Goal: Communication & Community: Answer question/provide support

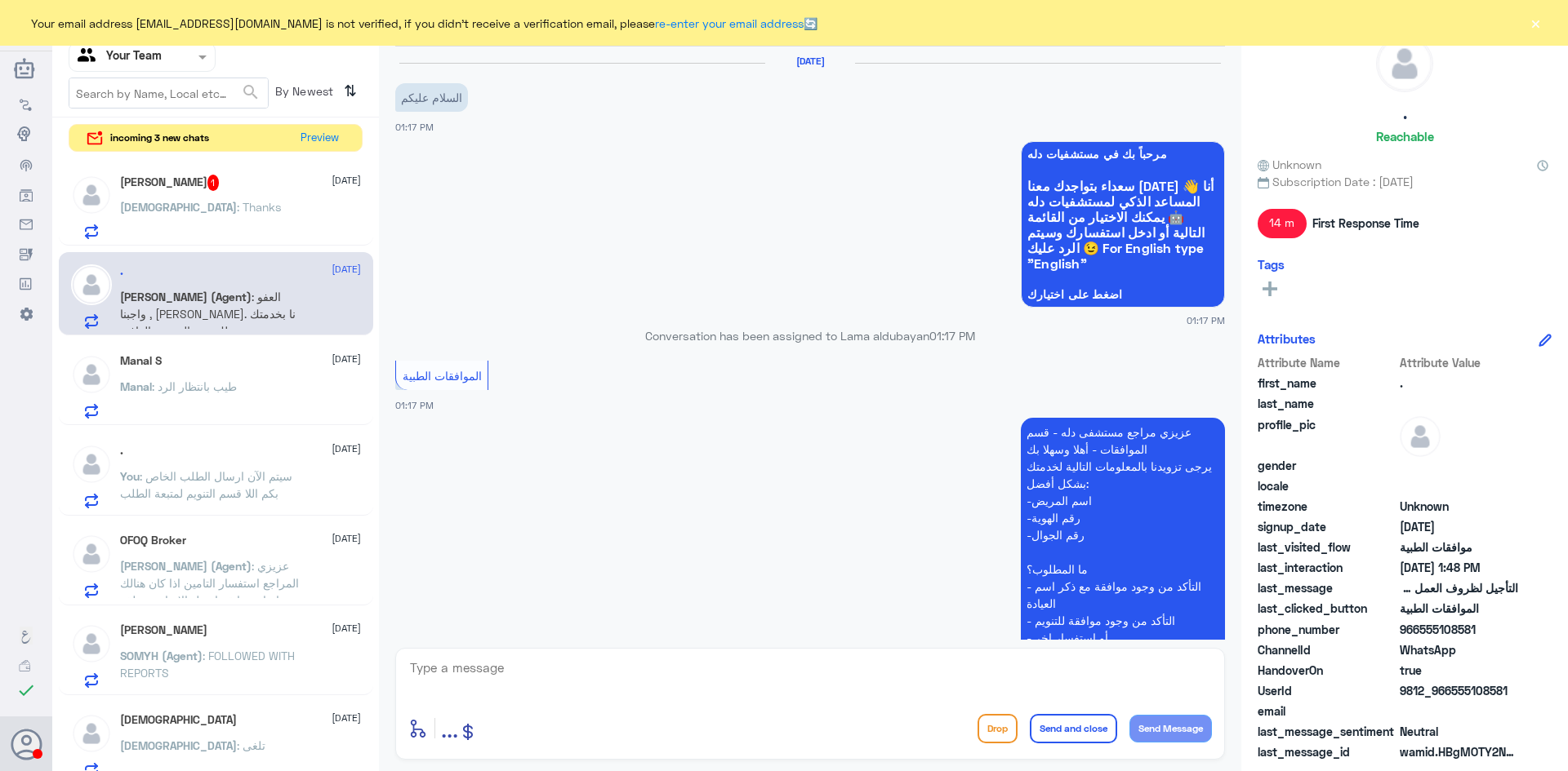
scroll to position [1145, 0]
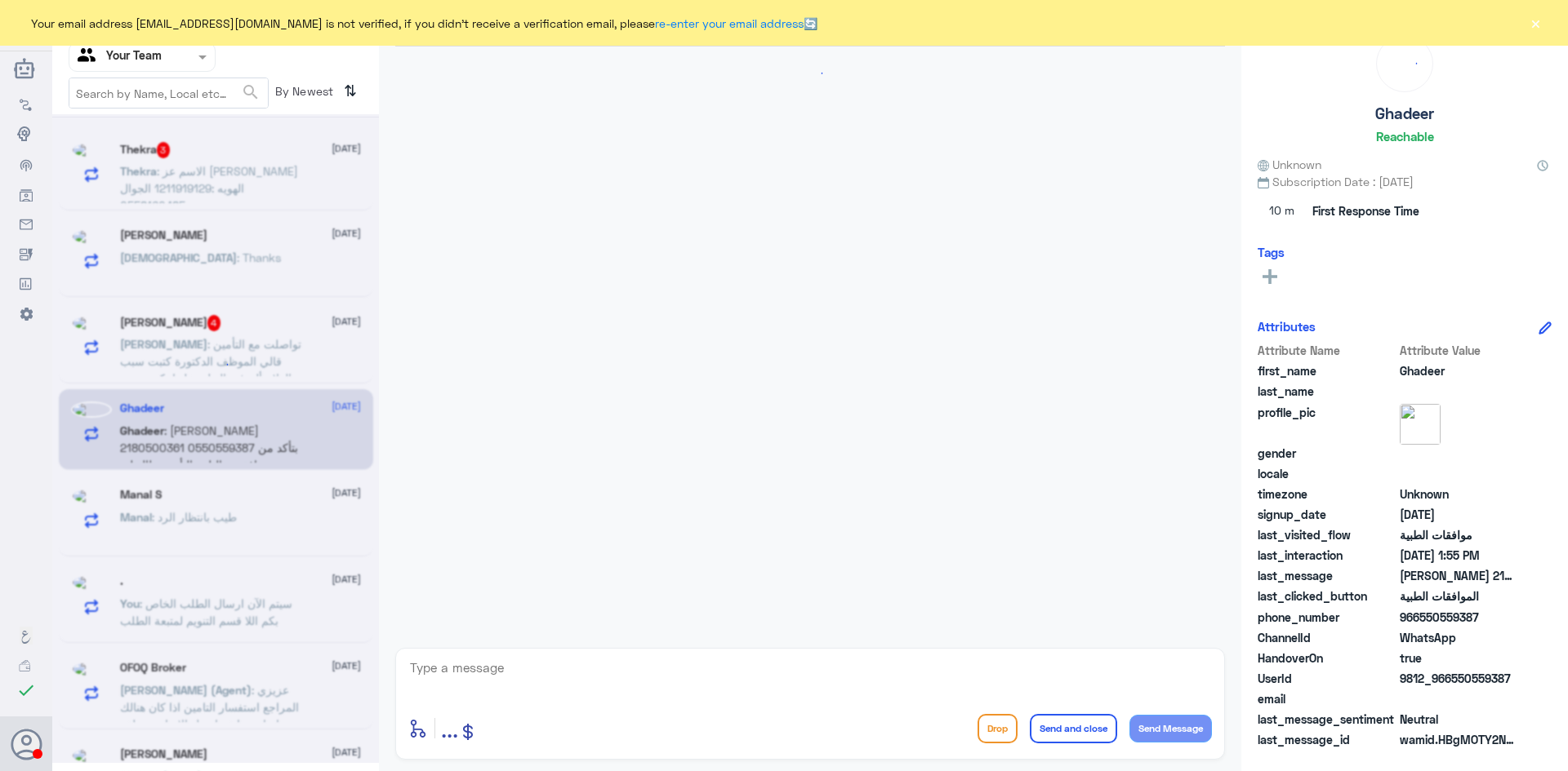
scroll to position [296, 0]
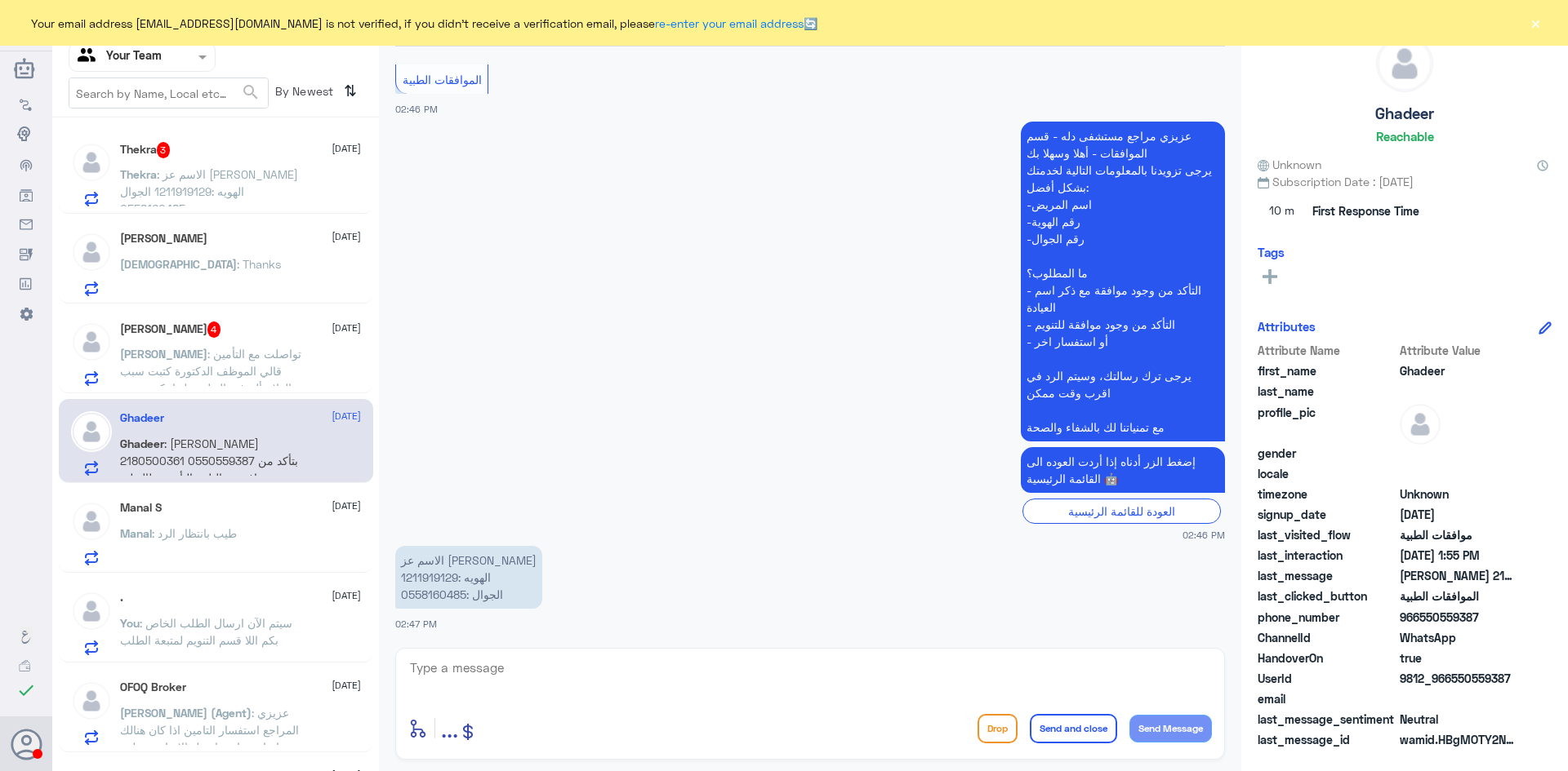
click at [233, 260] on div "Mohammed : Thanks" at bounding box center [240, 278] width 241 height 37
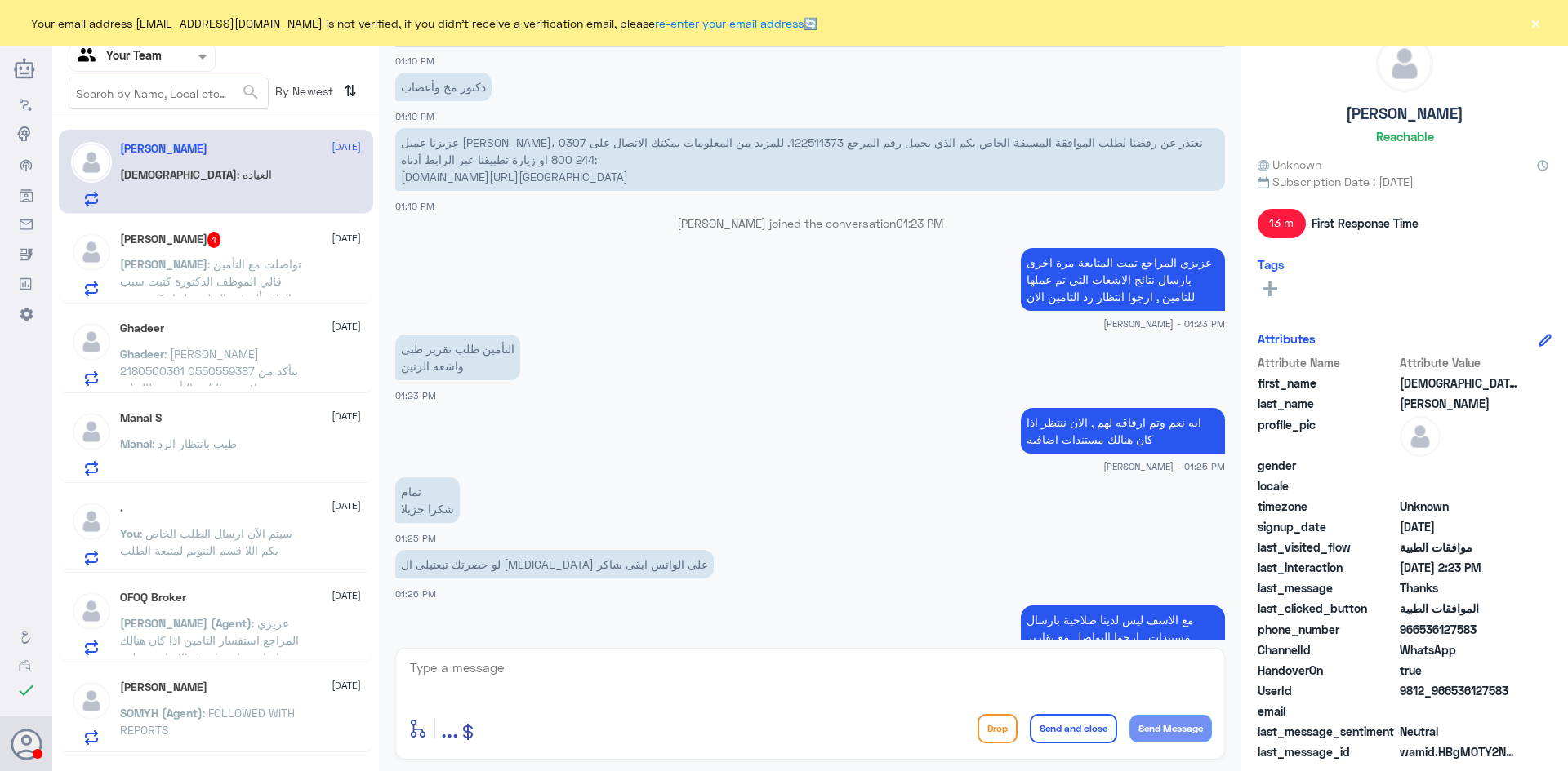
scroll to position [776, 0]
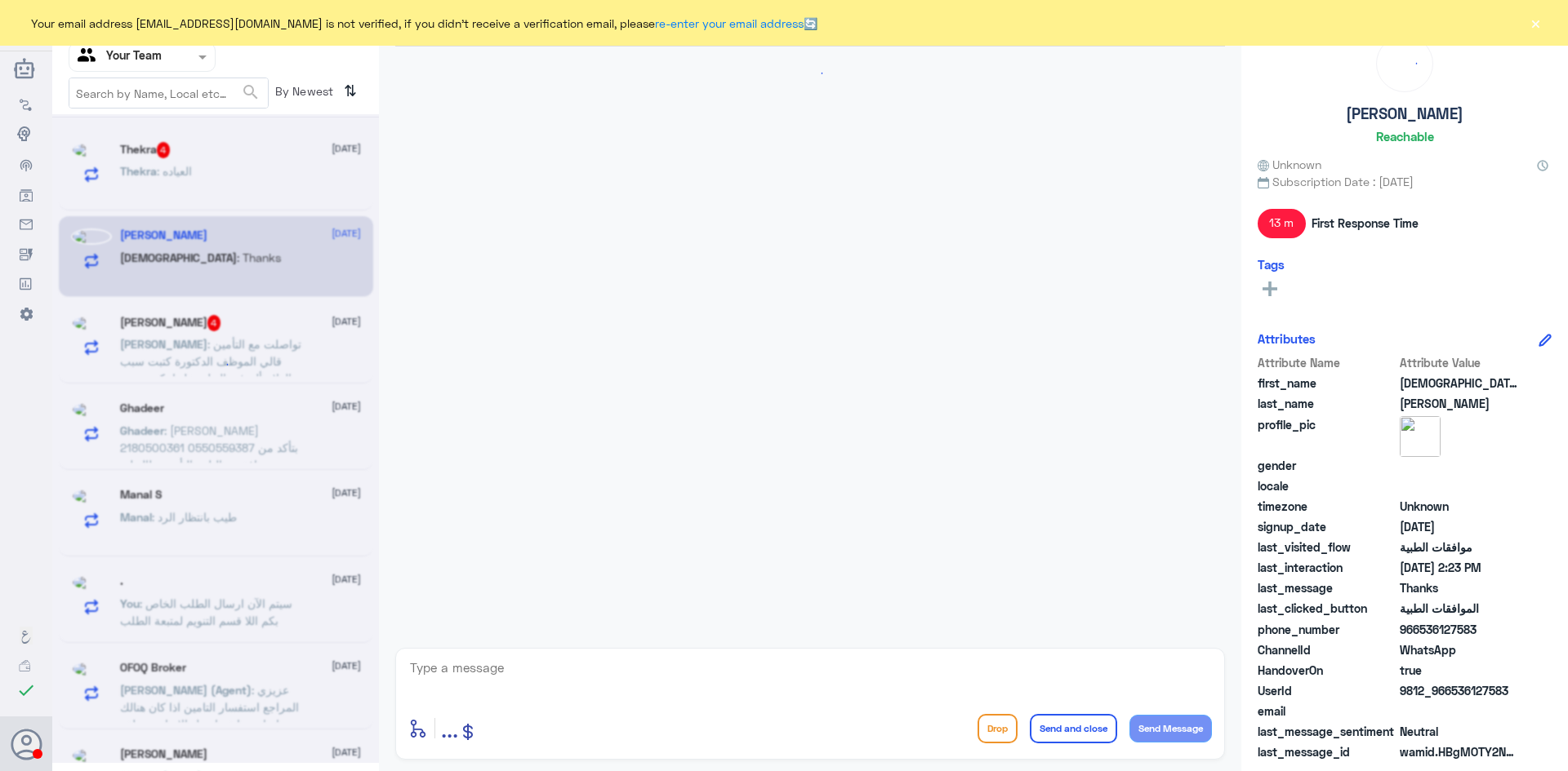
scroll to position [352, 0]
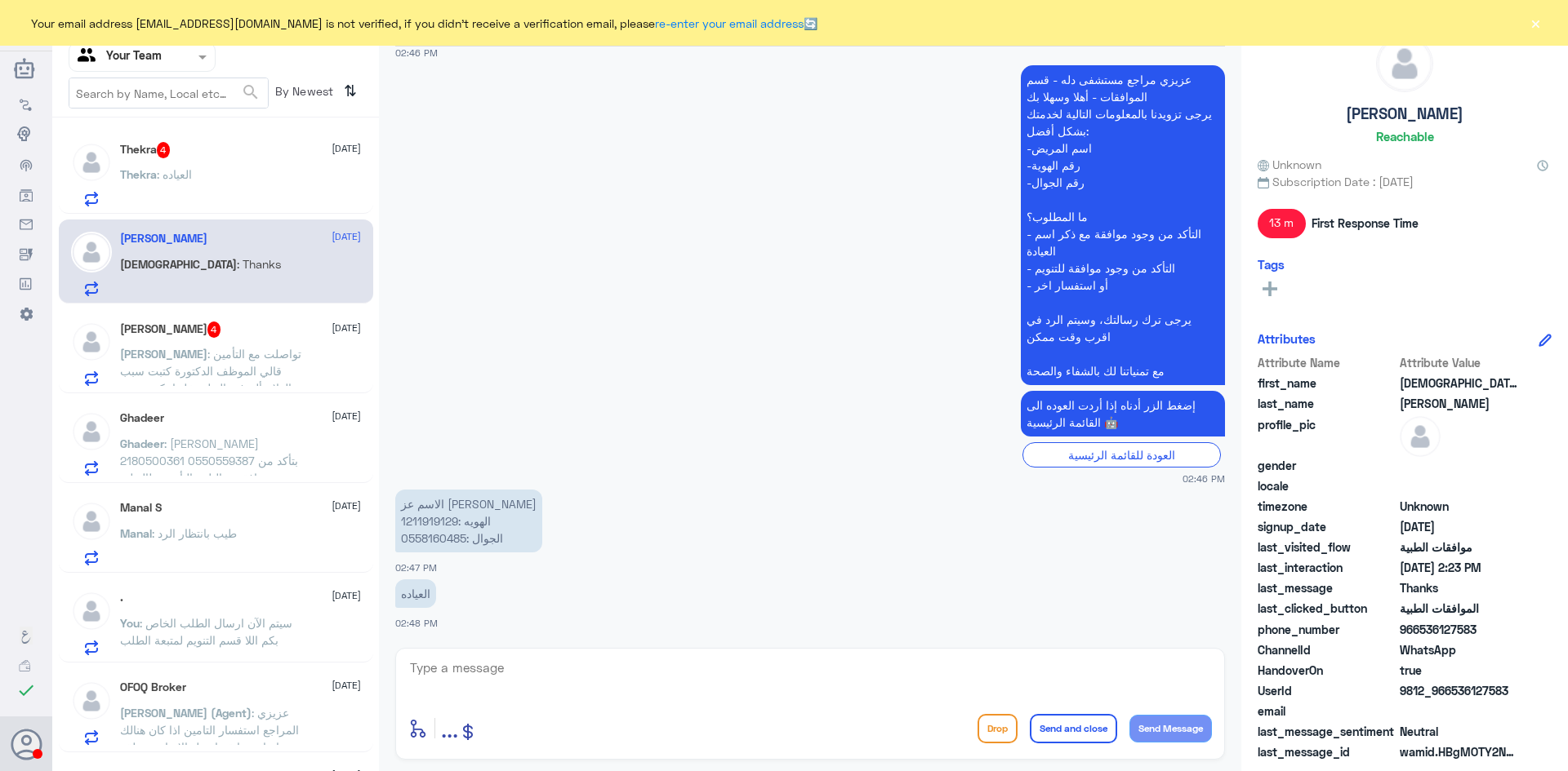
click at [200, 172] on div "Thekra : العياده" at bounding box center [240, 188] width 241 height 37
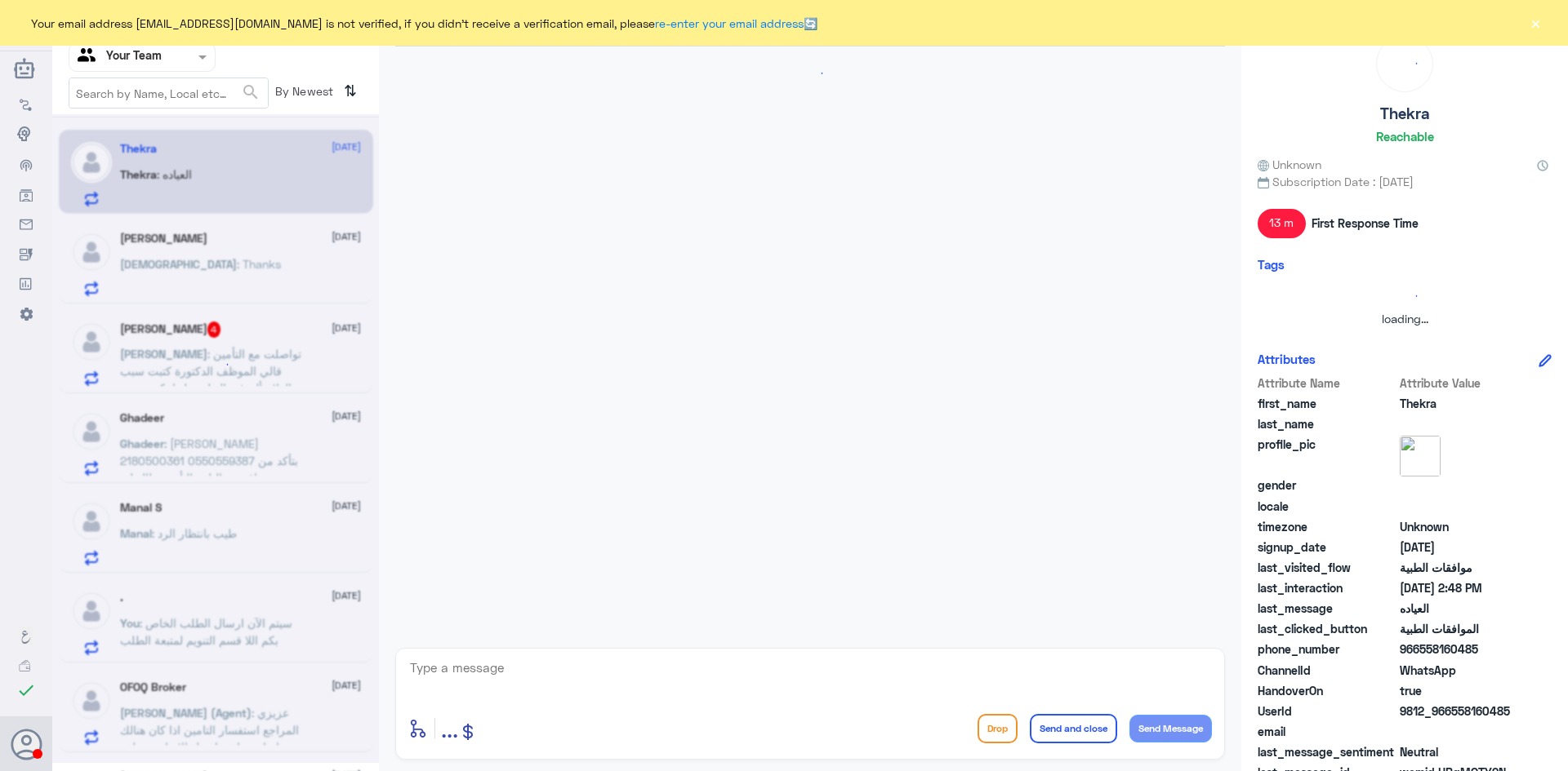
scroll to position [352, 0]
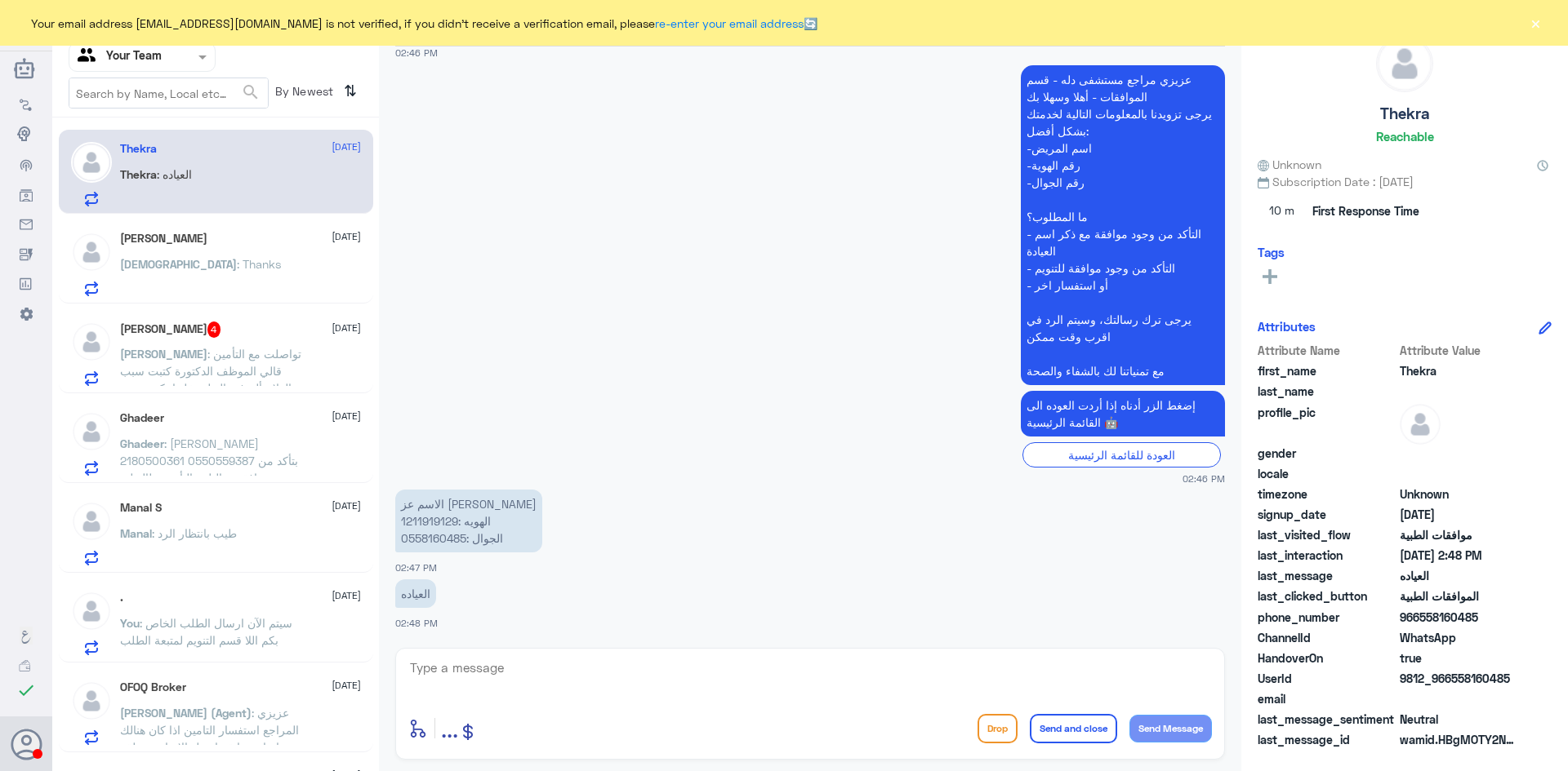
click at [434, 519] on p "الاسم عز بندر الثاري الهويه :1211919129 الجوال :0558160485" at bounding box center [468, 521] width 147 height 63
copy p "1211919129"
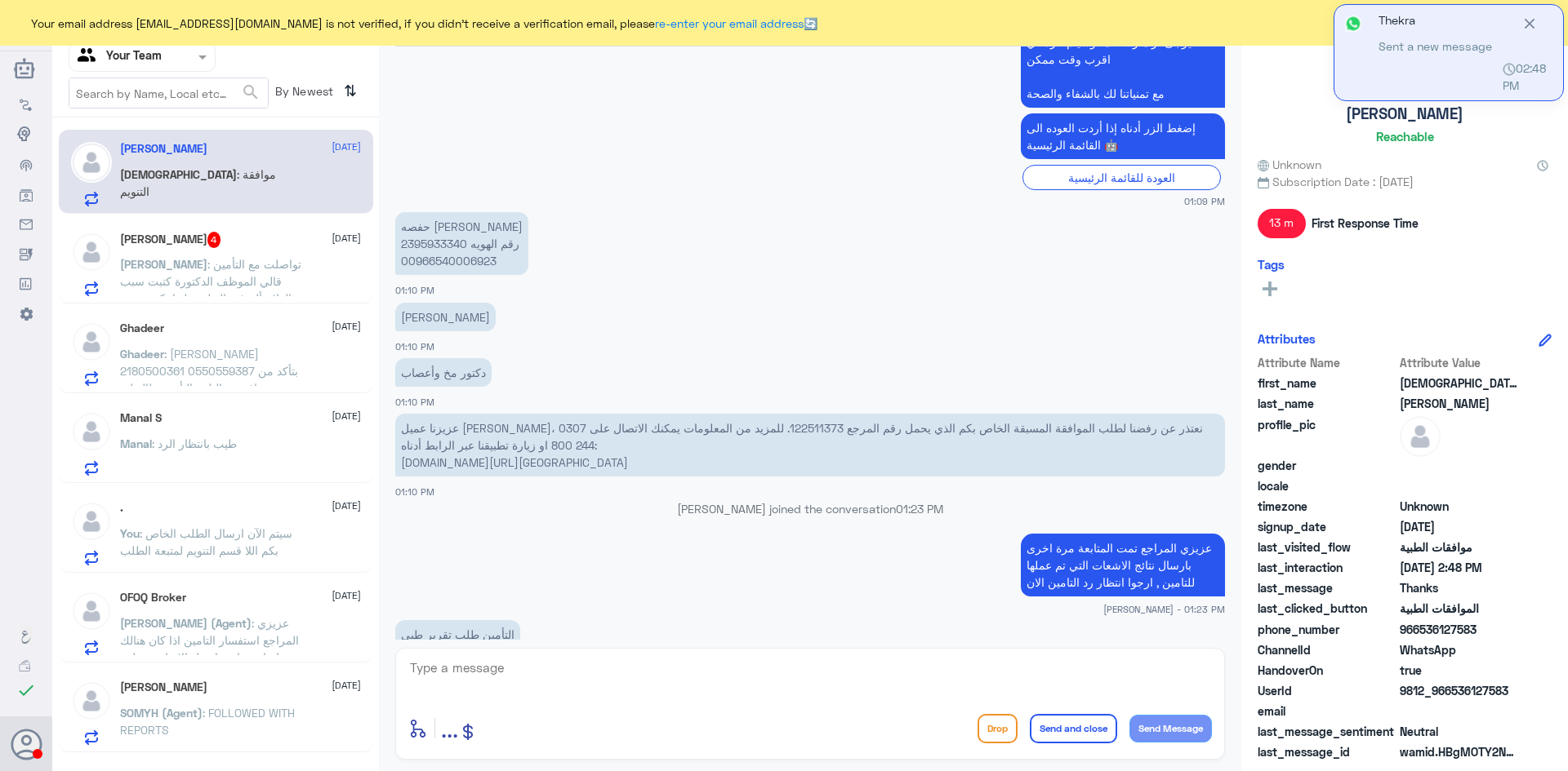
scroll to position [1103, 0]
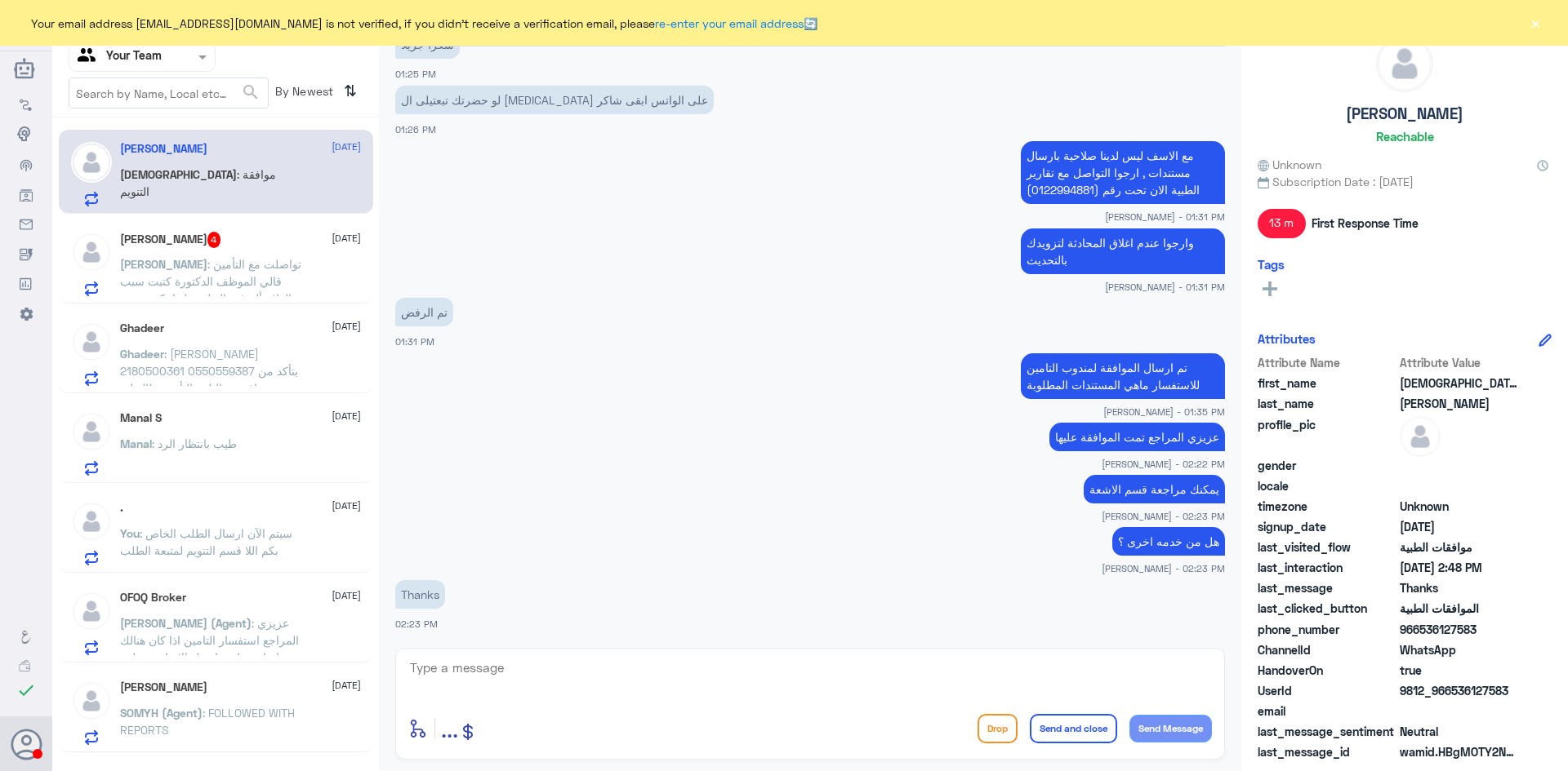
click at [214, 280] on span ": تواصلت مع التأمين قالي الموظف الدكتورة كتبت سبب العلاج ألم في البطن خليها تكت…" at bounding box center [210, 290] width 181 height 65
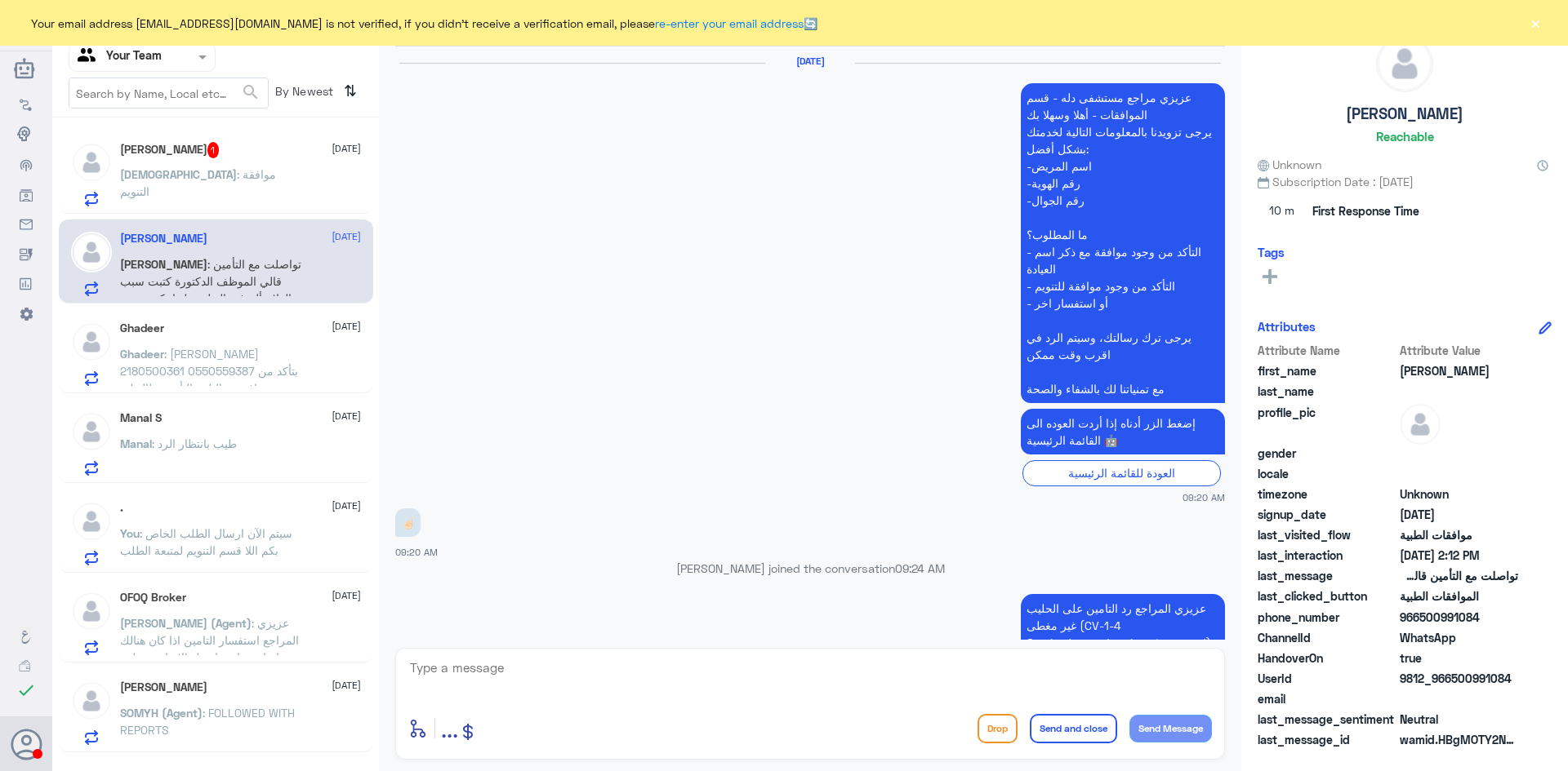
scroll to position [1612, 0]
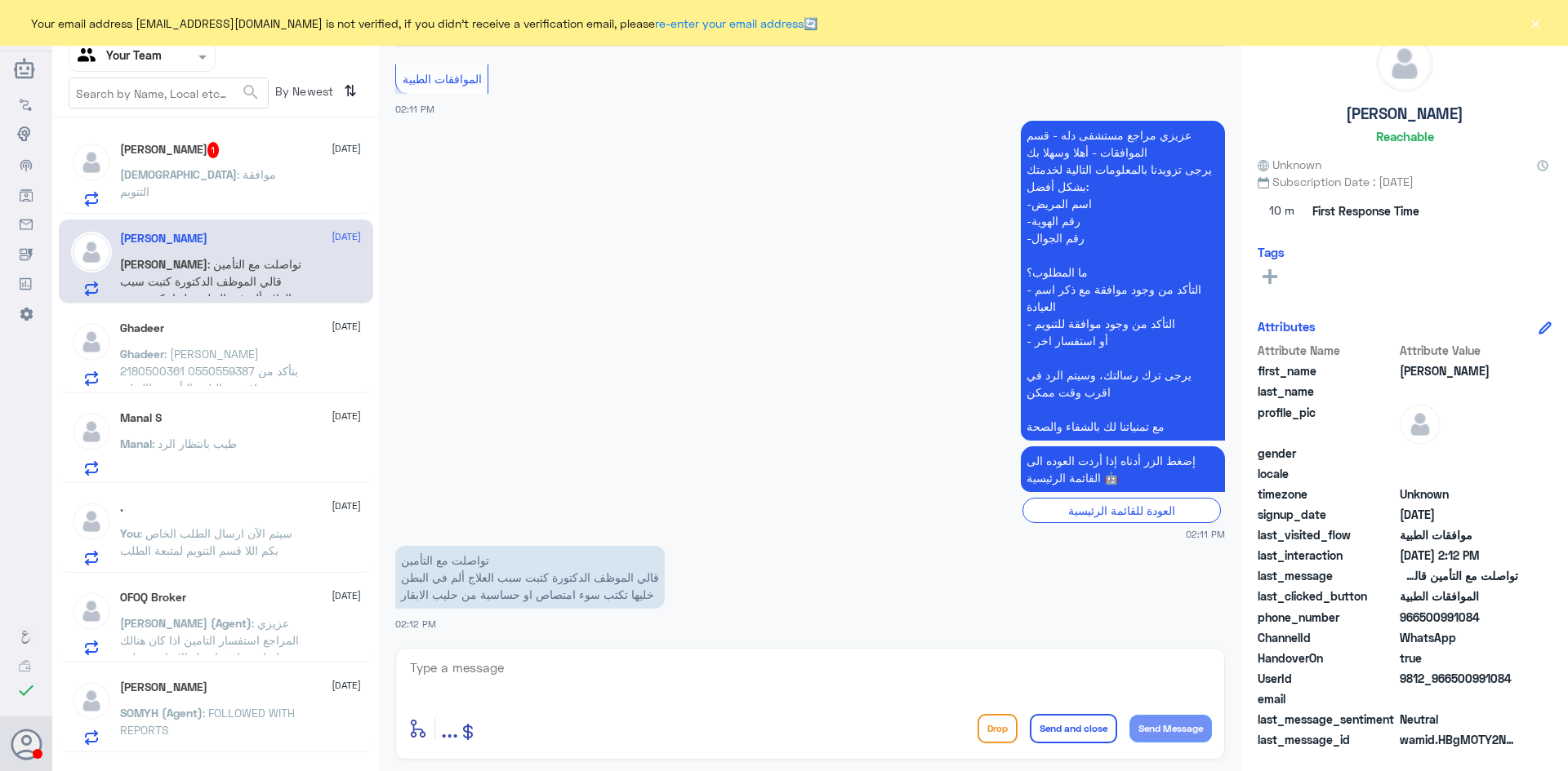
click at [246, 194] on p "Mohammed : موافقة التنويم" at bounding box center [211, 186] width 183 height 41
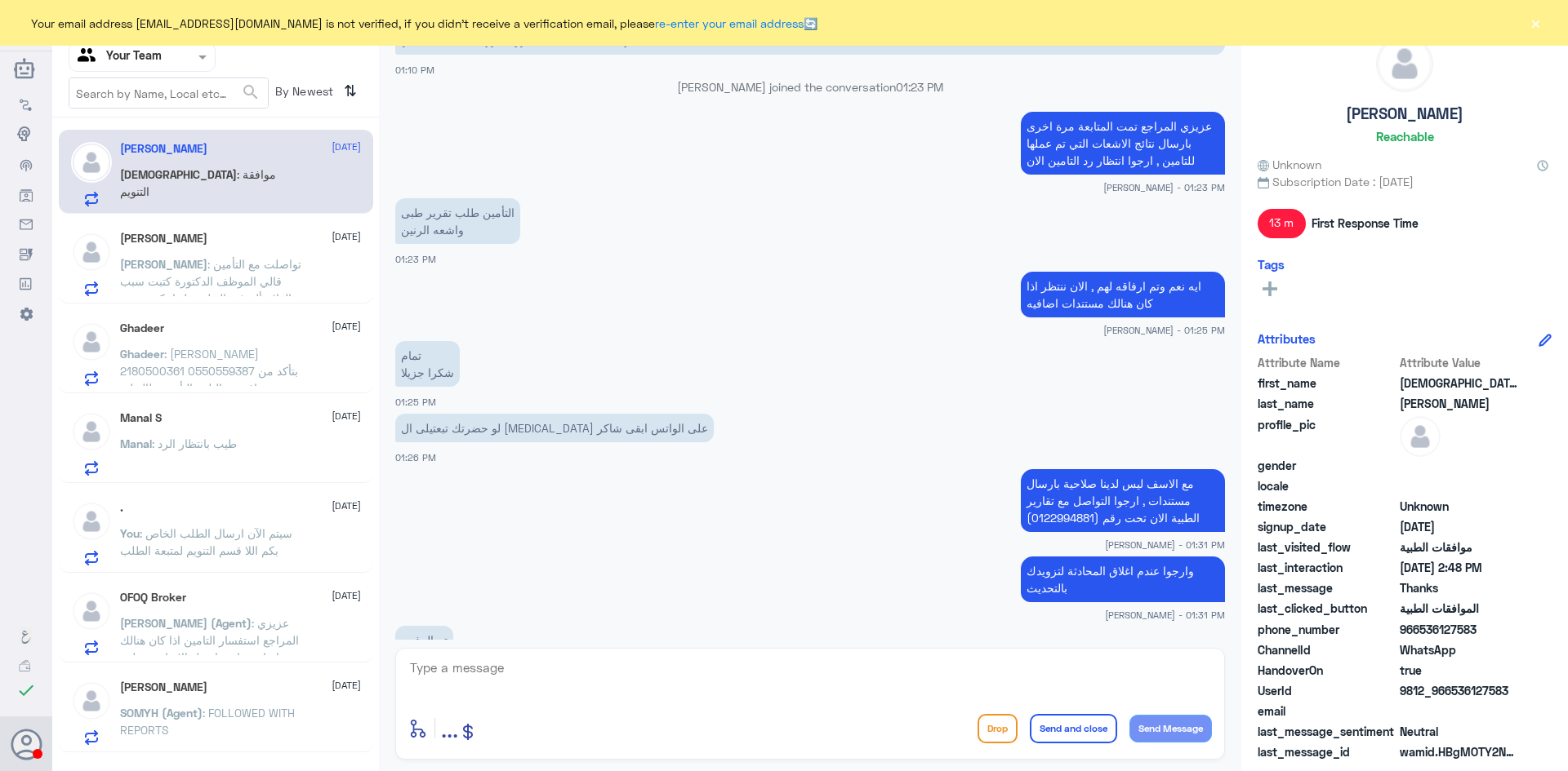
scroll to position [1103, 0]
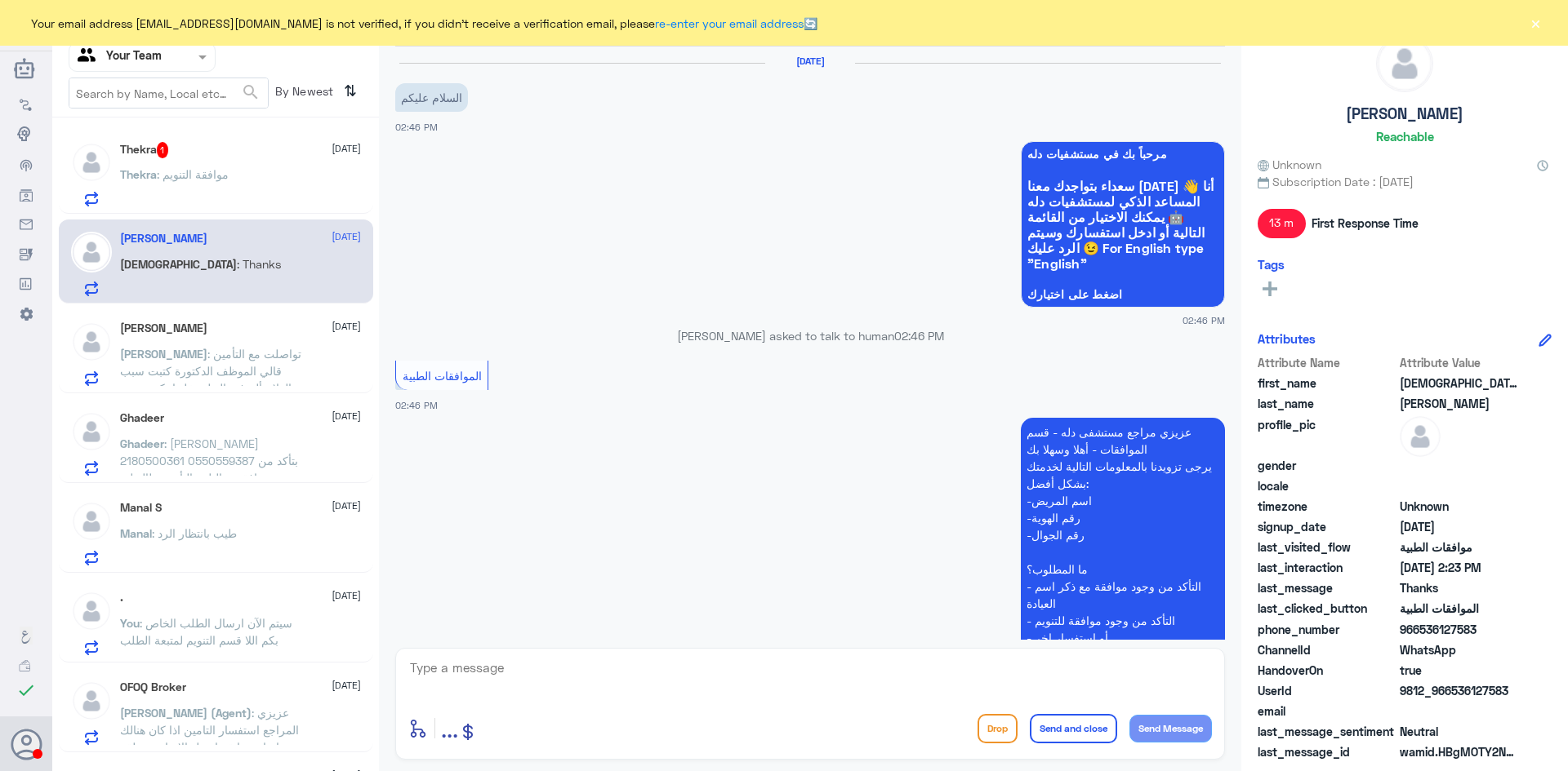
scroll to position [408, 0]
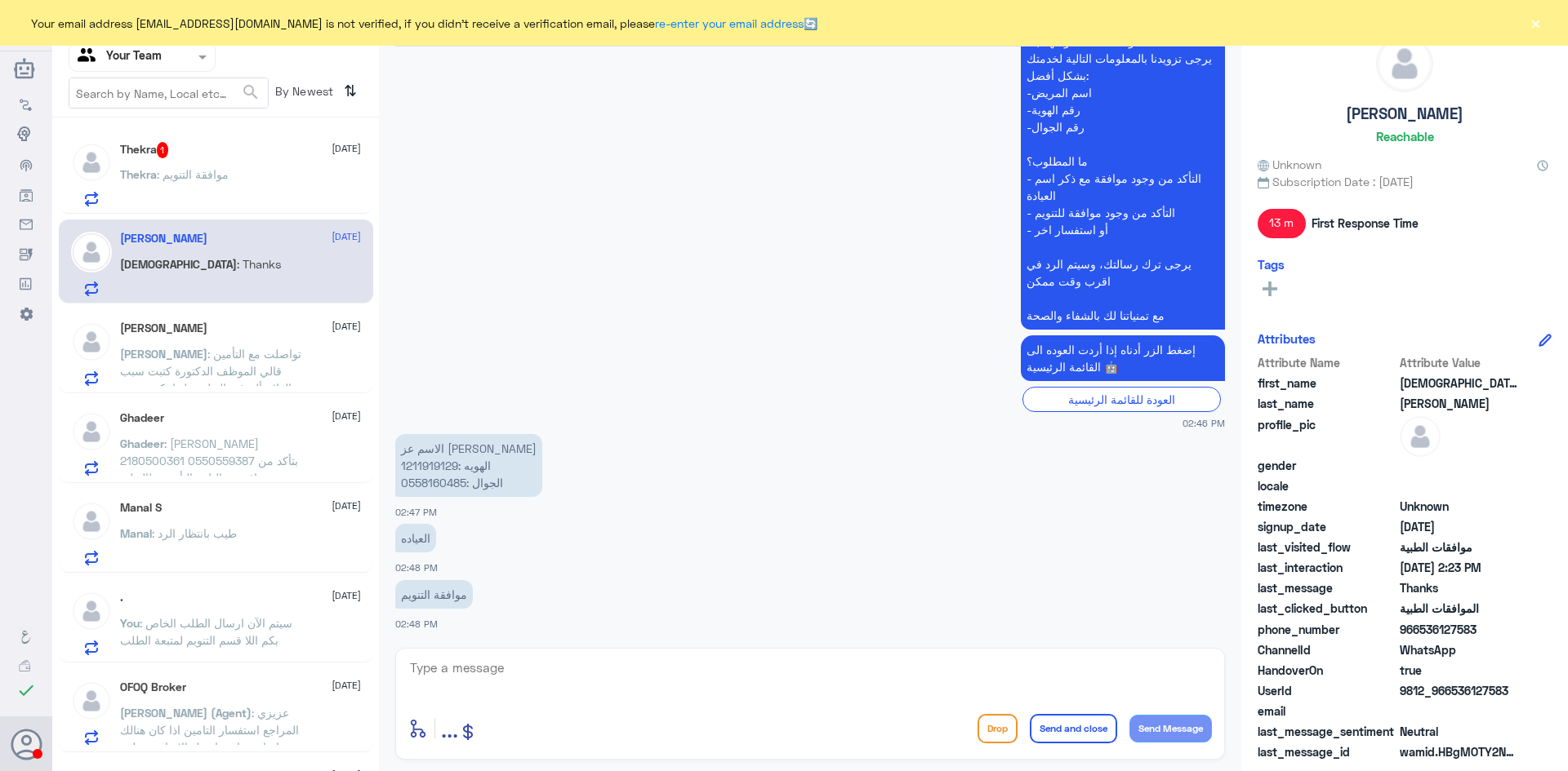
click at [208, 348] on span "[PERSON_NAME]" at bounding box center [163, 353] width 87 height 14
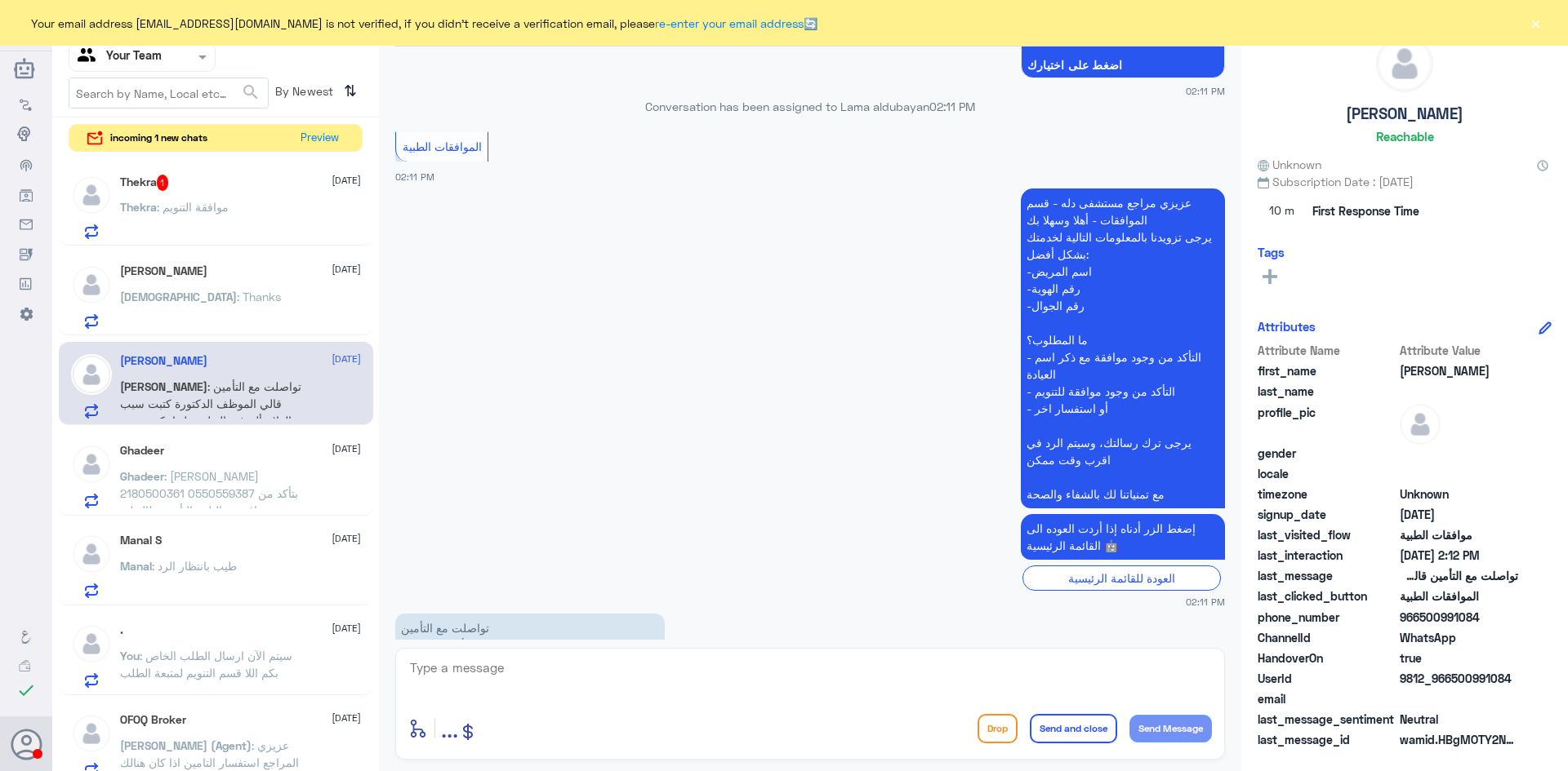
scroll to position [1612, 0]
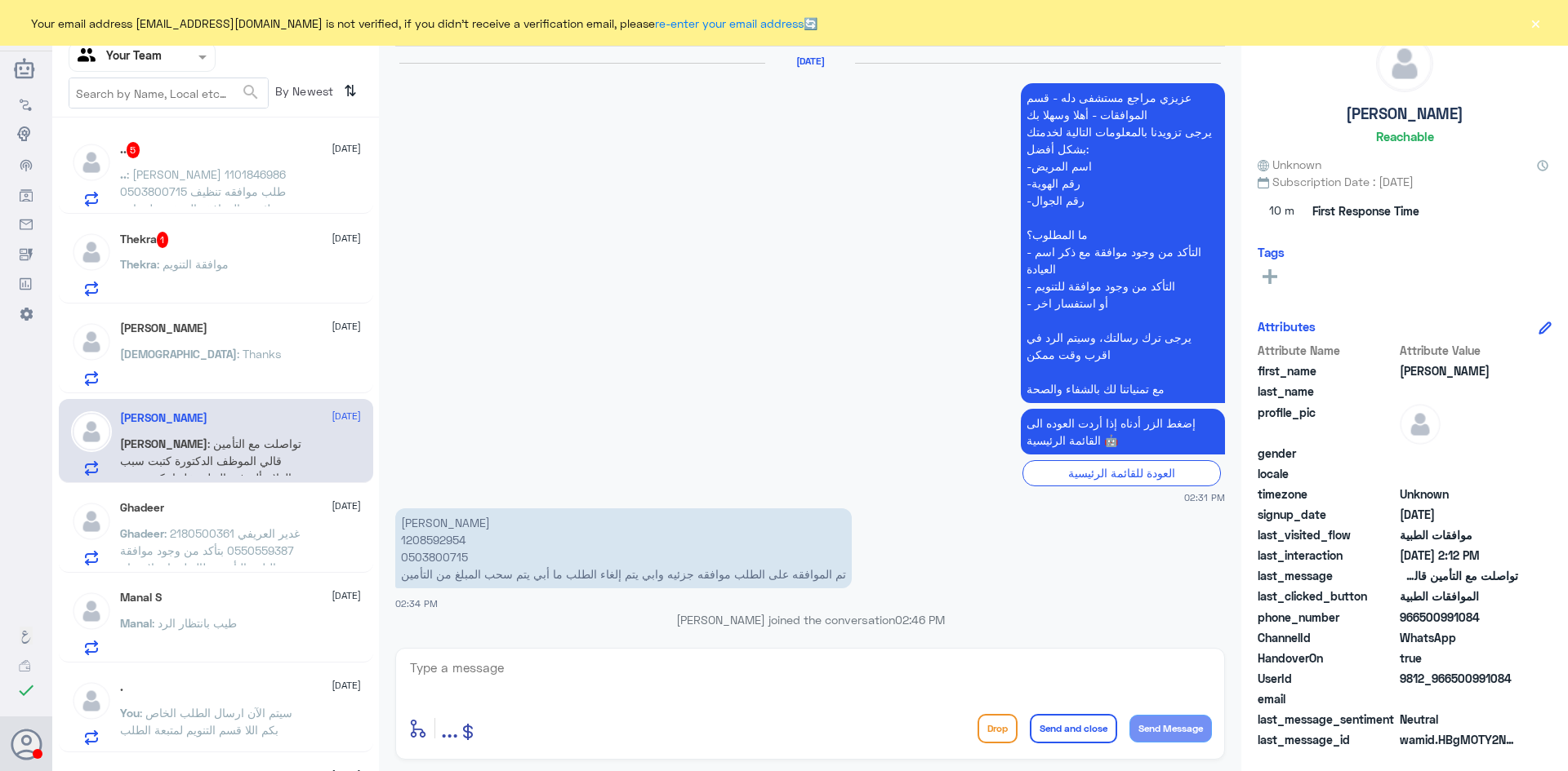
scroll to position [1874, 0]
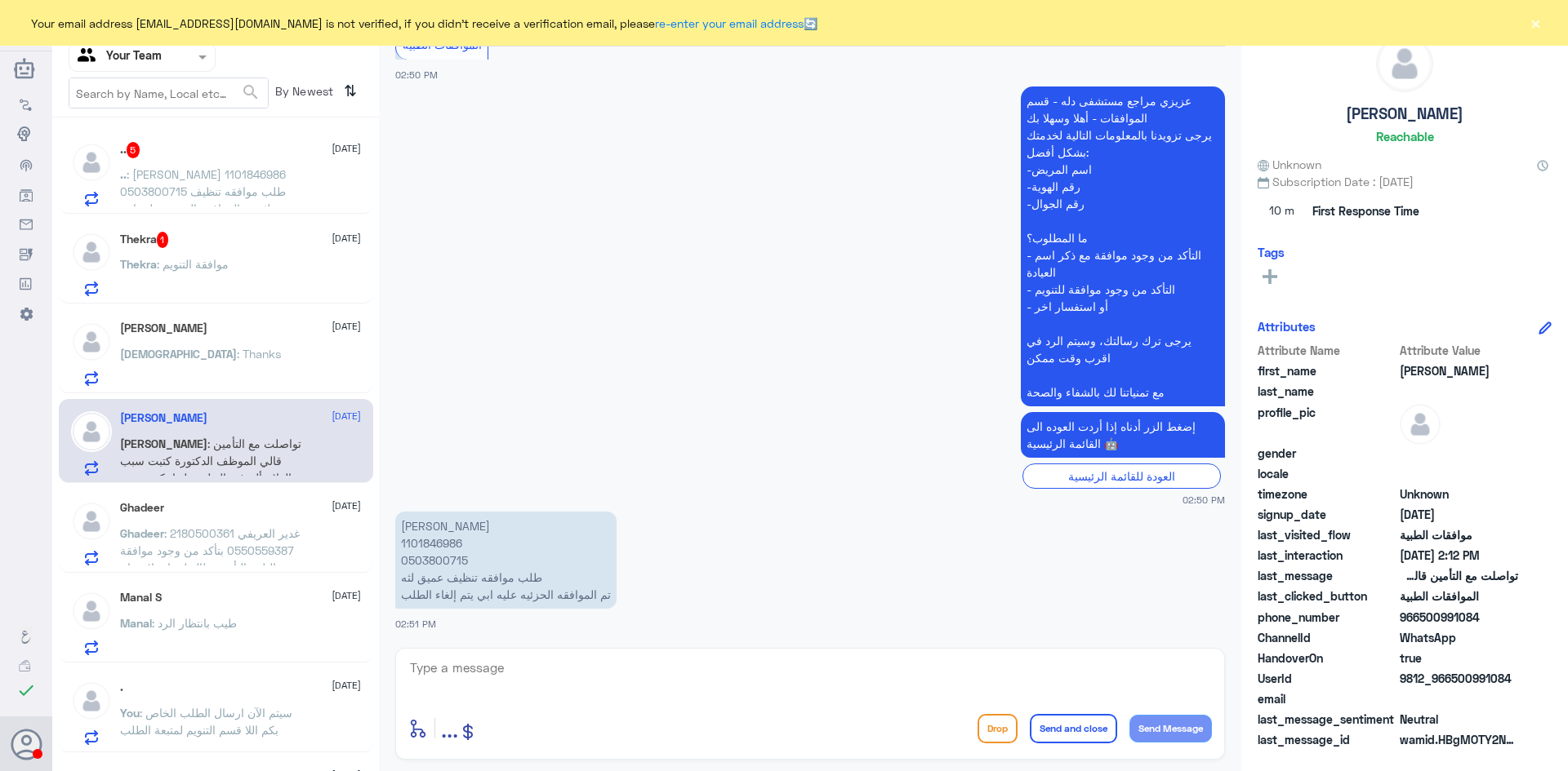
click at [436, 545] on p "[PERSON_NAME] 1101846986 0503800715 طلب موافقه تنظيف عميق لثه تم الموافقه الحزئ…" at bounding box center [506, 560] width 221 height 97
click at [438, 545] on p "[PERSON_NAME] 1101846986 0503800715 طلب موافقه تنظيف عميق لثه تم الموافقه الحزئ…" at bounding box center [506, 560] width 221 height 97
copy p "1101846986"
click at [585, 657] on textarea at bounding box center [809, 677] width 803 height 40
type textarea "h"
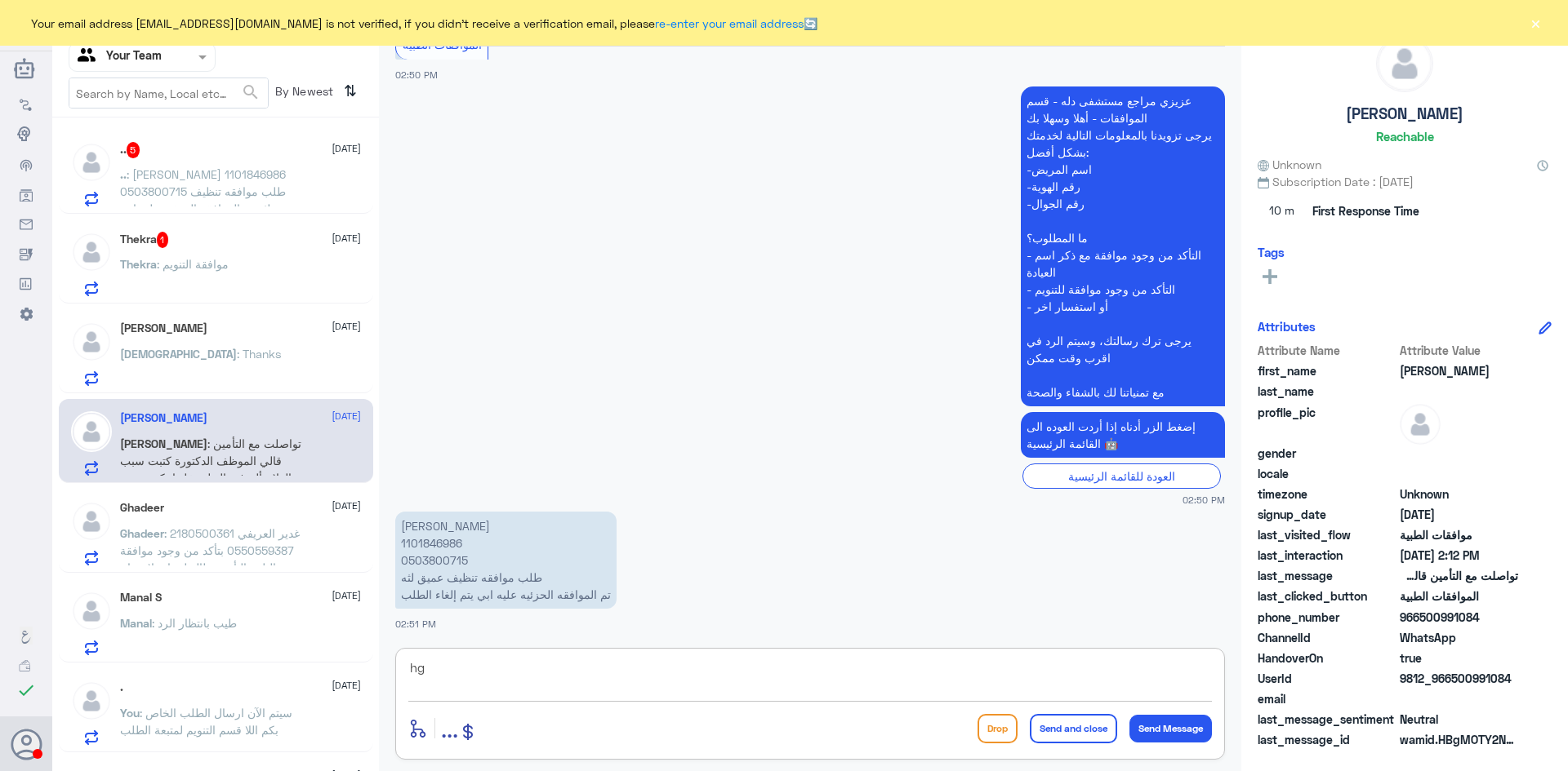
type textarea "h"
type textarea "السلام عليكم و رحمة الله"
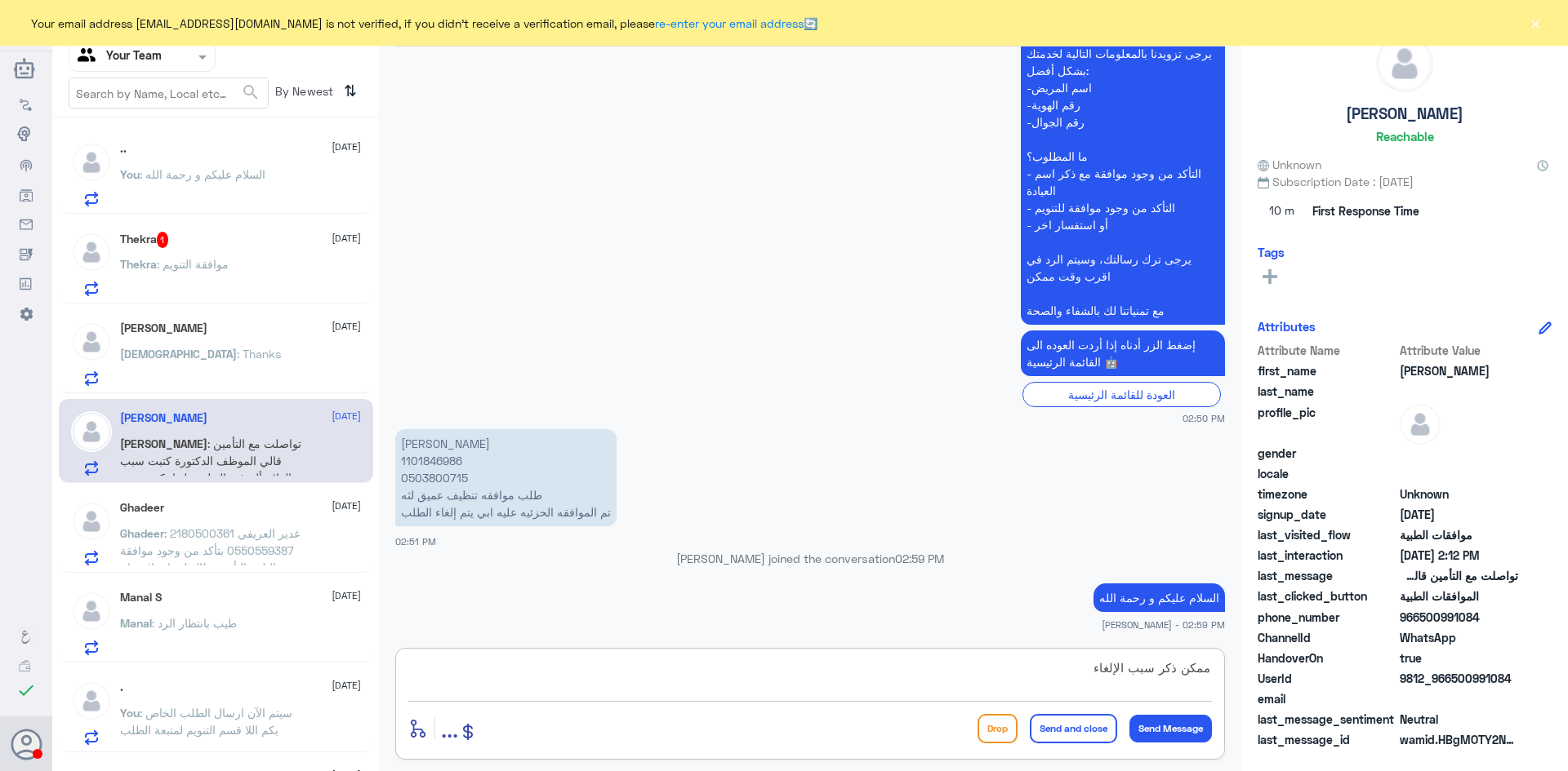
type textarea "ممكن ذكر سبب الإلغاء"
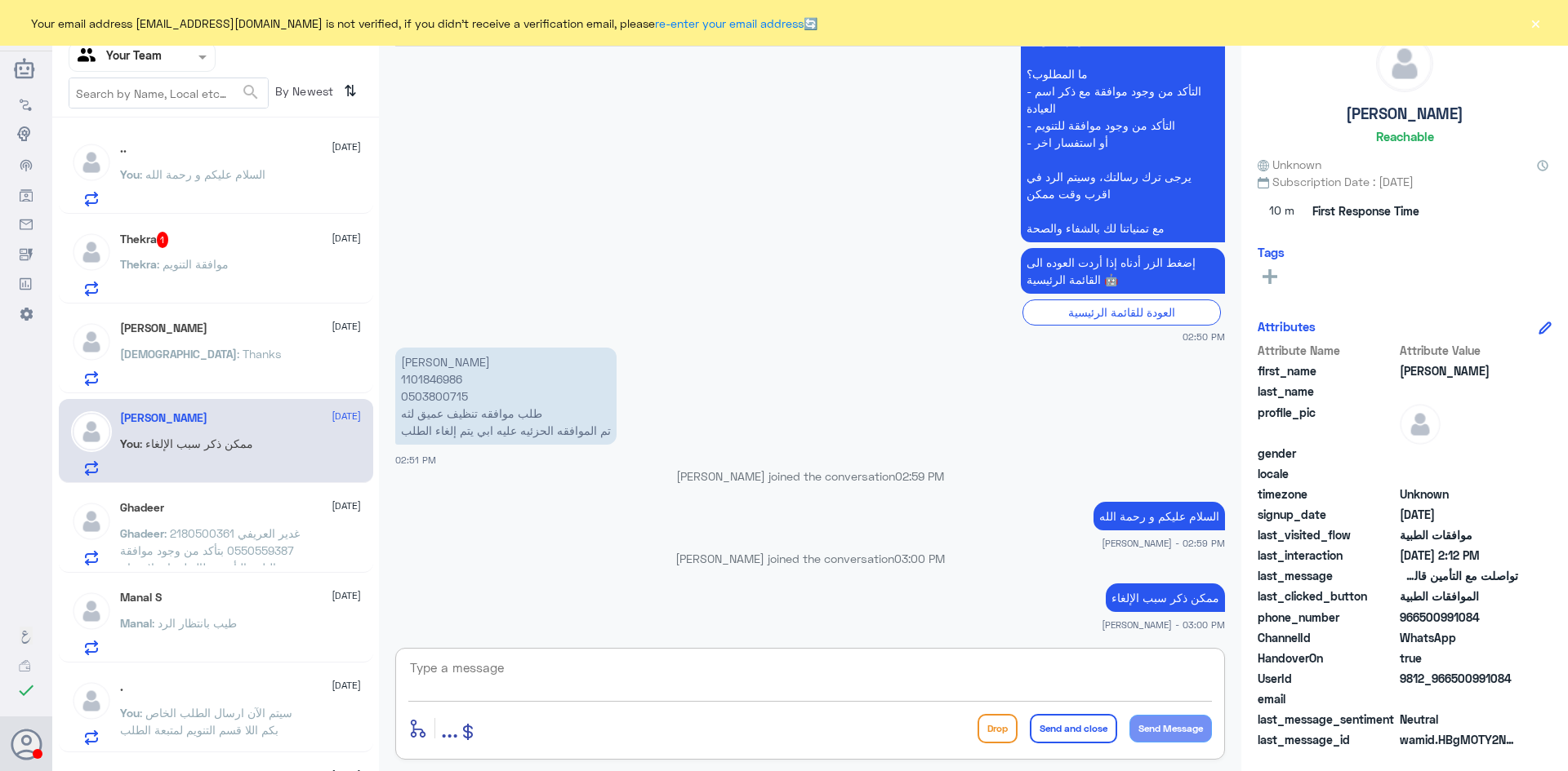
click at [212, 537] on span ": غدير العريفي 2180500361 0550559387 بتأكد من وجود موافقة تحاليل، بالتأمين طالع…" at bounding box center [209, 559] width 179 height 65
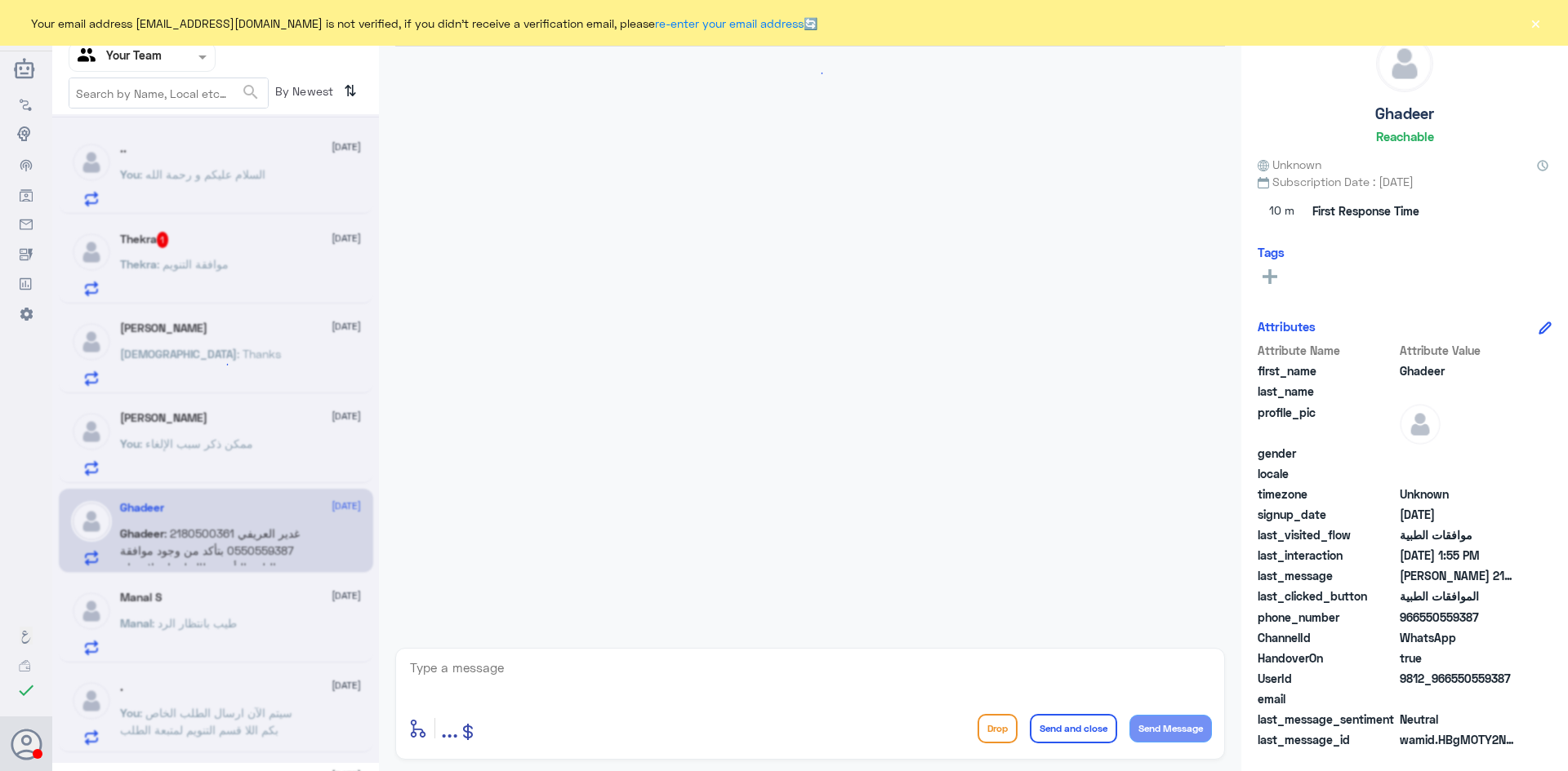
scroll to position [331, 0]
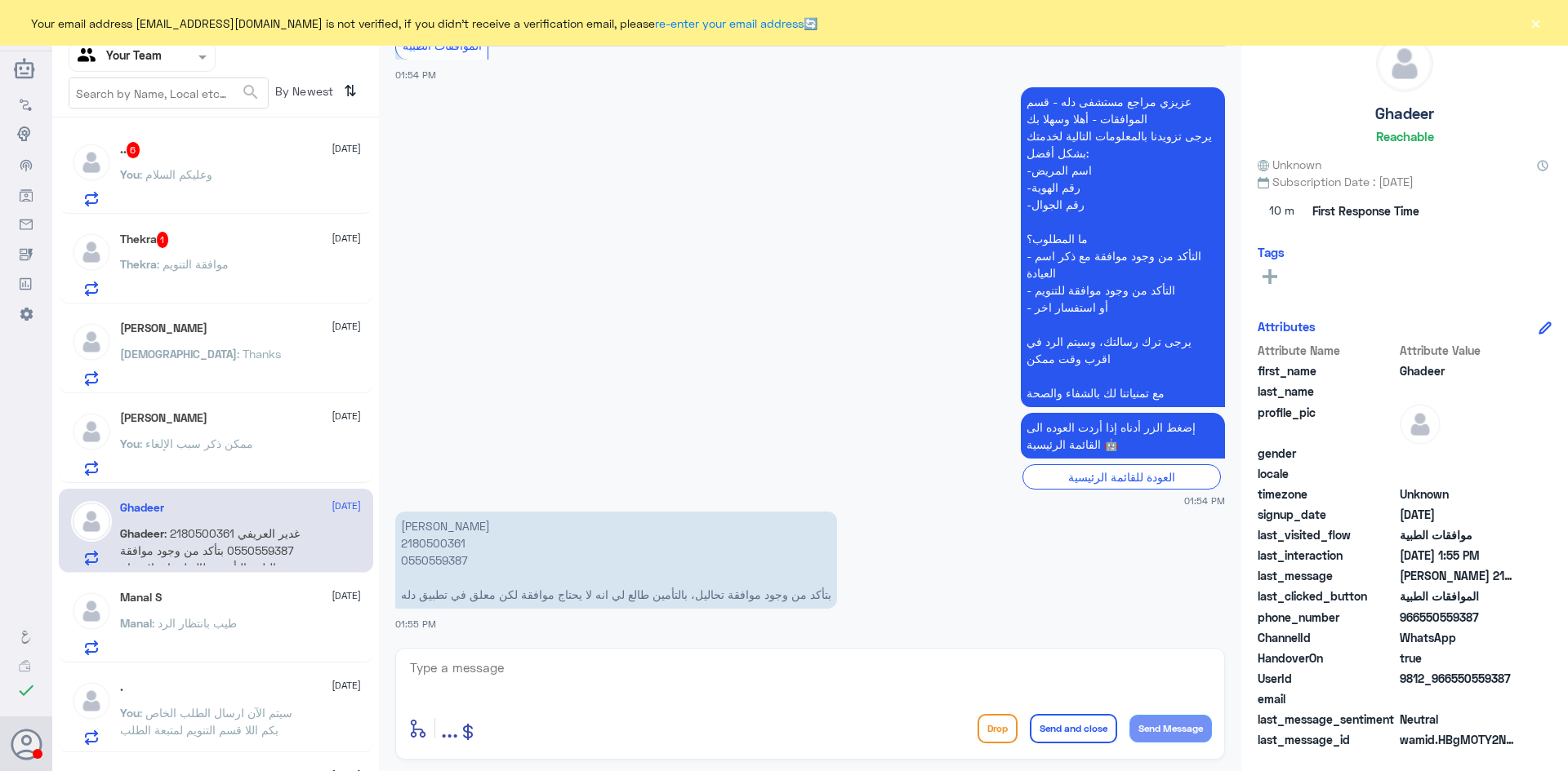
click at [446, 537] on p "غدير العريفي 2180500361 0550559387 بتأكد من وجود موافقة تحاليل، بالتأمين طالع ل…" at bounding box center [616, 560] width 441 height 97
copy p "2180500361"
click at [554, 670] on textarea at bounding box center [809, 677] width 803 height 40
type textarea "ا"
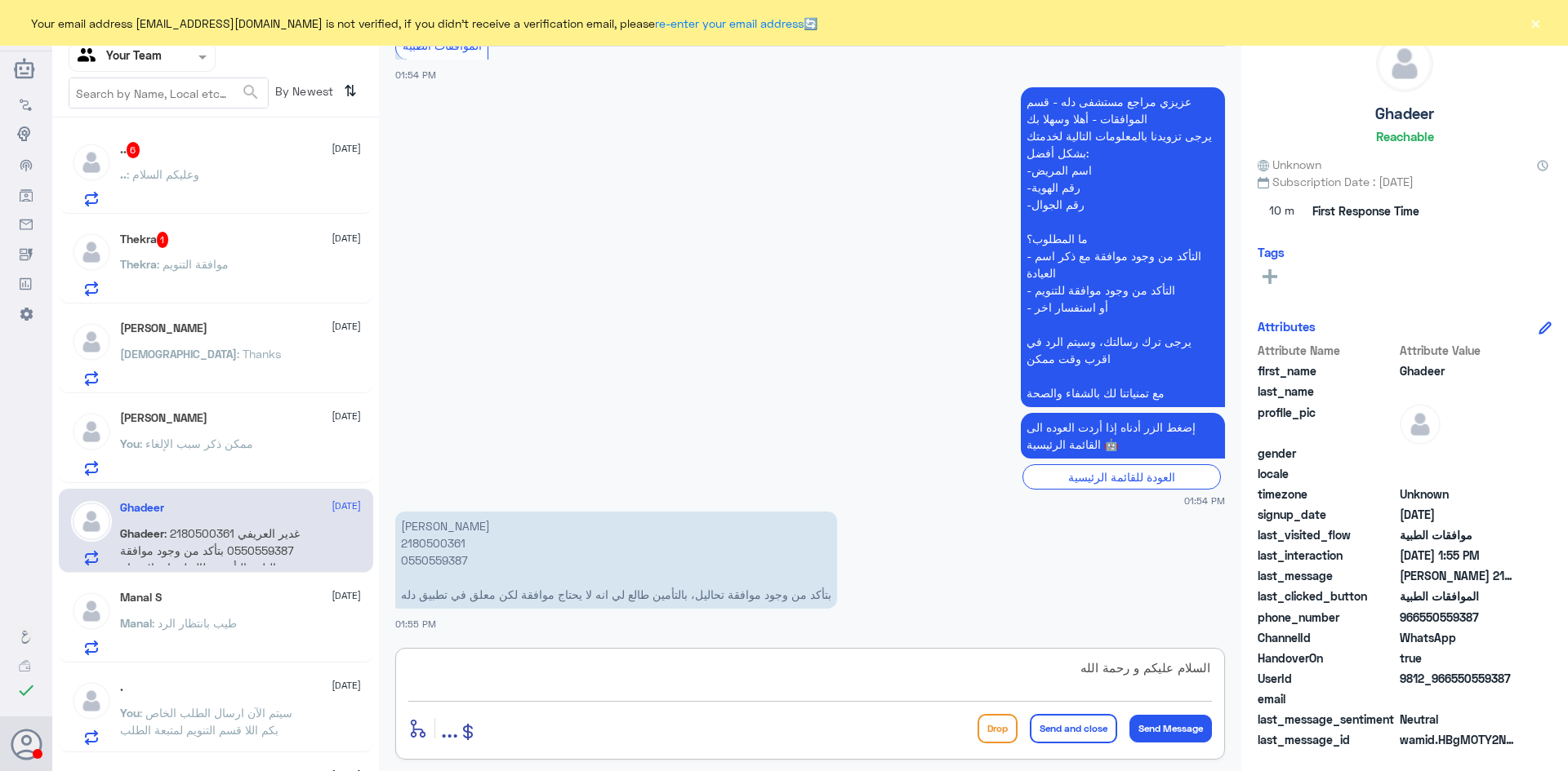
type textarea "السلام عليكم و رحمة الله"
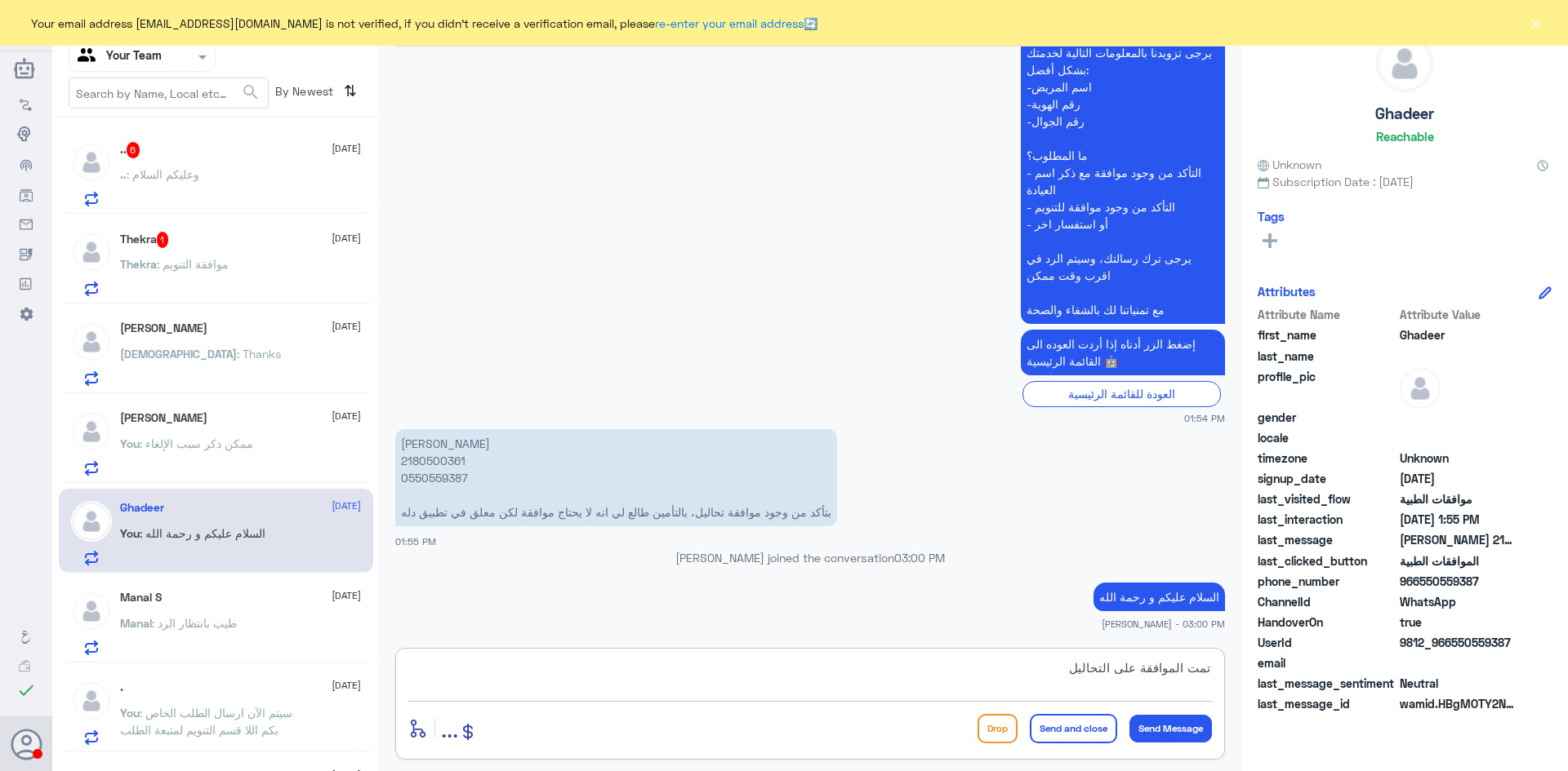
type textarea "تمت الموافقة على التحاليل"
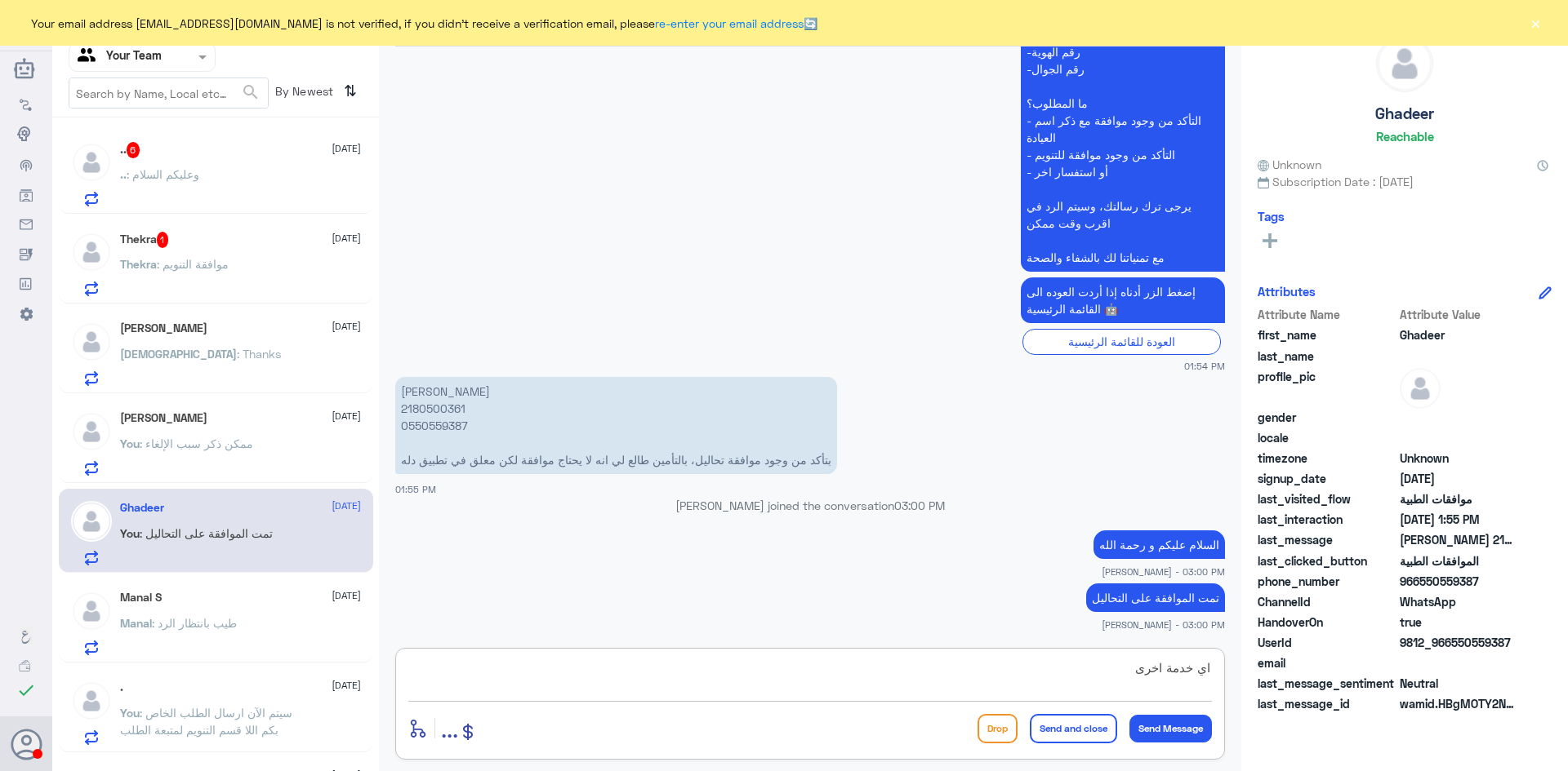
type textarea "اي خدمة اخرى؟"
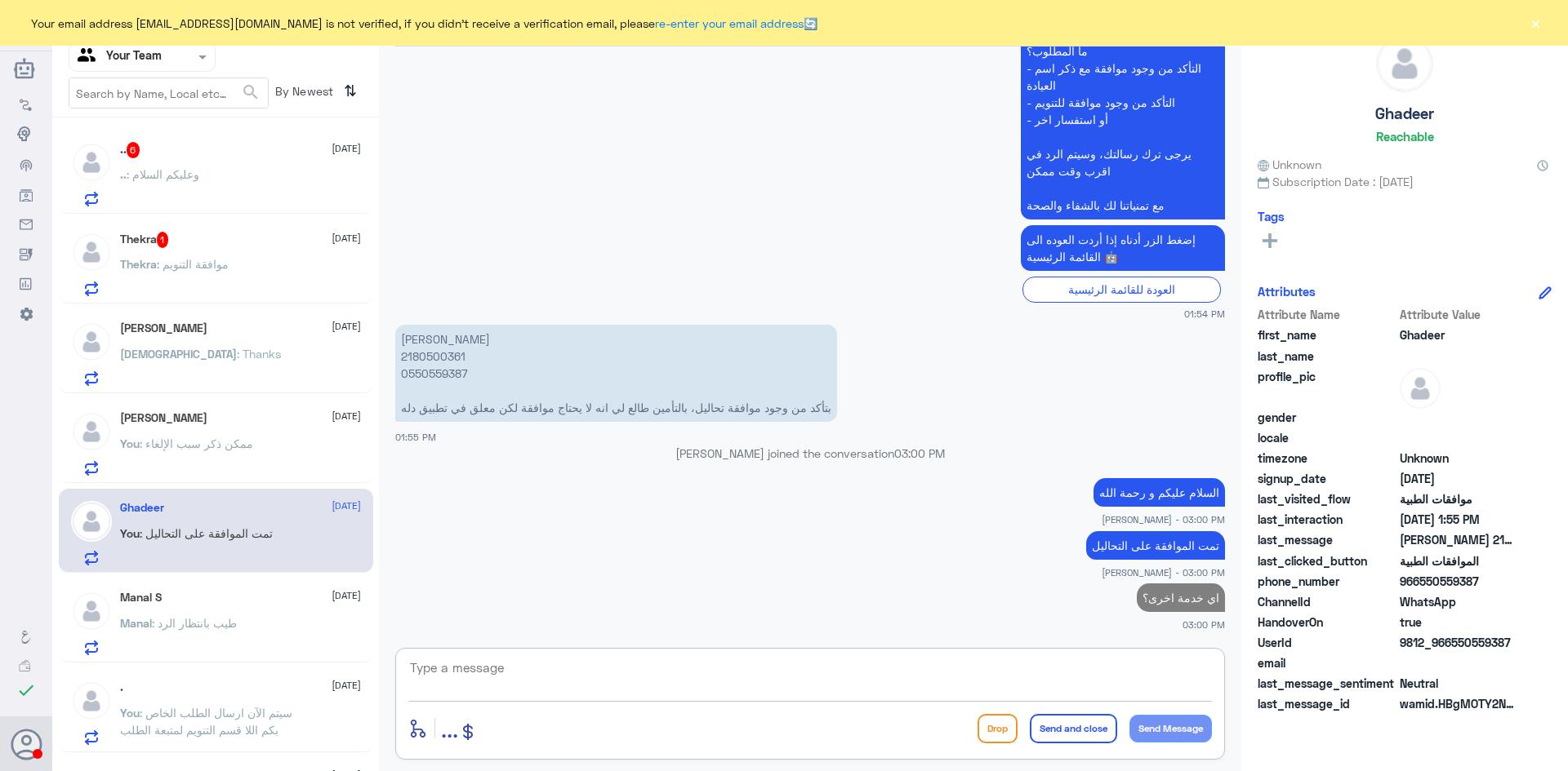
click at [214, 140] on div ".. 6 15 September .. : وعليكم السلام" at bounding box center [215, 172] width 314 height 84
click at [191, 186] on p ".. : وعليكم السلام" at bounding box center [159, 186] width 80 height 41
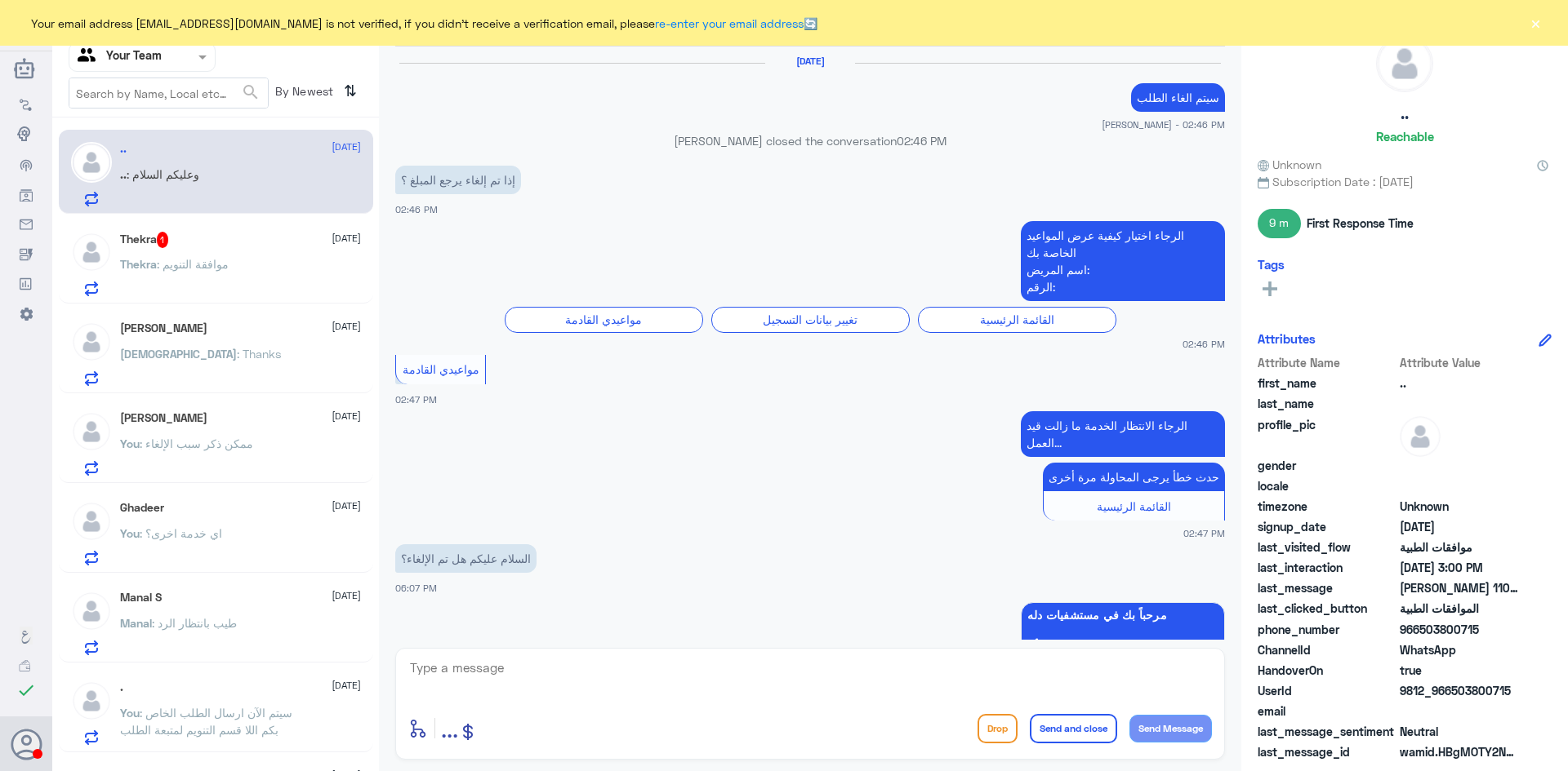
scroll to position [1450, 0]
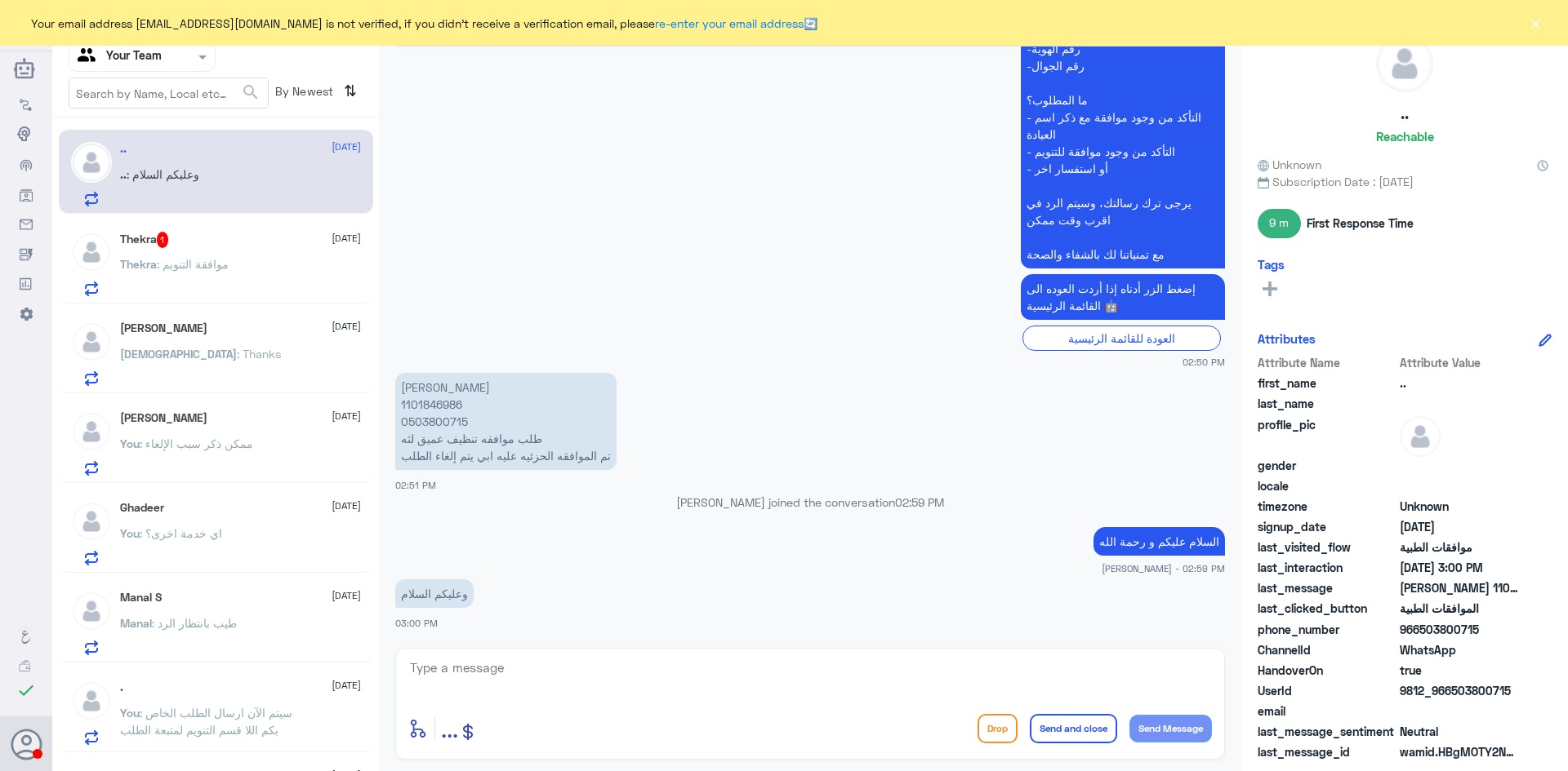
click at [238, 440] on span ": ممكن ذكر سبب الإلغاء" at bounding box center [197, 444] width 114 height 14
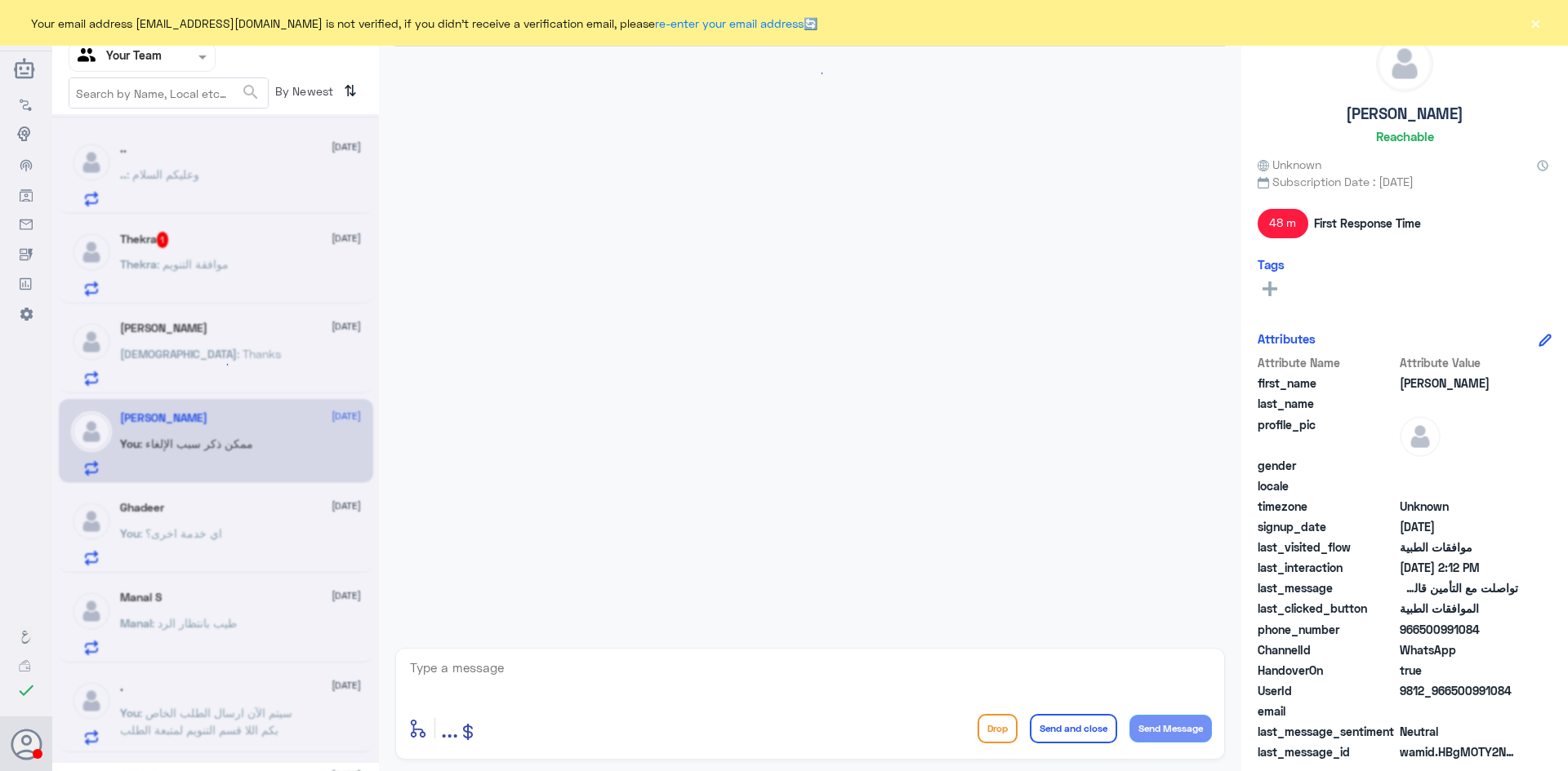
scroll to position [1218, 0]
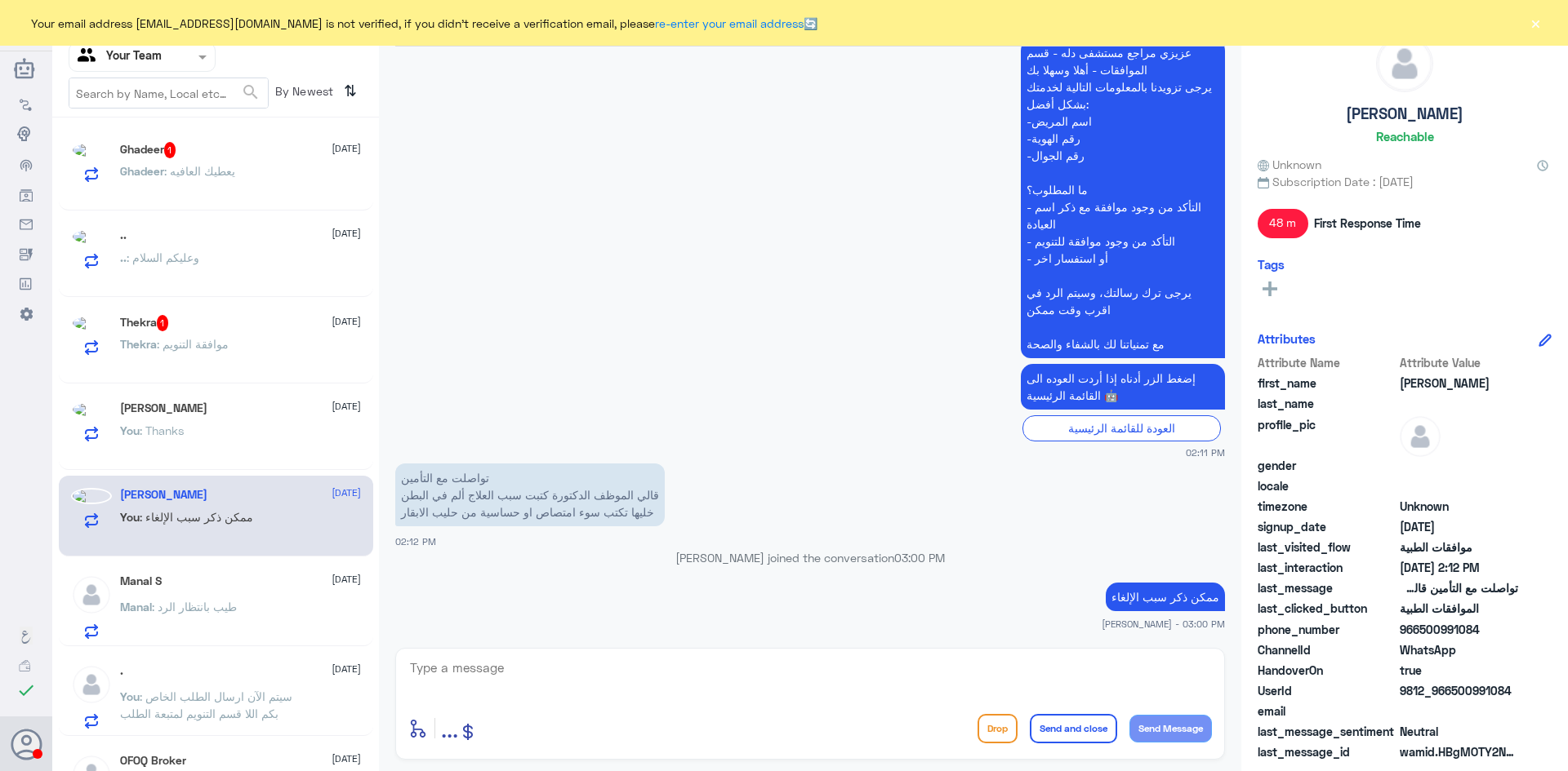
click at [1124, 590] on p "ممكن ذكر سبب الإلغاء" at bounding box center [1165, 597] width 119 height 28
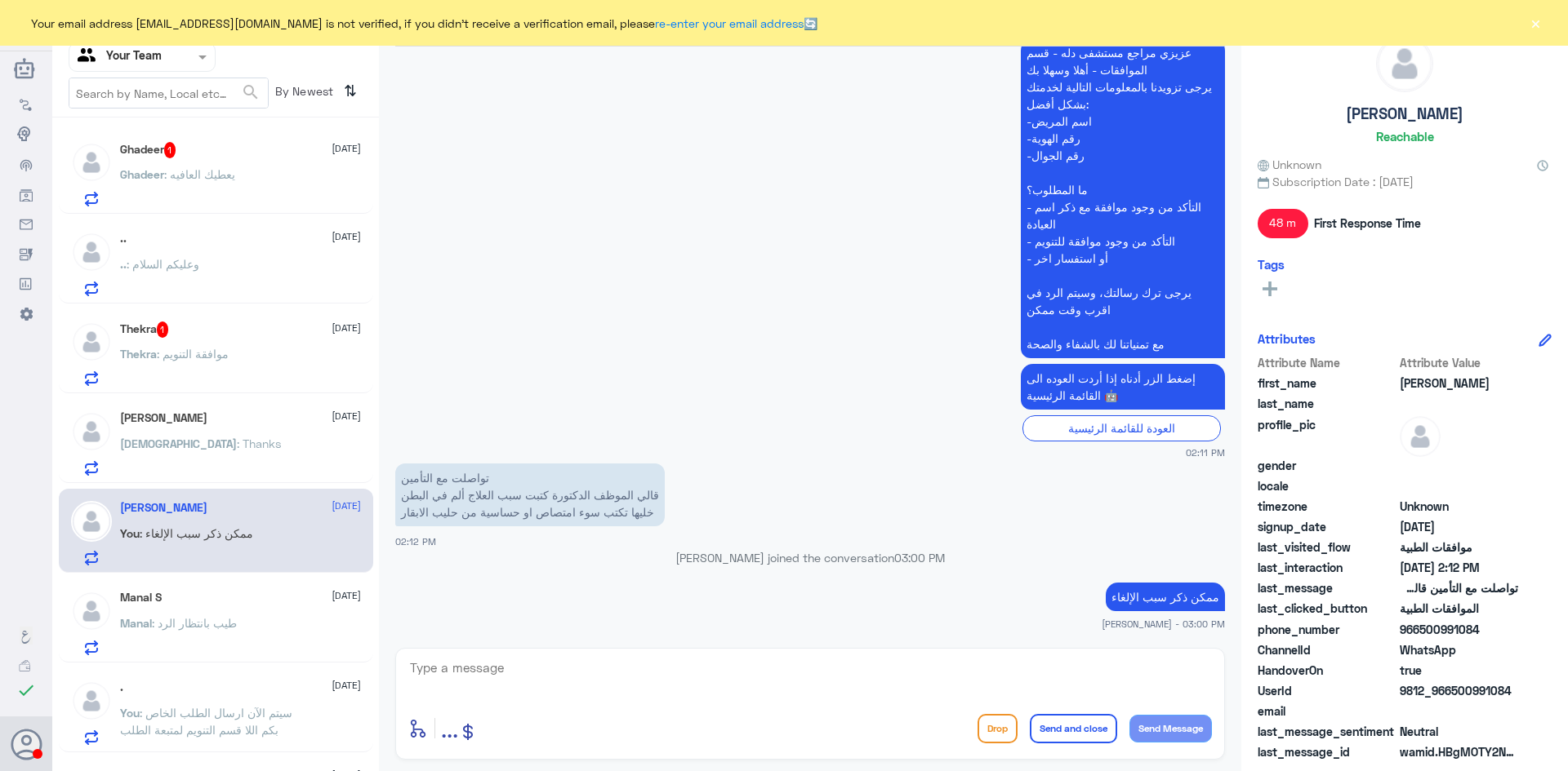
click at [720, 672] on textarea at bounding box center [809, 677] width 803 height 40
type textarea "ع"
type textarea "عفوا الرساله غير موجهه لك"
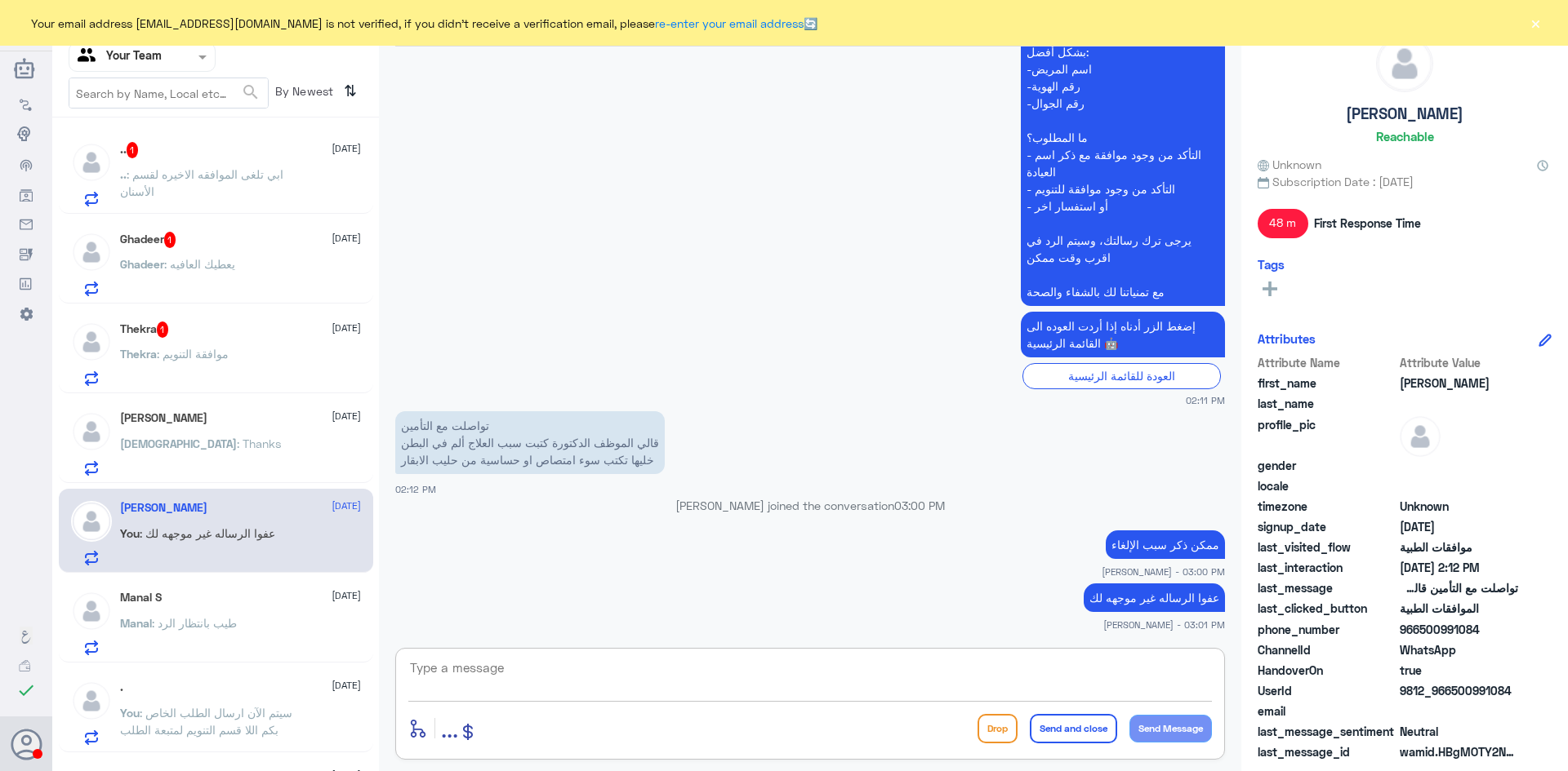
click at [248, 180] on span ": ابي تلغى الموافقه الاخيره لقسم الأسنان" at bounding box center [201, 182] width 163 height 31
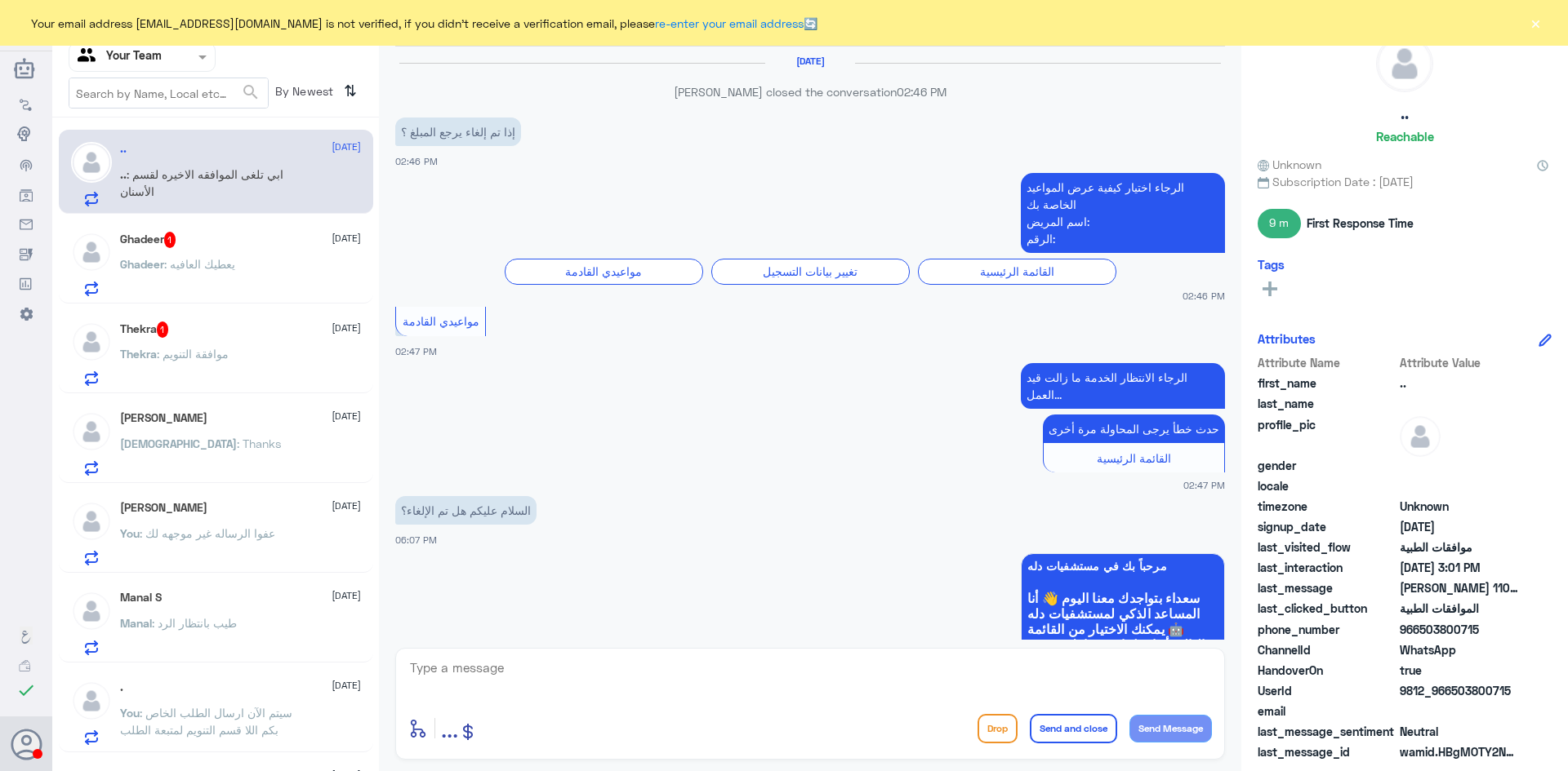
scroll to position [1457, 0]
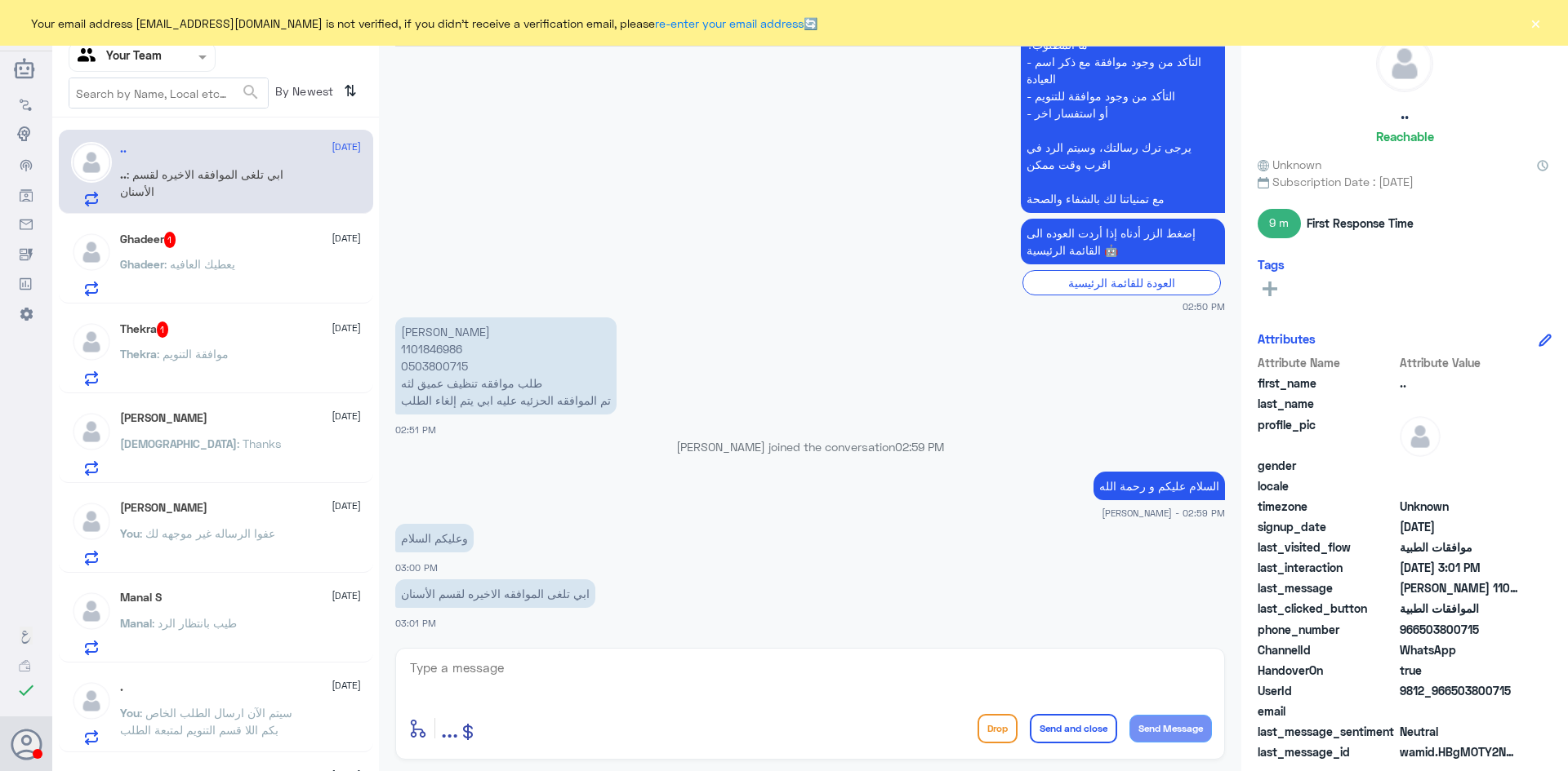
click at [574, 675] on textarea at bounding box center [809, 677] width 803 height 40
type textarea "ممكن ذكر سبب الإلغاء؟"
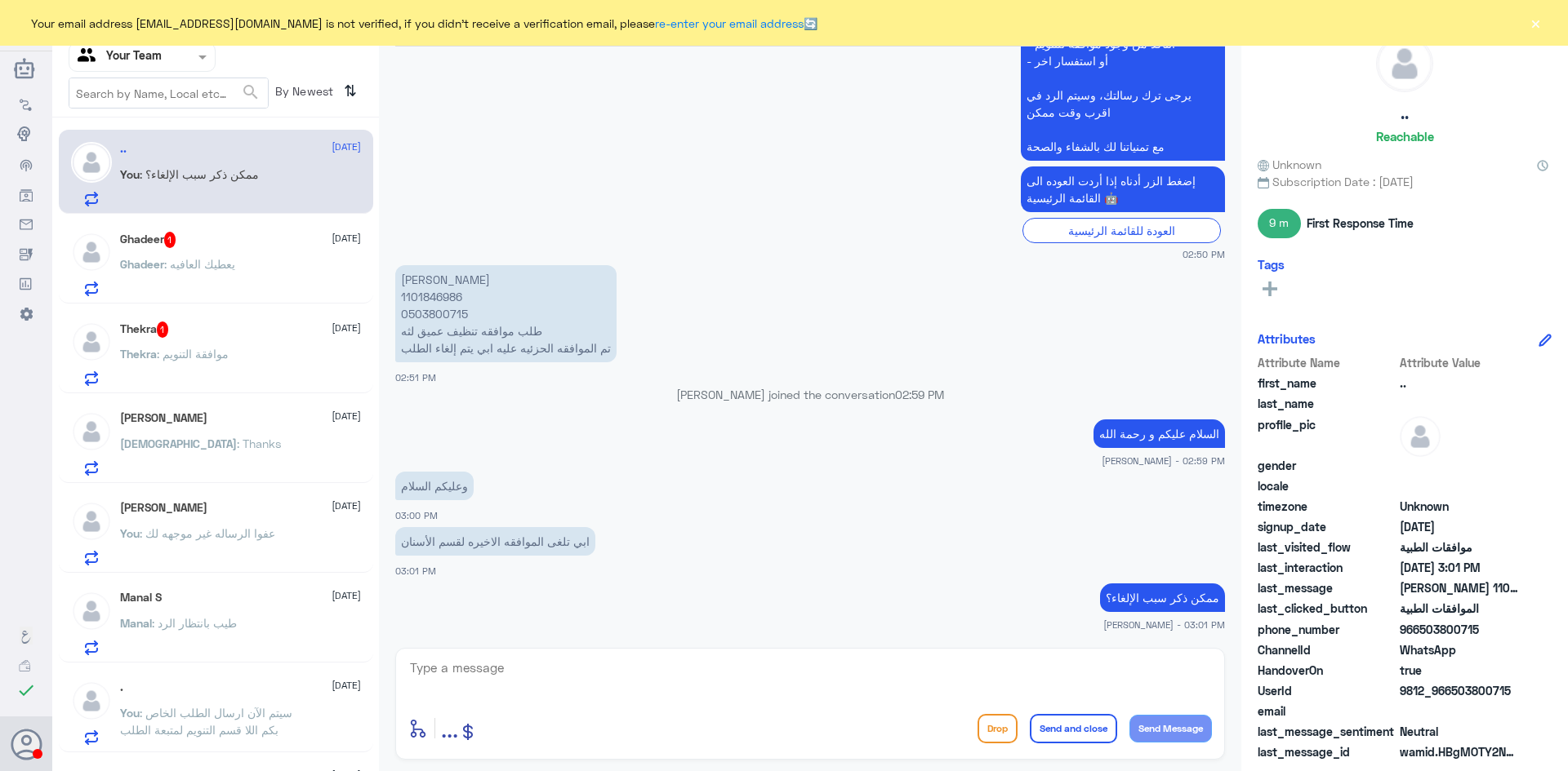
click at [225, 257] on span ": يعطيك العافيه" at bounding box center [199, 264] width 71 height 14
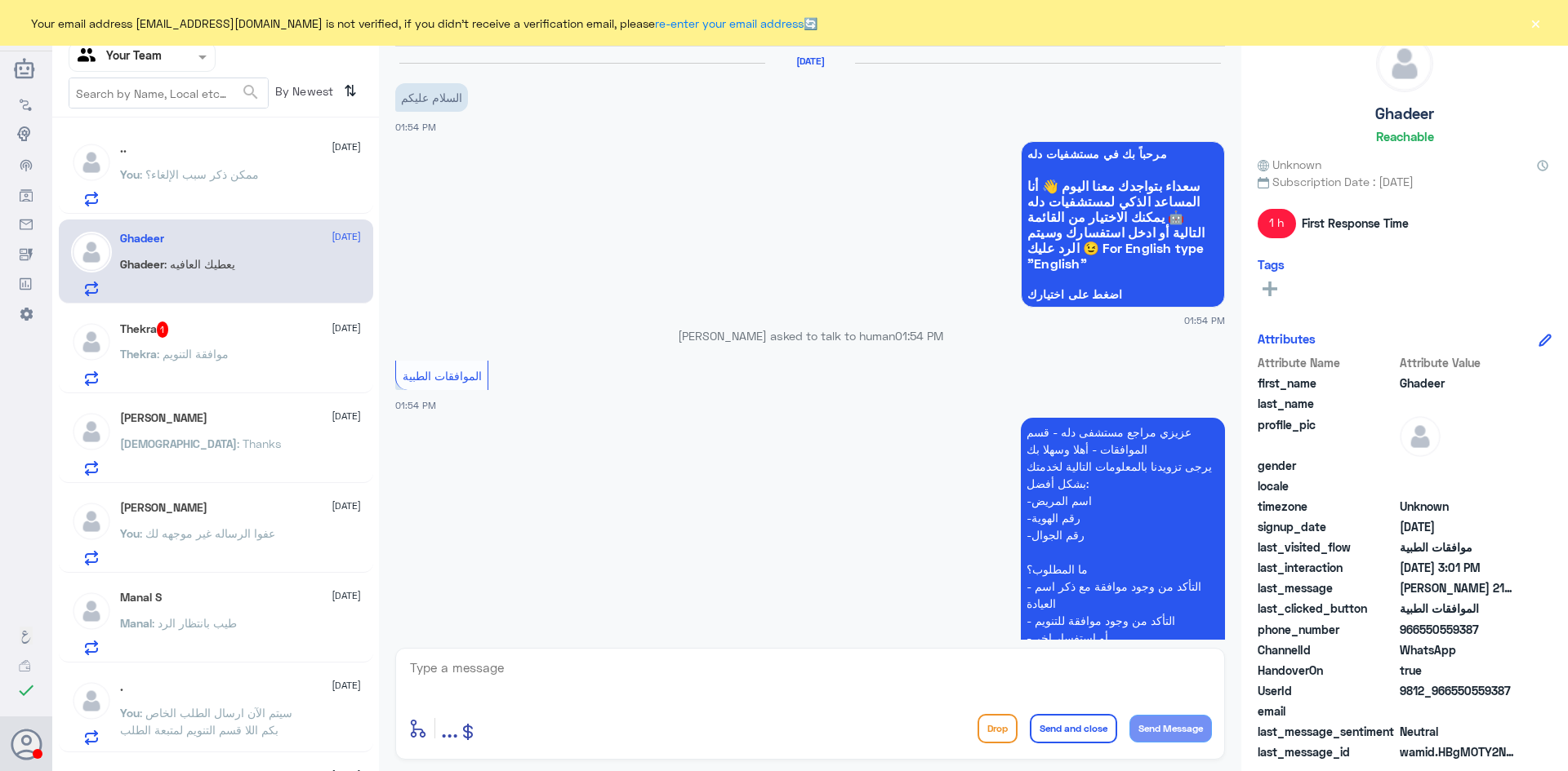
scroll to position [573, 0]
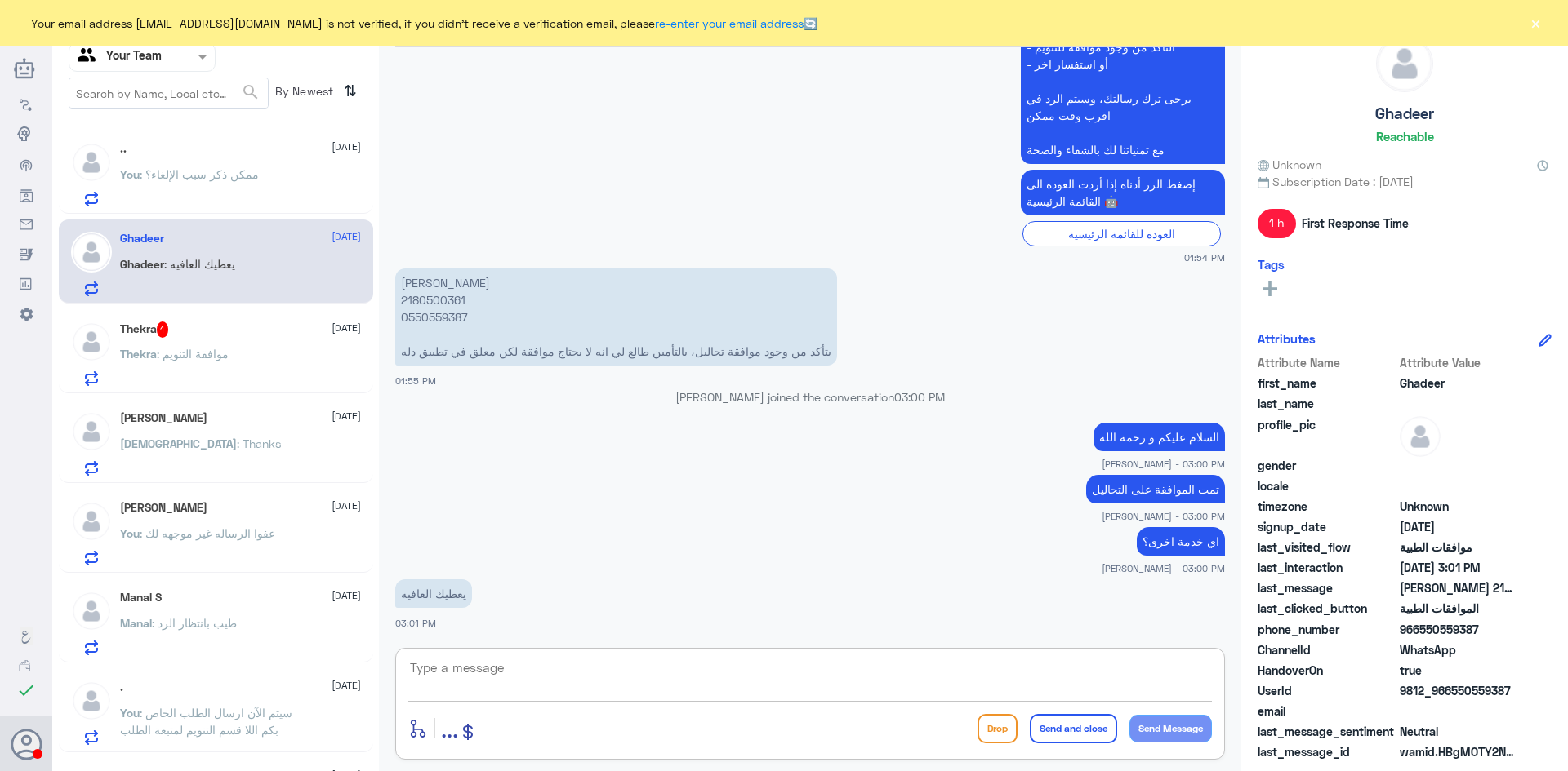
click at [569, 671] on textarea at bounding box center [809, 677] width 803 height 40
type textarea "الله يعافيك و قدامكم العافية"
click at [1188, 728] on button "Send Message" at bounding box center [1170, 728] width 82 height 28
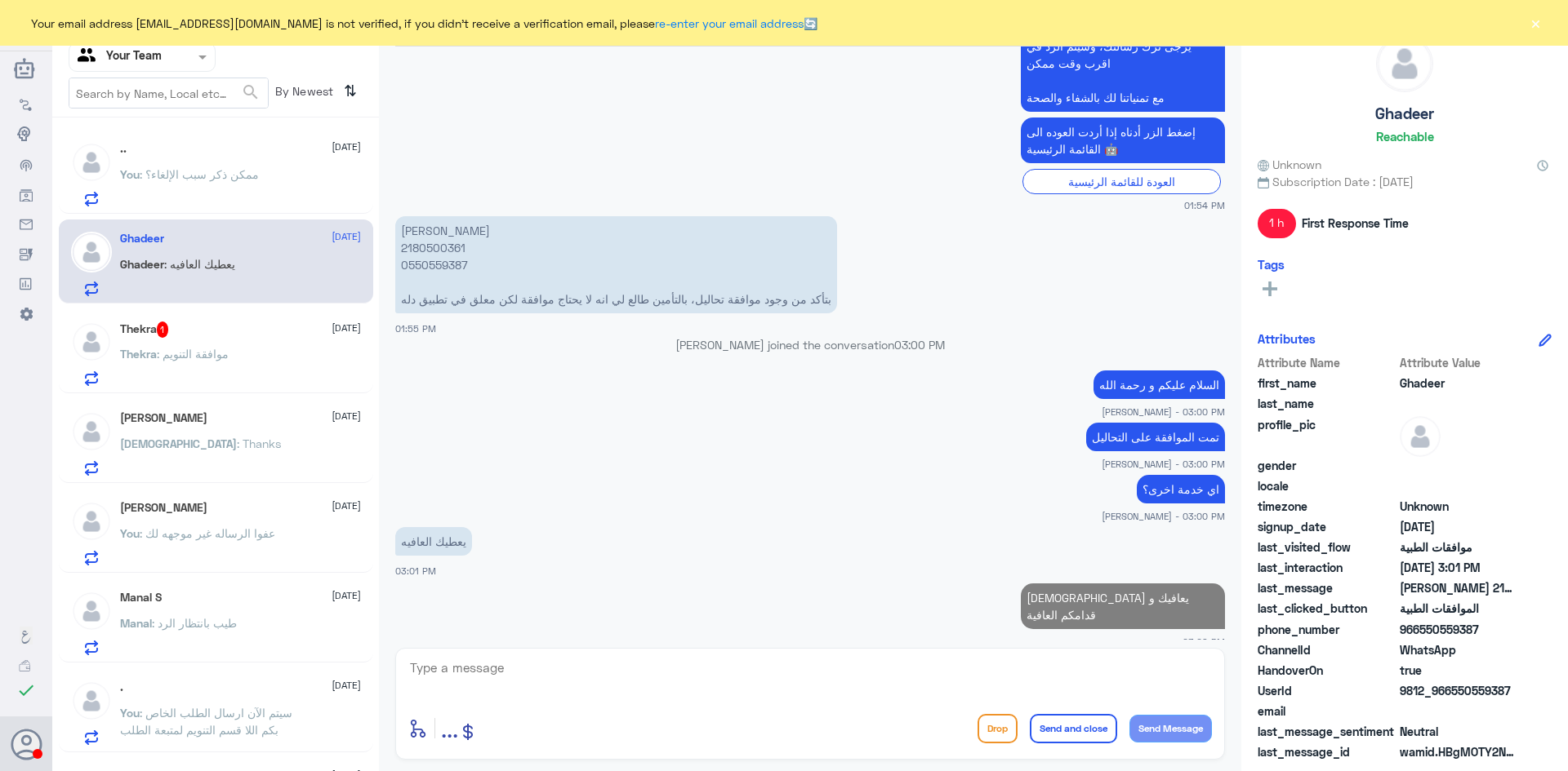
click at [1129, 715] on button "Send Message" at bounding box center [1170, 728] width 82 height 28
click at [943, 671] on textarea at bounding box center [809, 677] width 803 height 40
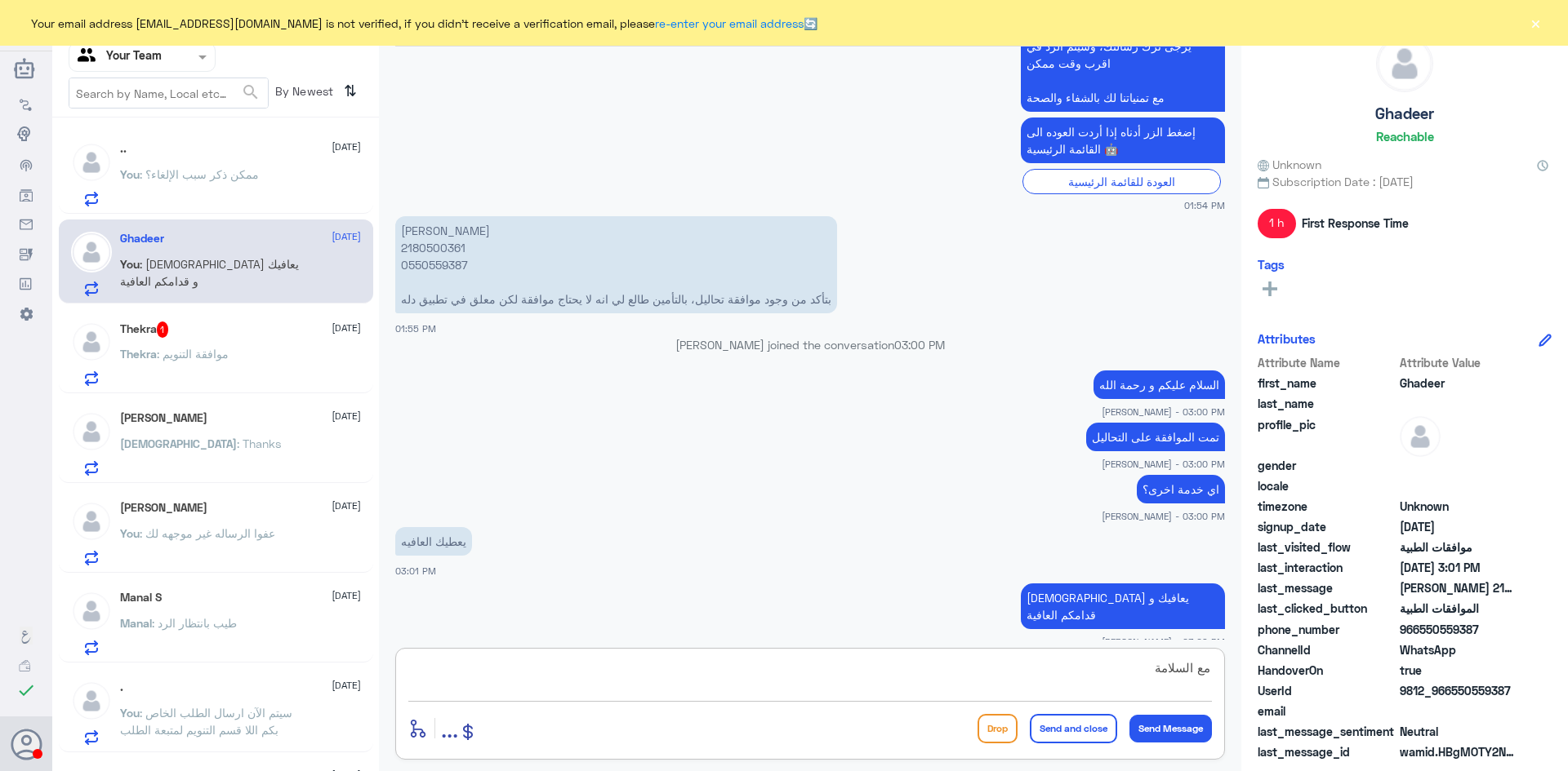
type textarea "مع السلامة"
click at [1071, 727] on button "Send and close" at bounding box center [1073, 728] width 87 height 29
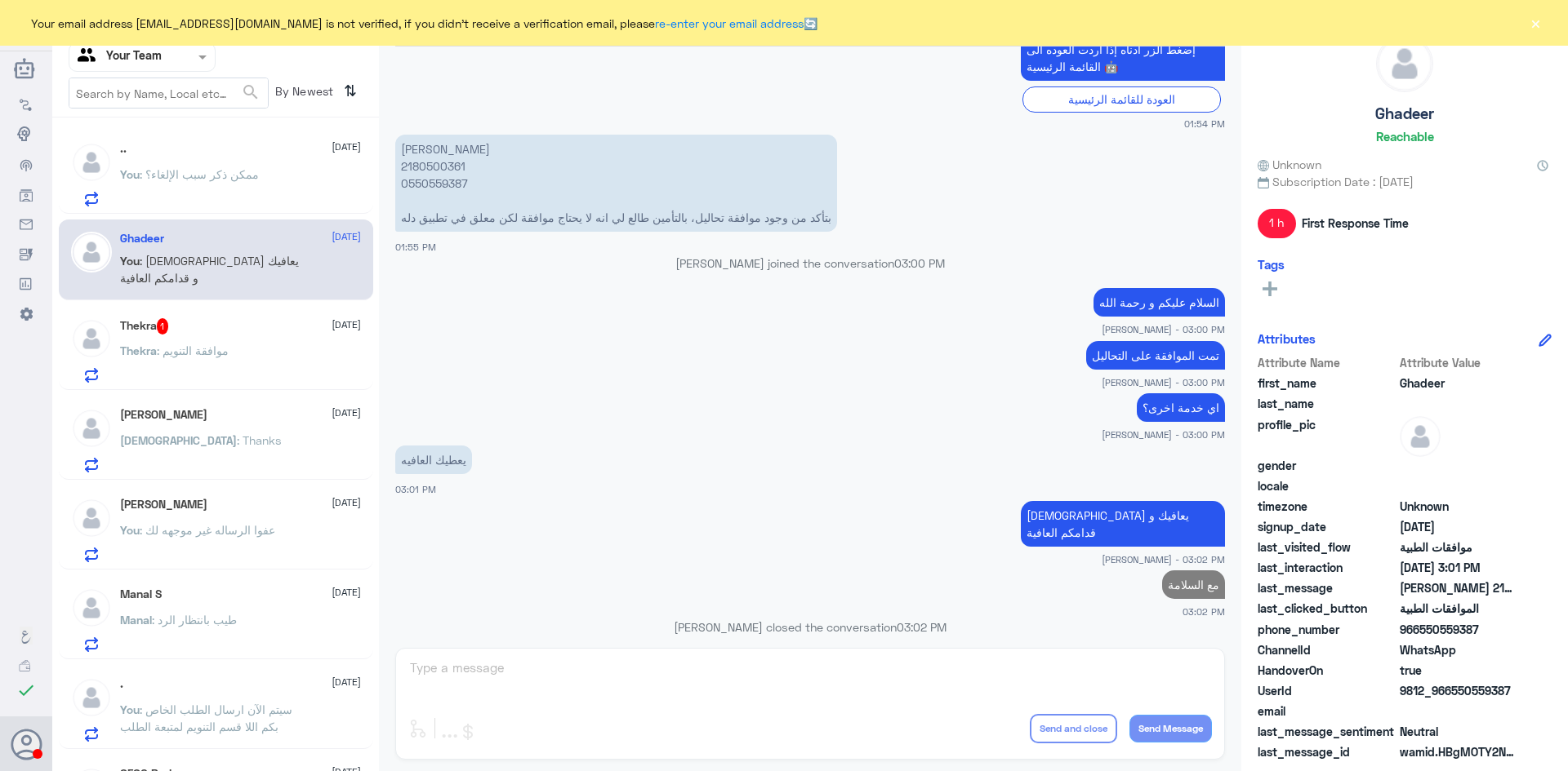
click at [182, 529] on span ": عفوا الرساله غير موجهه لك" at bounding box center [208, 530] width 136 height 14
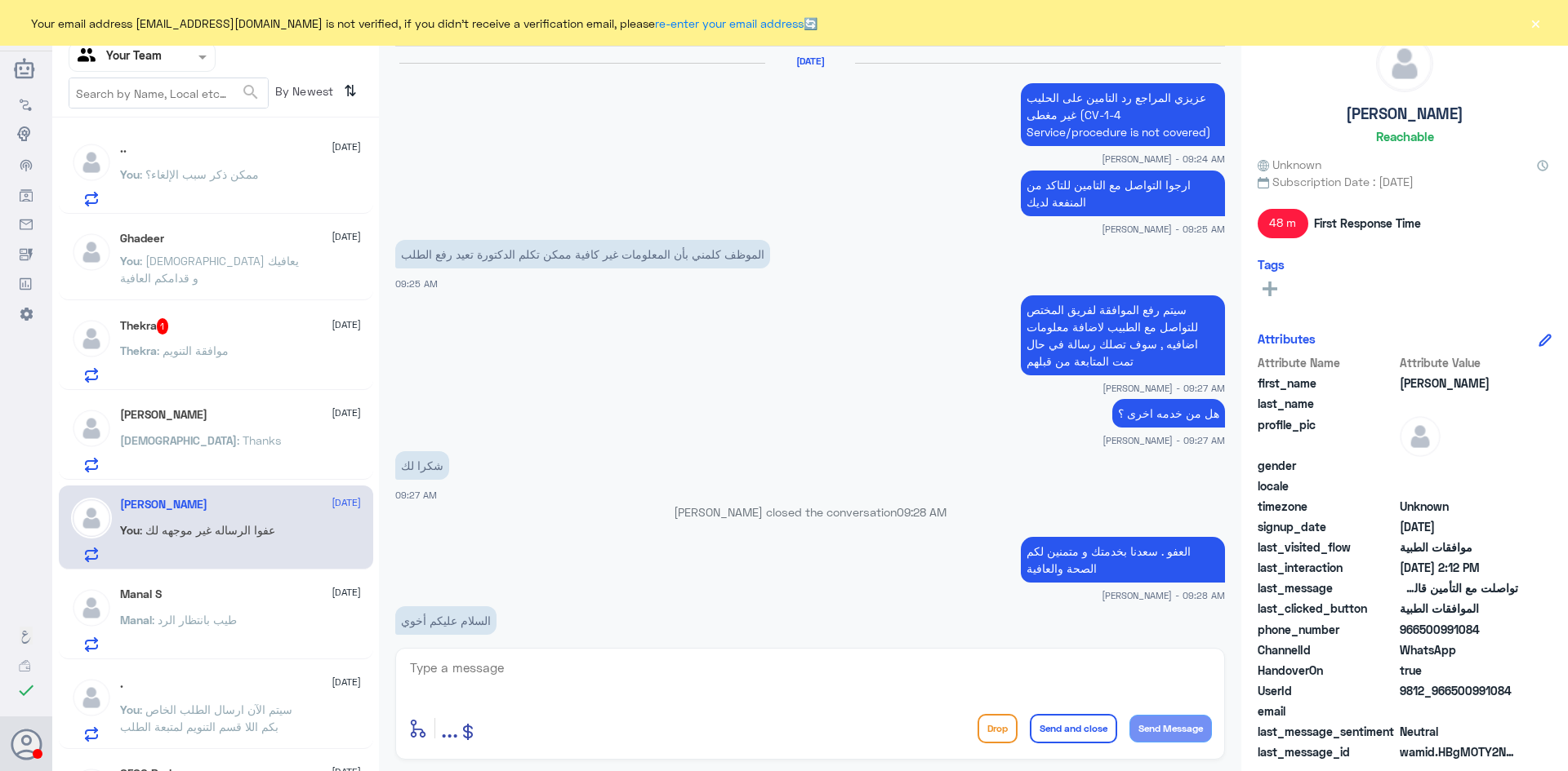
scroll to position [1236, 0]
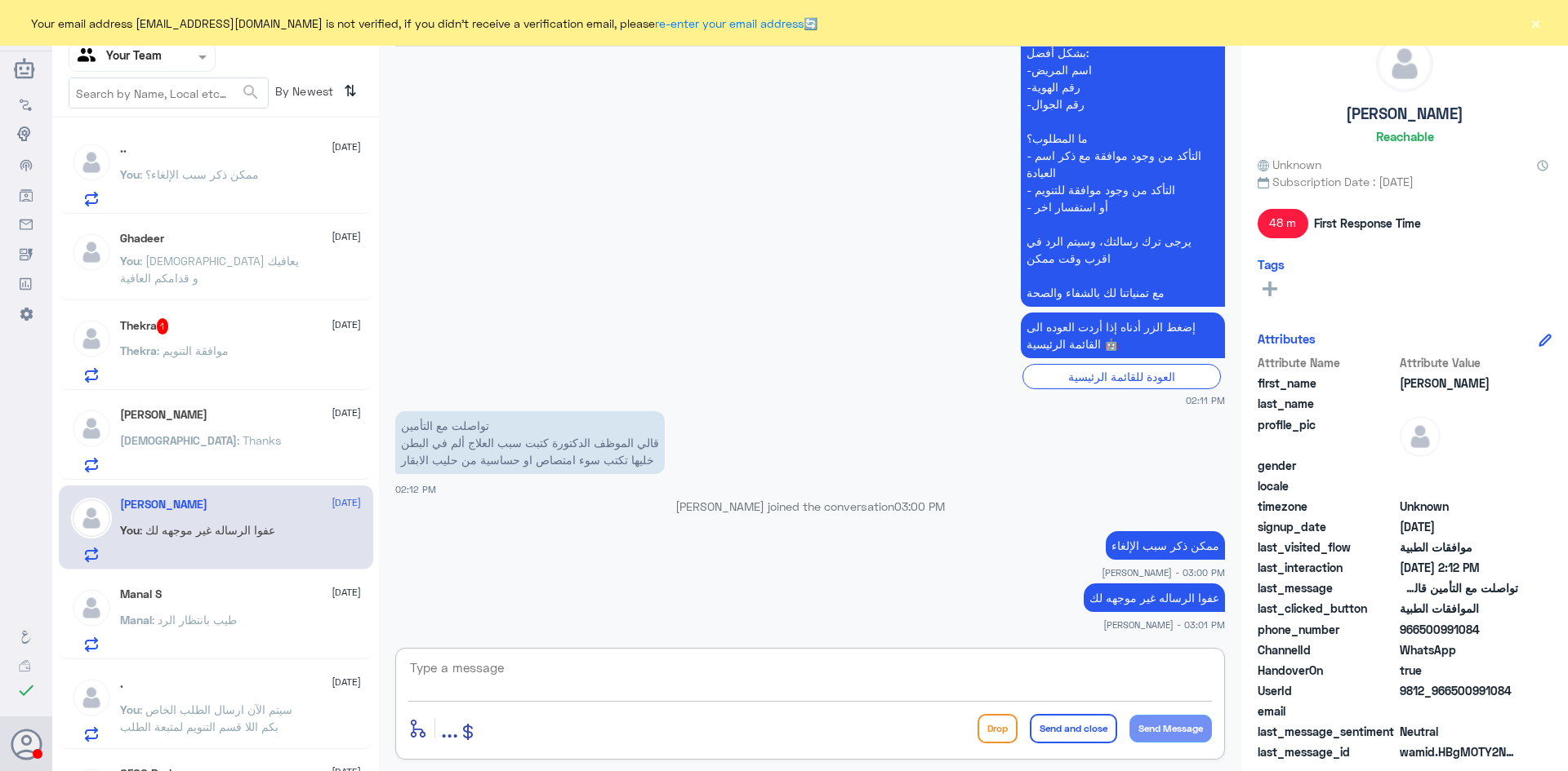
click at [562, 668] on textarea at bounding box center [809, 677] width 803 height 40
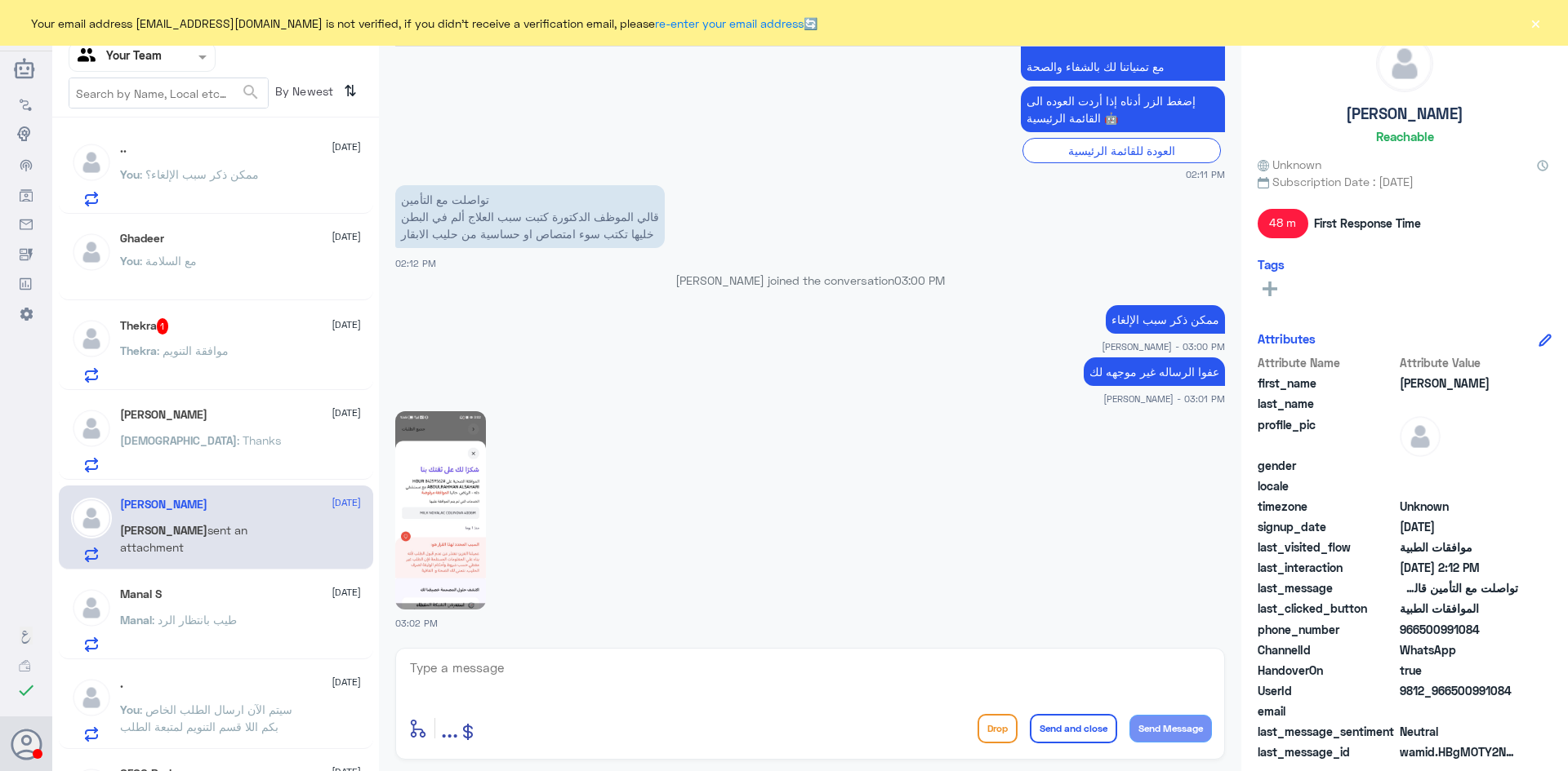
click at [449, 552] on img at bounding box center [441, 510] width 90 height 198
click at [627, 661] on textarea at bounding box center [809, 677] width 803 height 40
type textarea "م"
type textarea "لتعديل على التقرير"
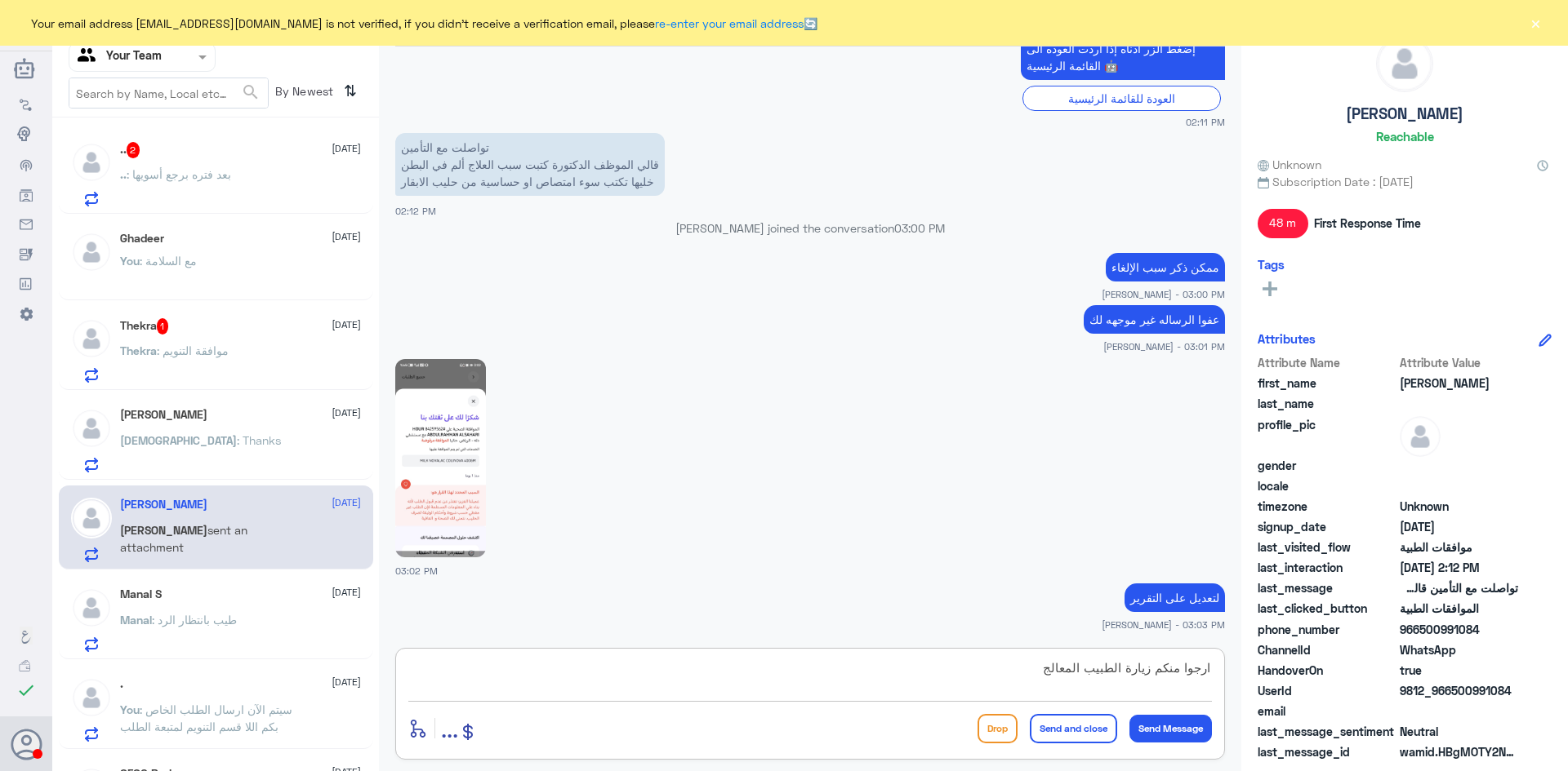
type textarea "ارجوا منكم زيارة الطبيب المعالج"
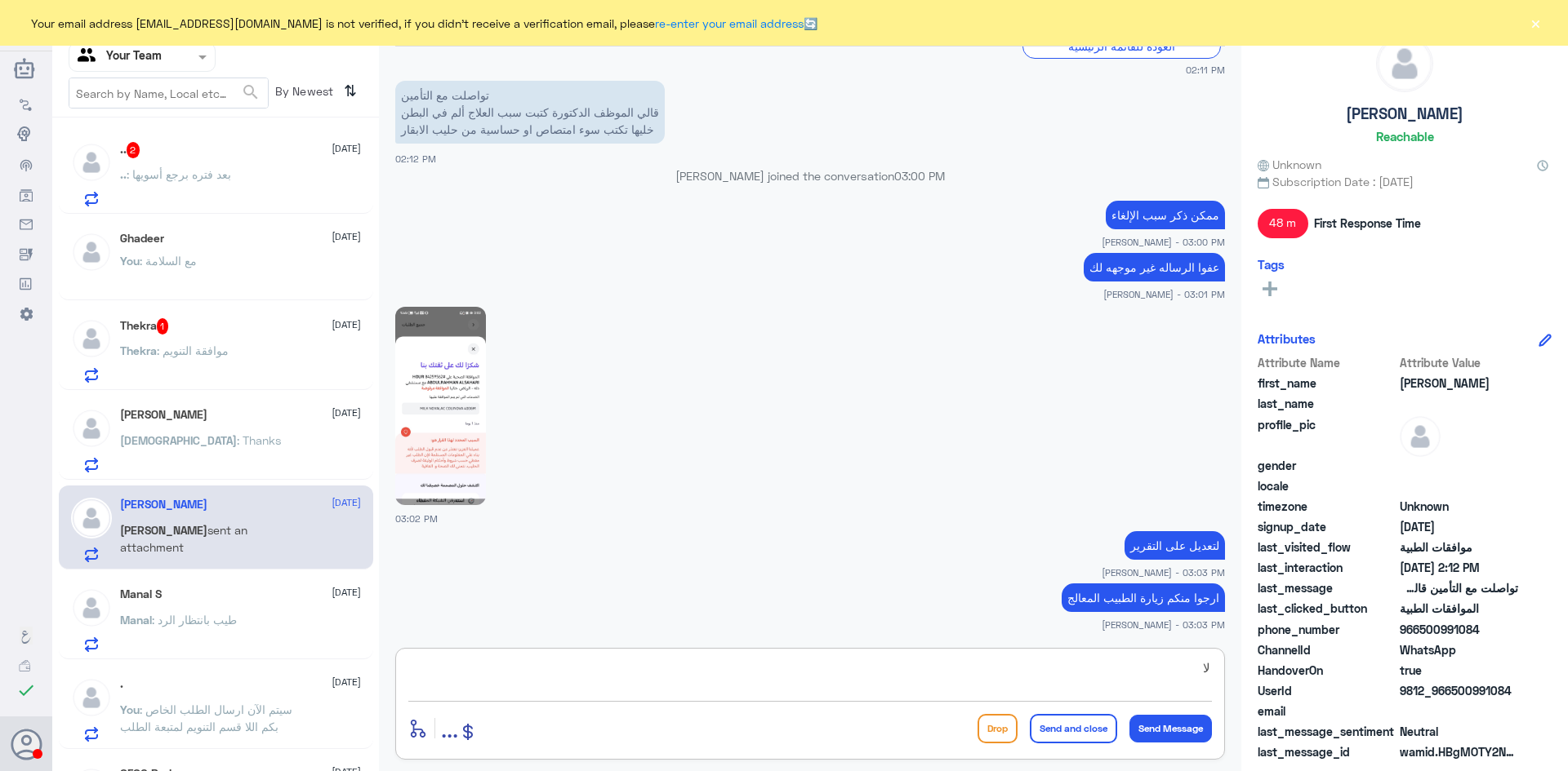
type textarea "ل"
type textarea "م"
type textarea "ليس لدينا صلاحية للتواصل مع الطبيب المعالج"
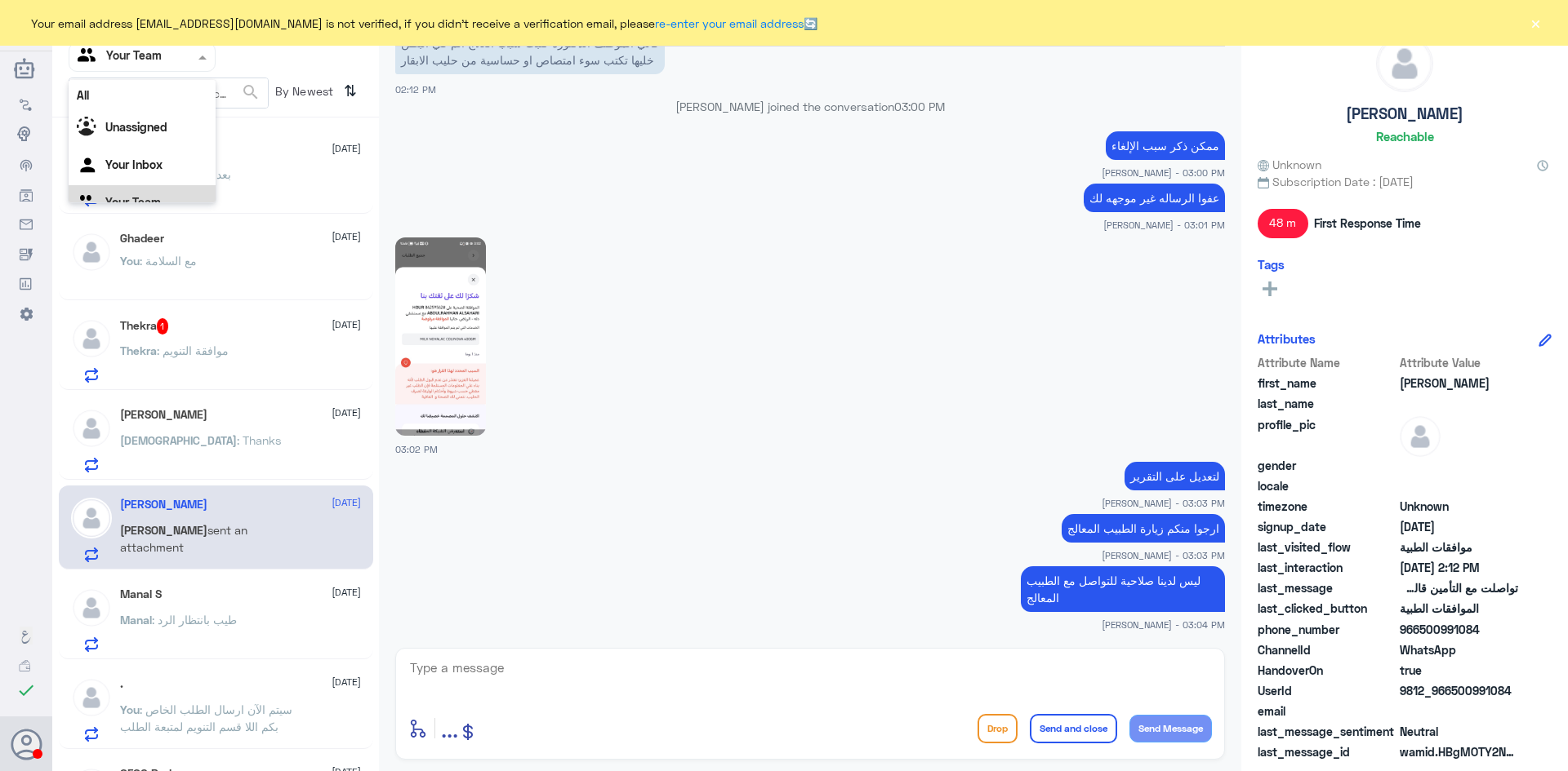
click at [181, 64] on div at bounding box center [142, 57] width 146 height 18
click at [180, 169] on div "Your Inbox" at bounding box center [142, 166] width 147 height 38
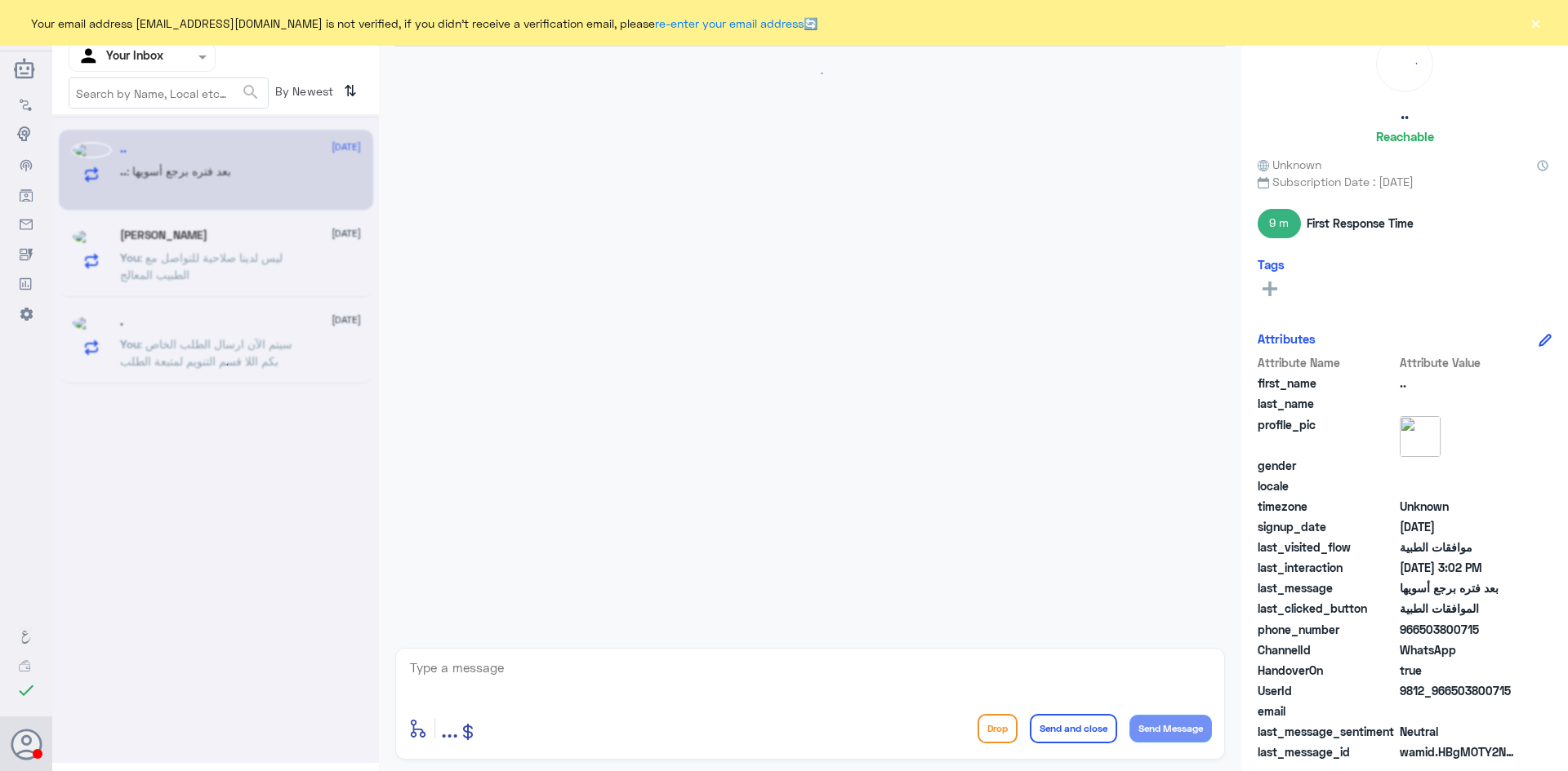
scroll to position [1398, 0]
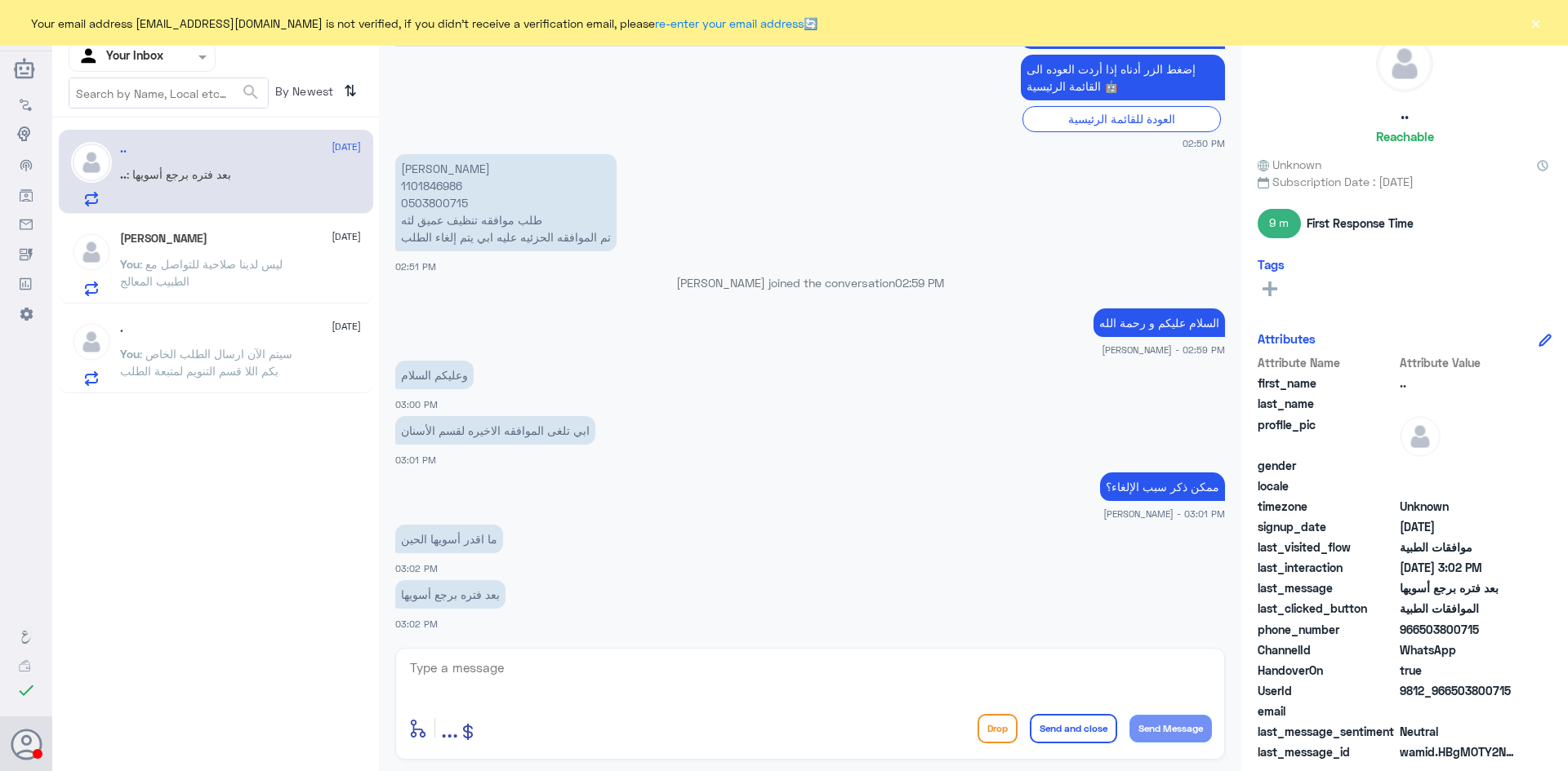
click at [519, 670] on textarea at bounding box center [809, 677] width 803 height 40
click at [436, 193] on p "ريم القرني 1101846986 0503800715 طلب موافقه تنظيف عميق لثه تم الموافقه الحزئيه …" at bounding box center [506, 203] width 221 height 97
click at [436, 183] on p "ريم القرني 1101846986 0503800715 طلب موافقه تنظيف عميق لثه تم الموافقه الحزئيه …" at bounding box center [506, 203] width 221 height 97
copy p "1101846986"
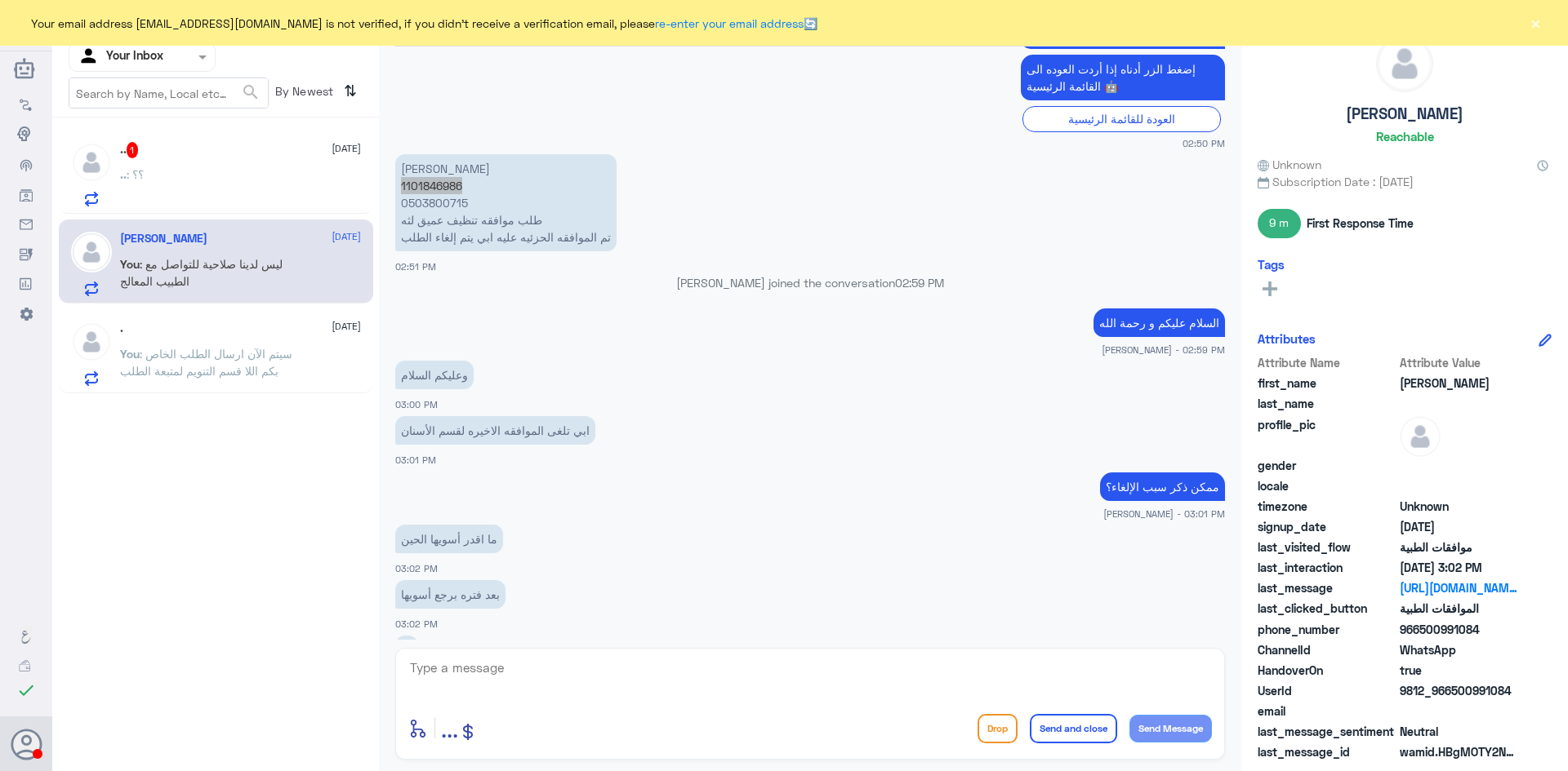
scroll to position [1454, 0]
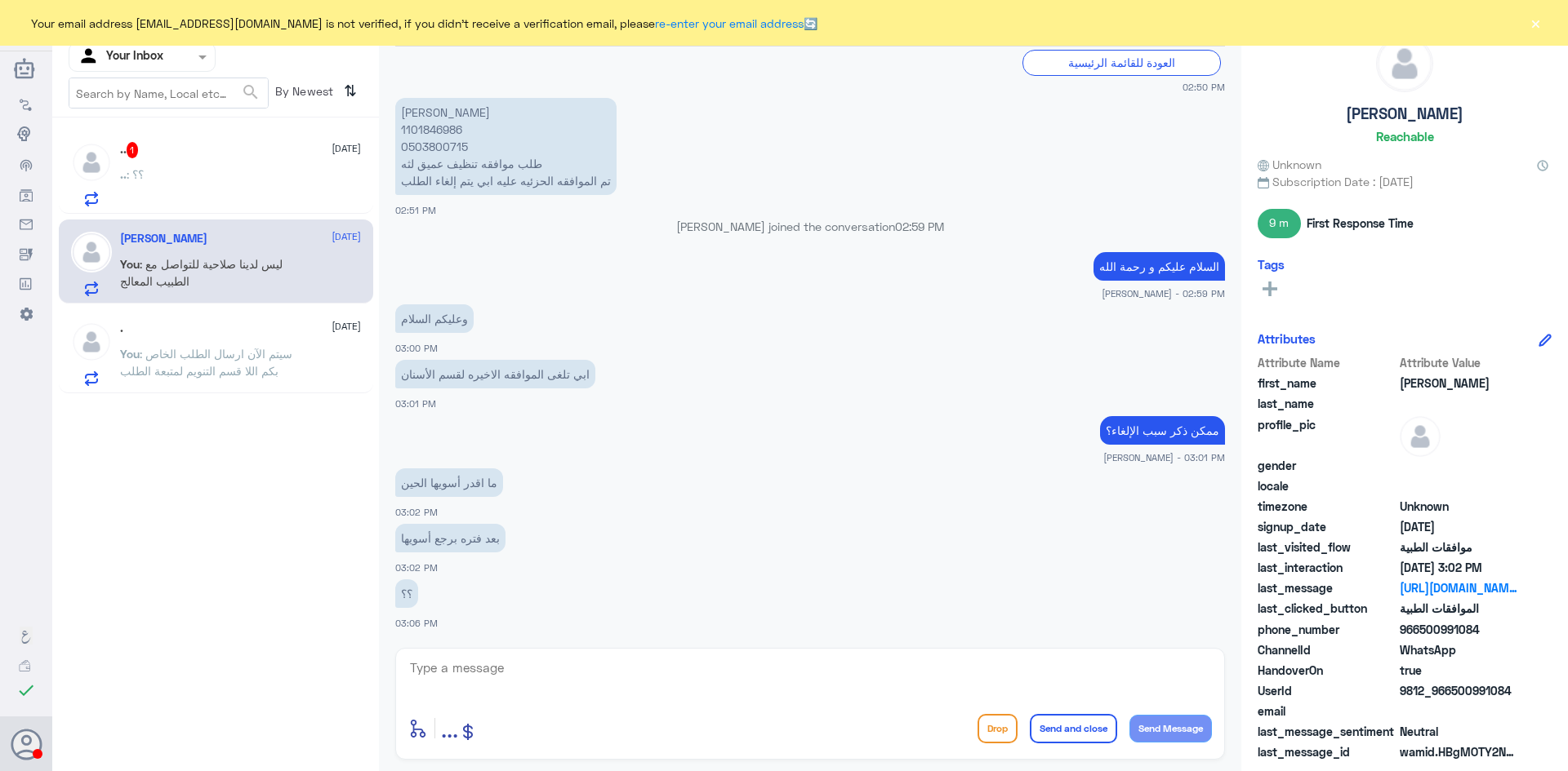
click at [493, 668] on textarea at bounding box center [809, 677] width 803 height 40
type textarea "j"
type textarea "تم إلغاء الطلب"
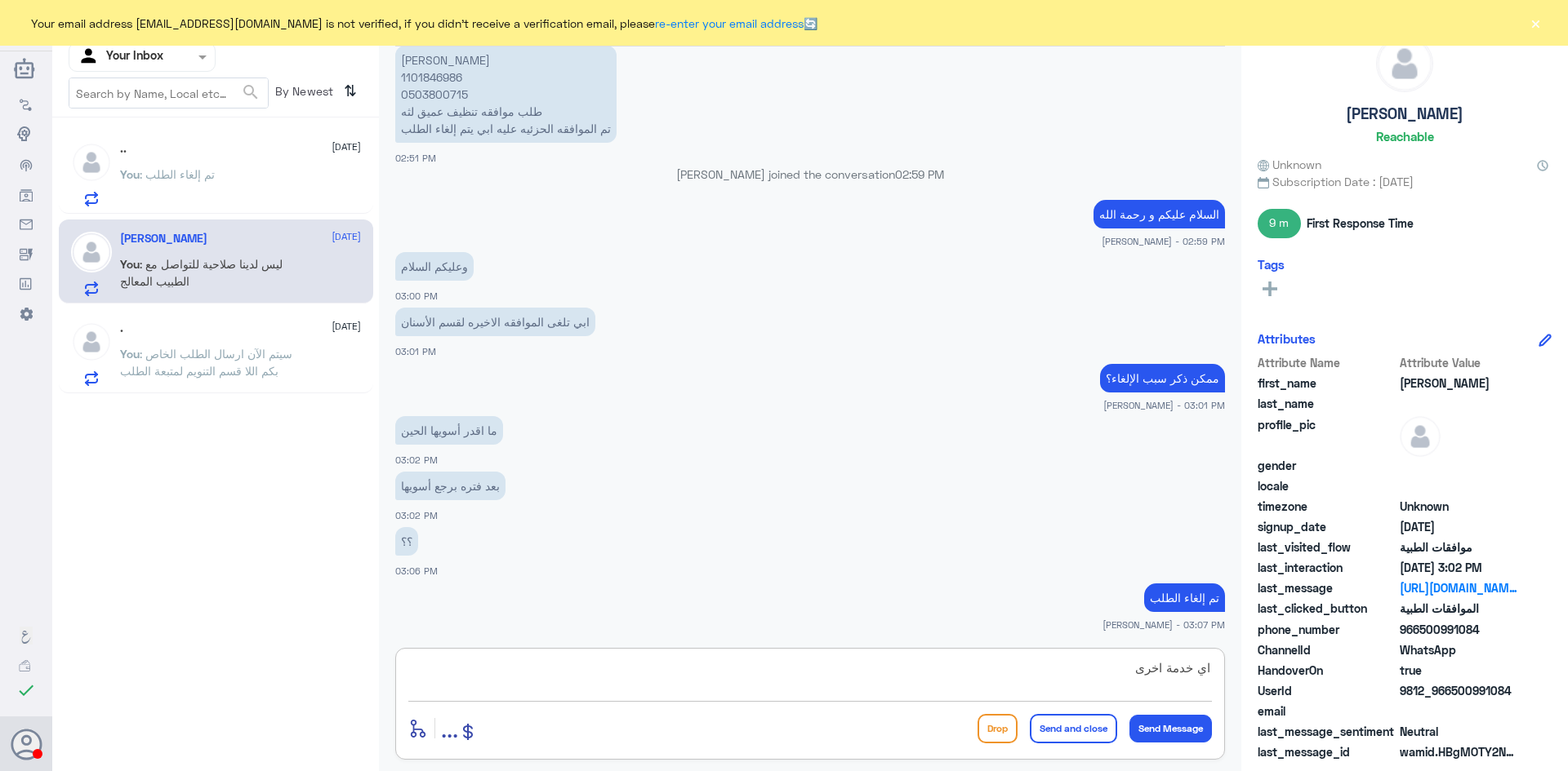
type textarea "اي خدمة اخرى؟"
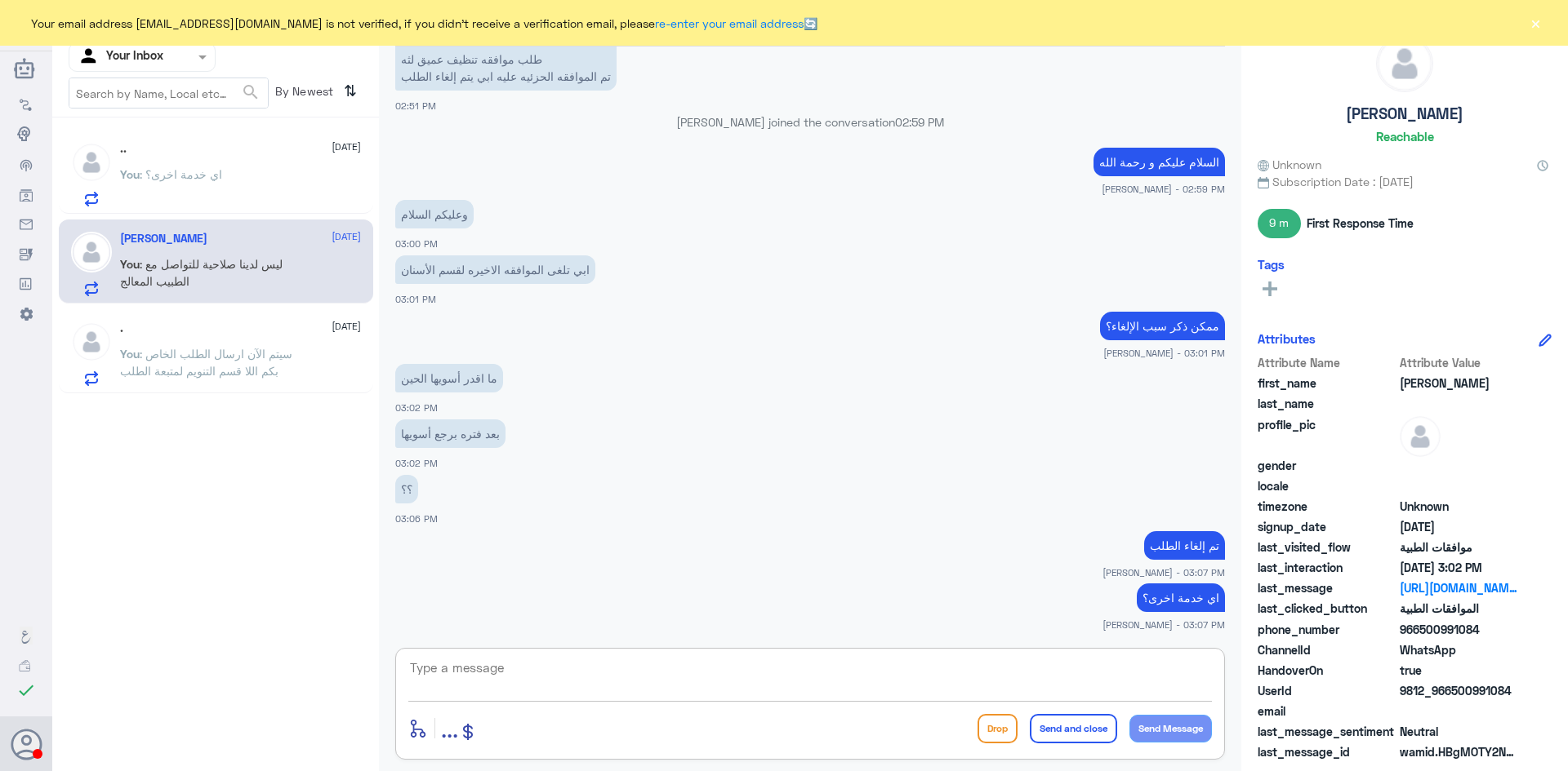
scroll to position [1614, 0]
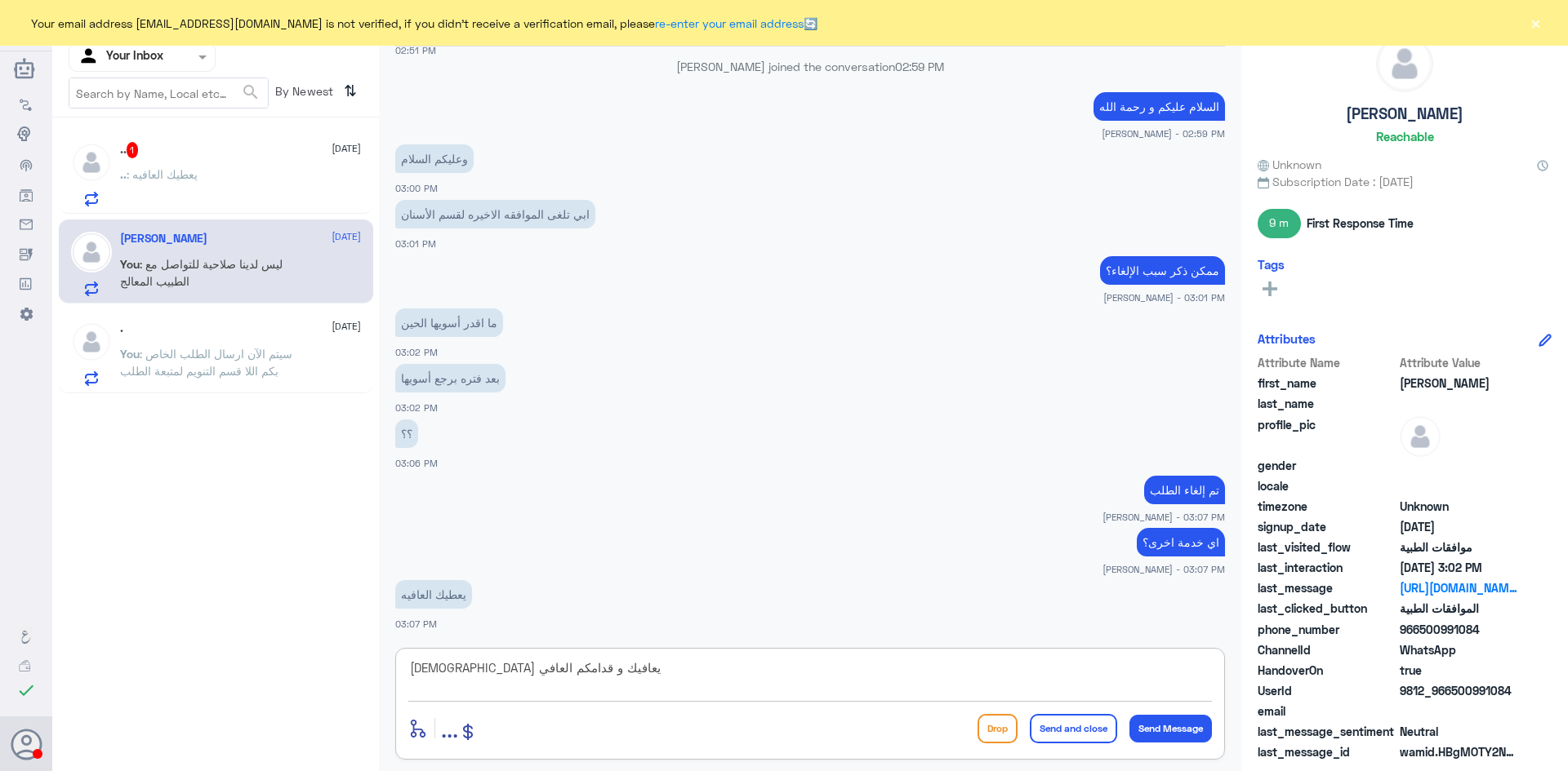
type textarea "الله يعافيك و قدامكم العافية"
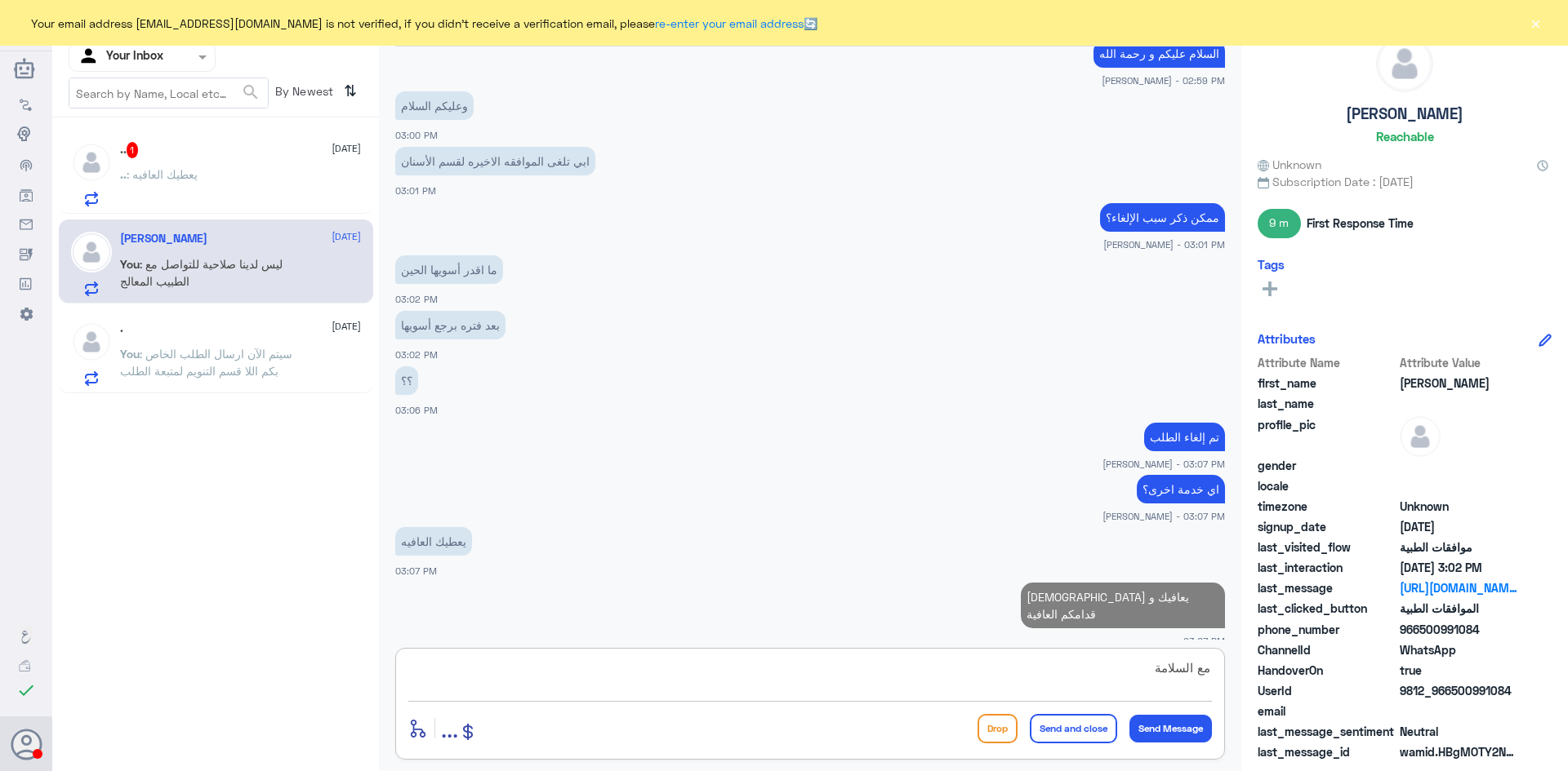
type textarea "مع السلامة"
click at [1045, 728] on button "Send and close" at bounding box center [1073, 728] width 87 height 29
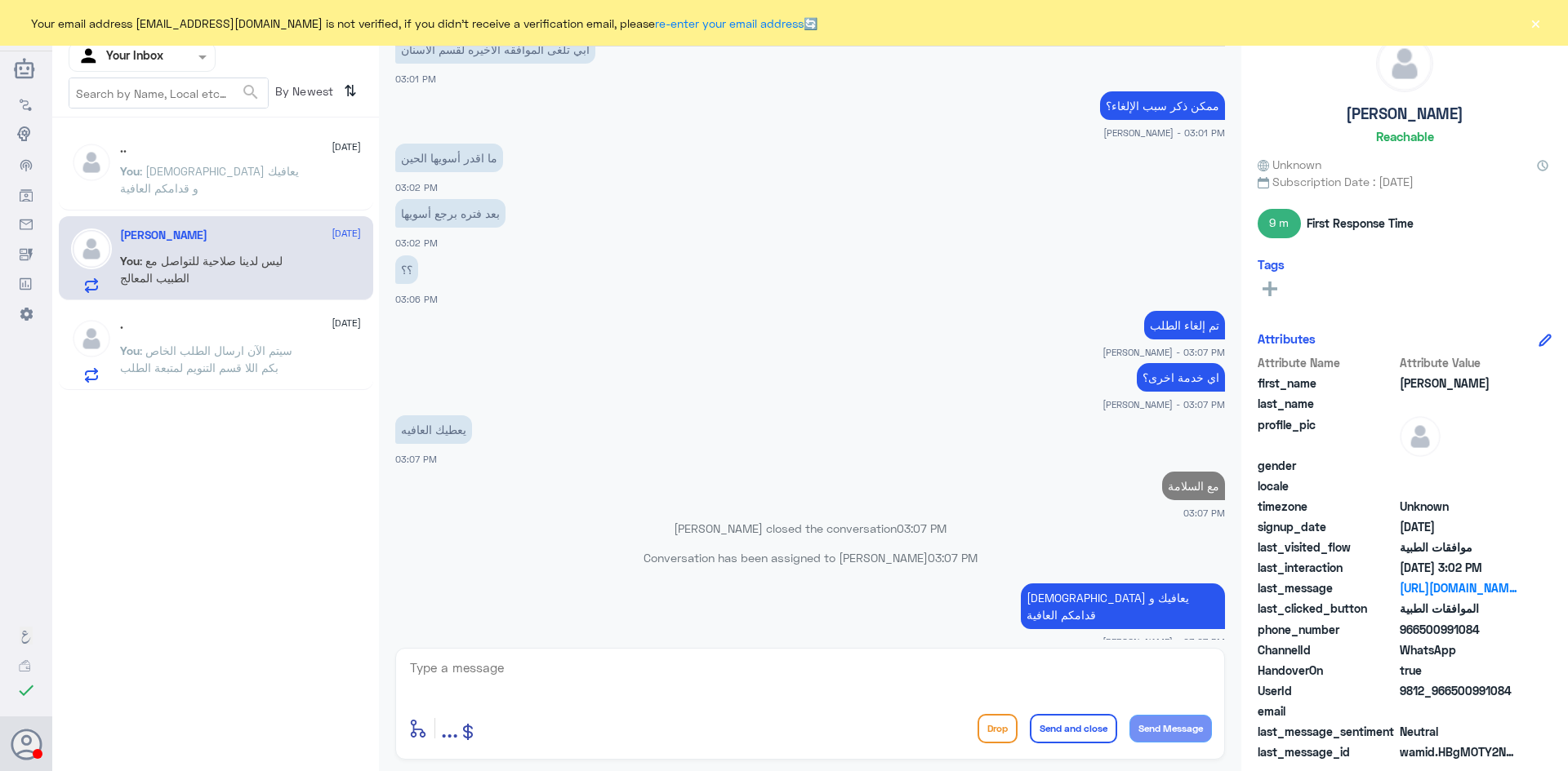
click at [225, 282] on p "You : ليس لدينا صلاحية للتواصل مع الطبيب المعالج" at bounding box center [211, 272] width 183 height 41
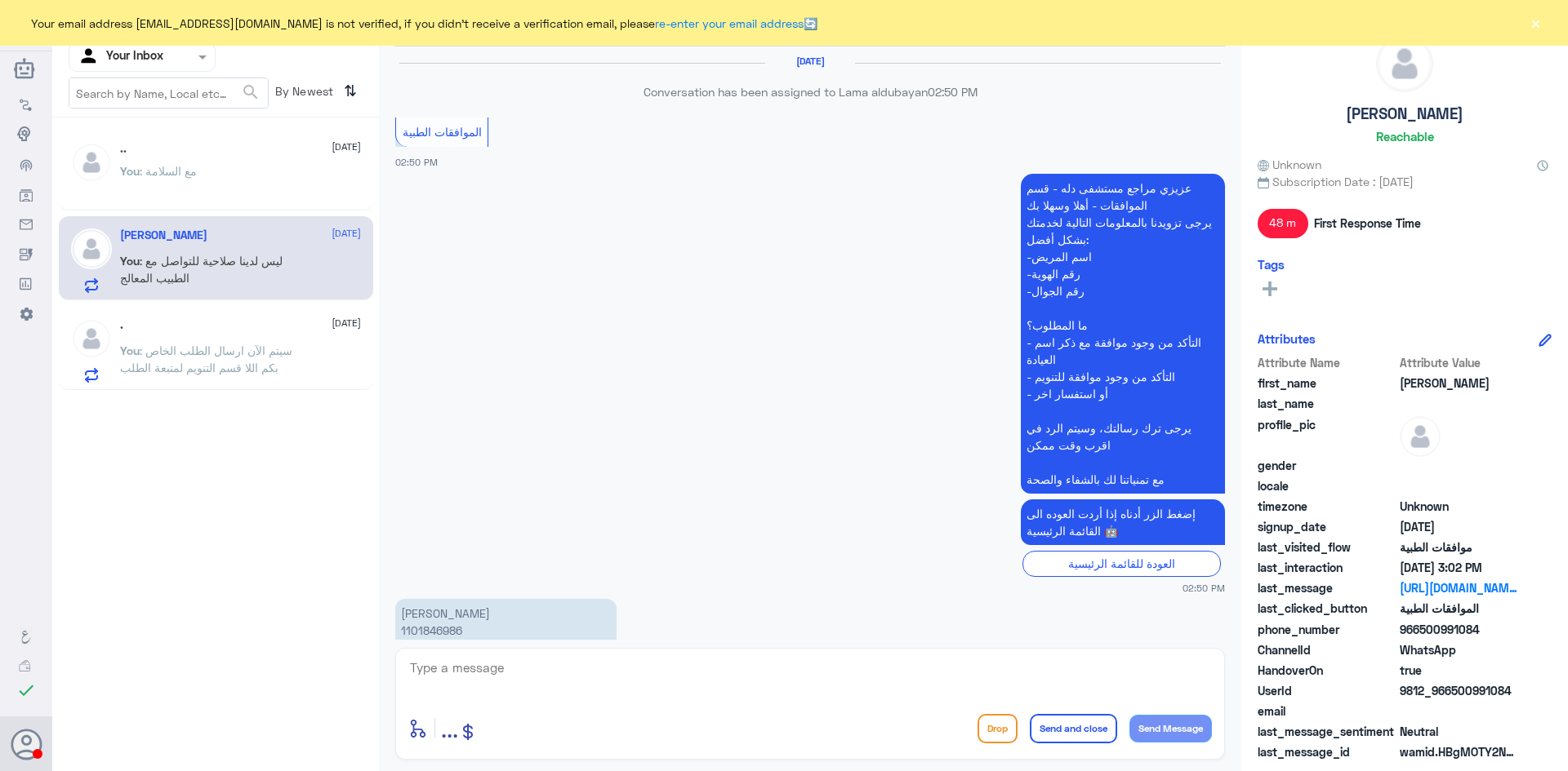
scroll to position [825, 0]
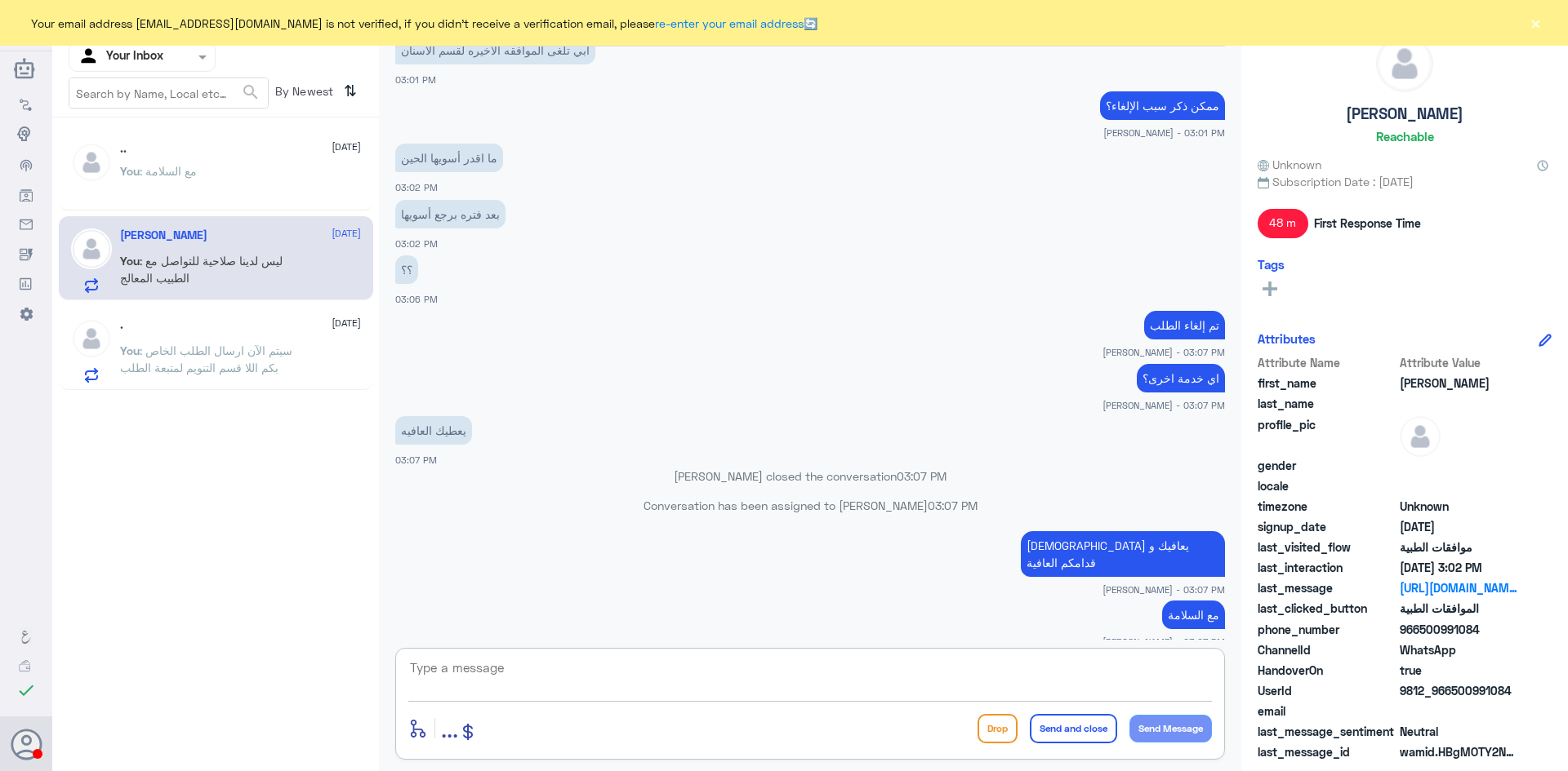
click at [534, 671] on textarea at bounding box center [809, 677] width 803 height 40
click at [215, 157] on div ".. 15 September You : مع السلامة" at bounding box center [240, 172] width 241 height 61
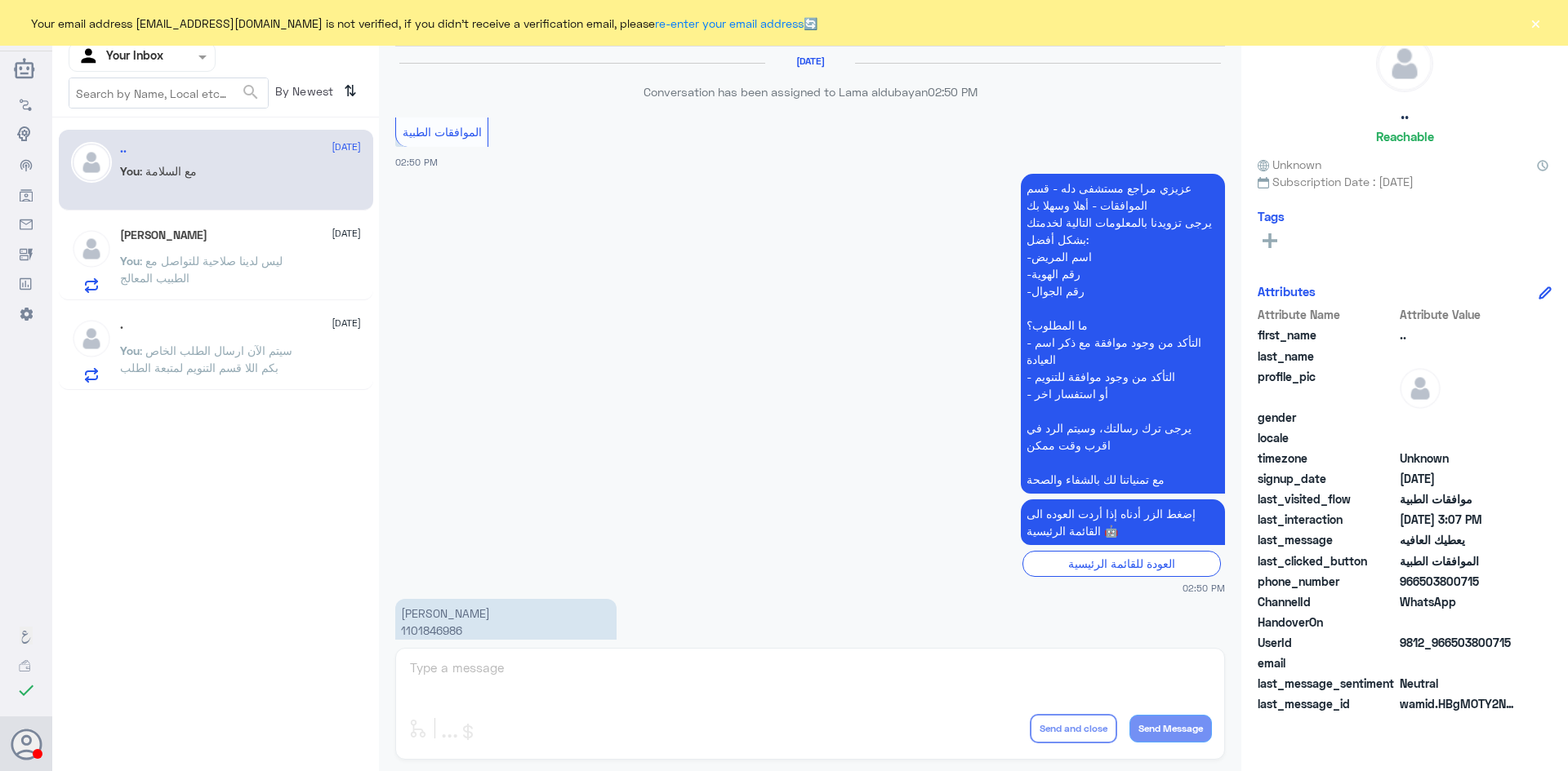
scroll to position [825, 0]
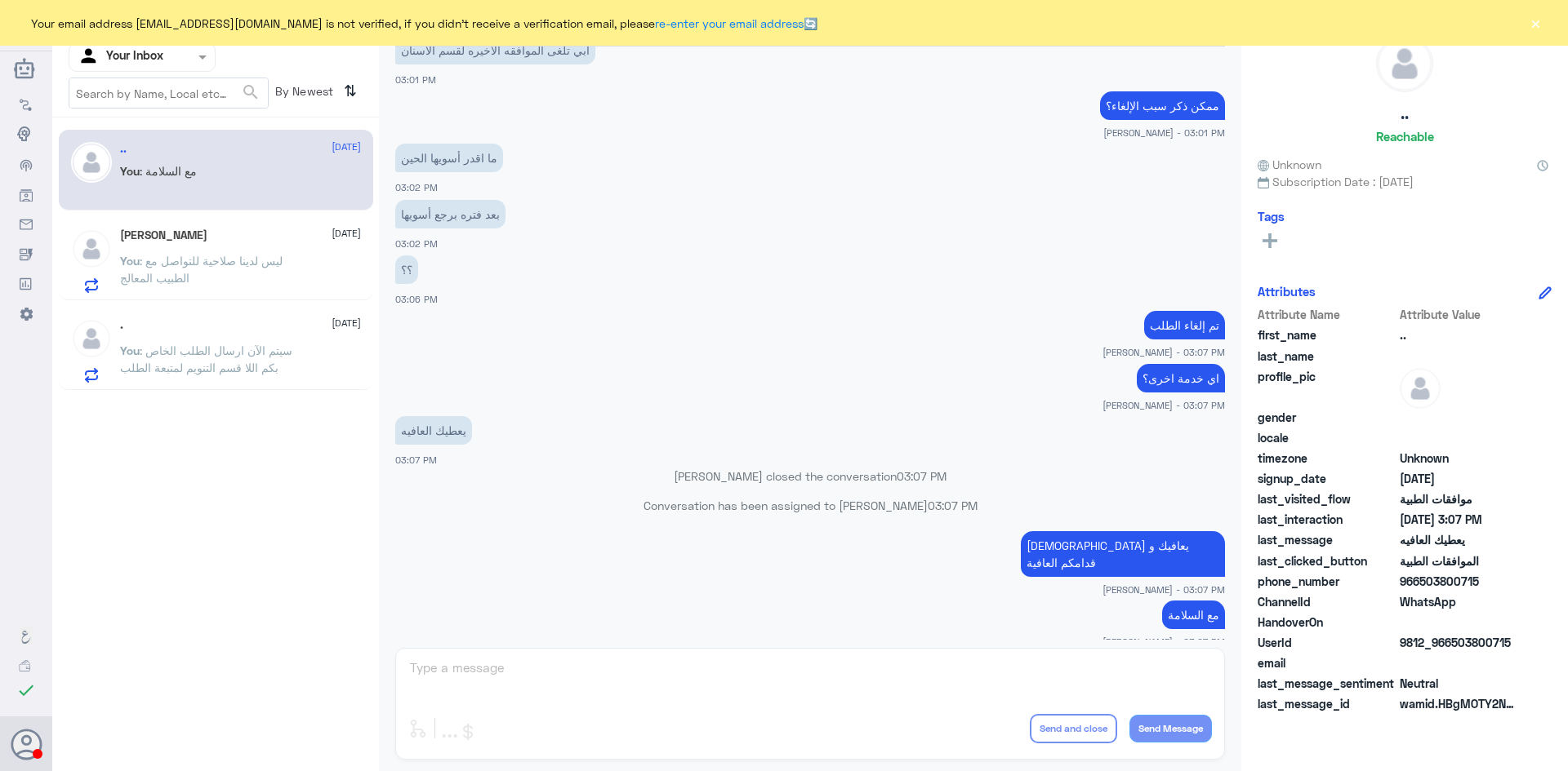
click at [217, 260] on span ": ليس لدينا صلاحية للتواصل مع الطبيب المعالج" at bounding box center [201, 269] width 162 height 31
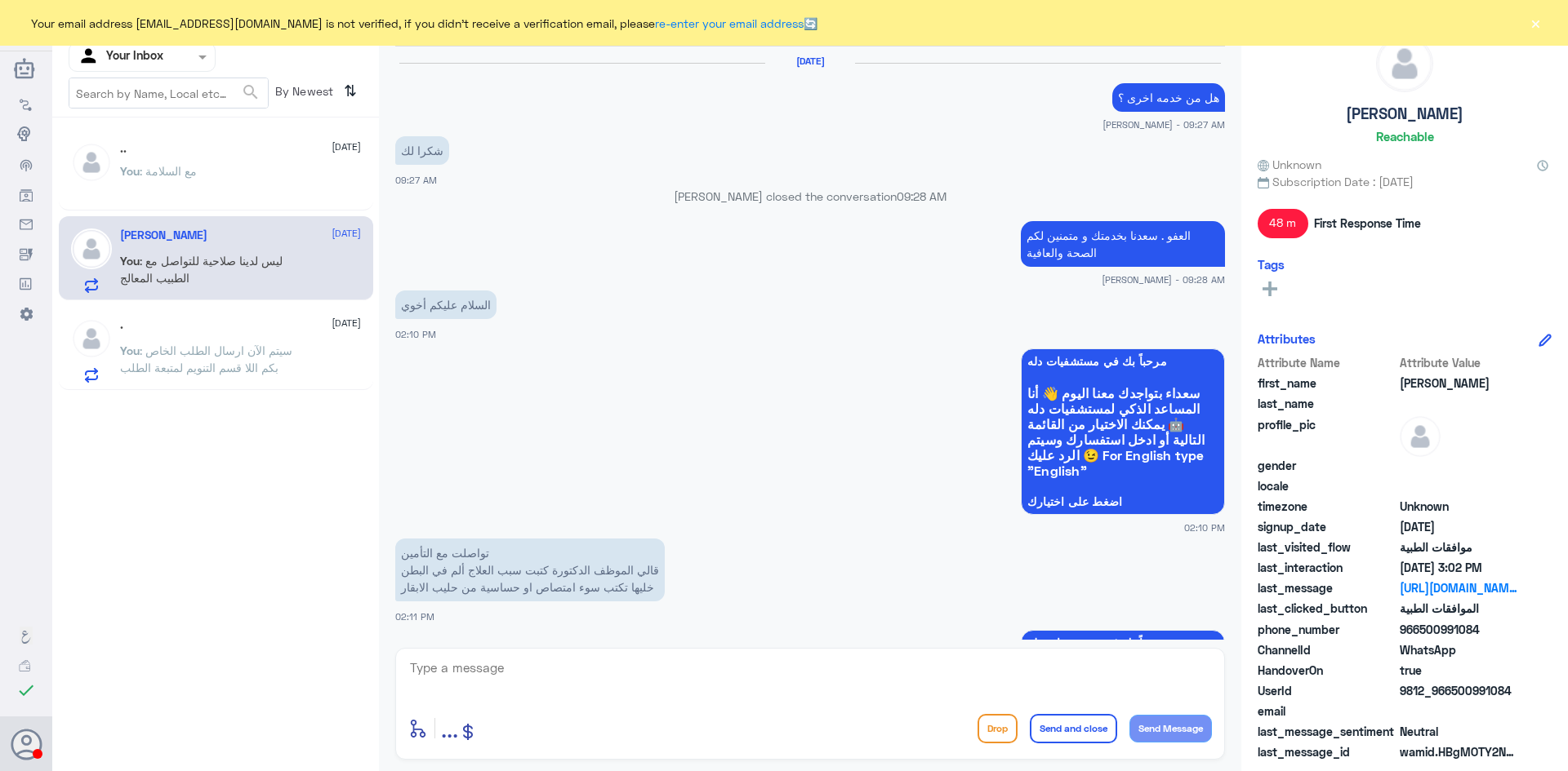
scroll to position [1319, 0]
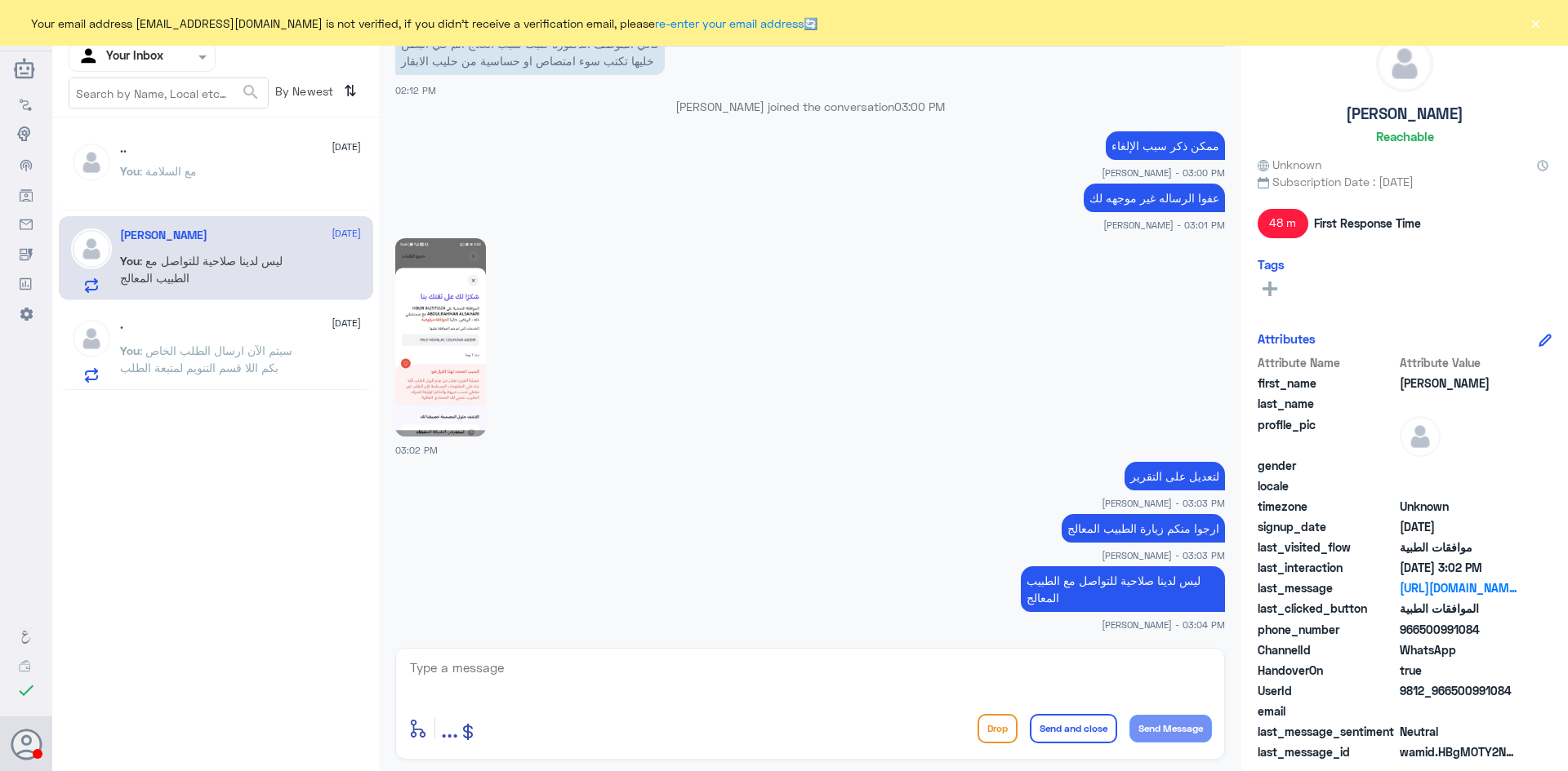
click at [504, 671] on textarea at bounding box center [809, 677] width 803 height 40
type textarea "اي خدمة اخرى؟"
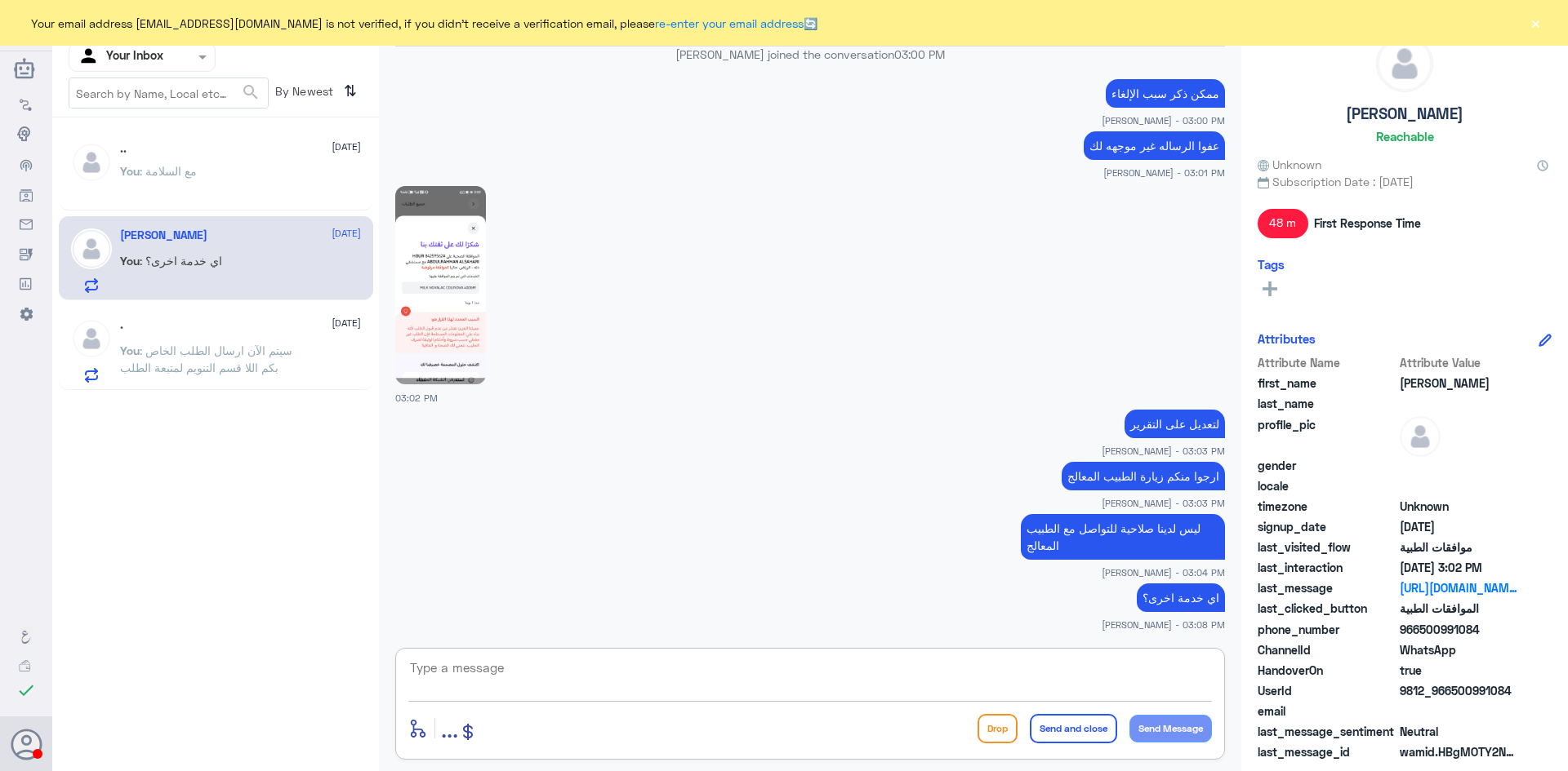
click at [245, 364] on span ": سيتم الآن ارسال الطلب الخاص بكم اللا قسم التنويم لمتبعة الطلب" at bounding box center [206, 358] width 173 height 31
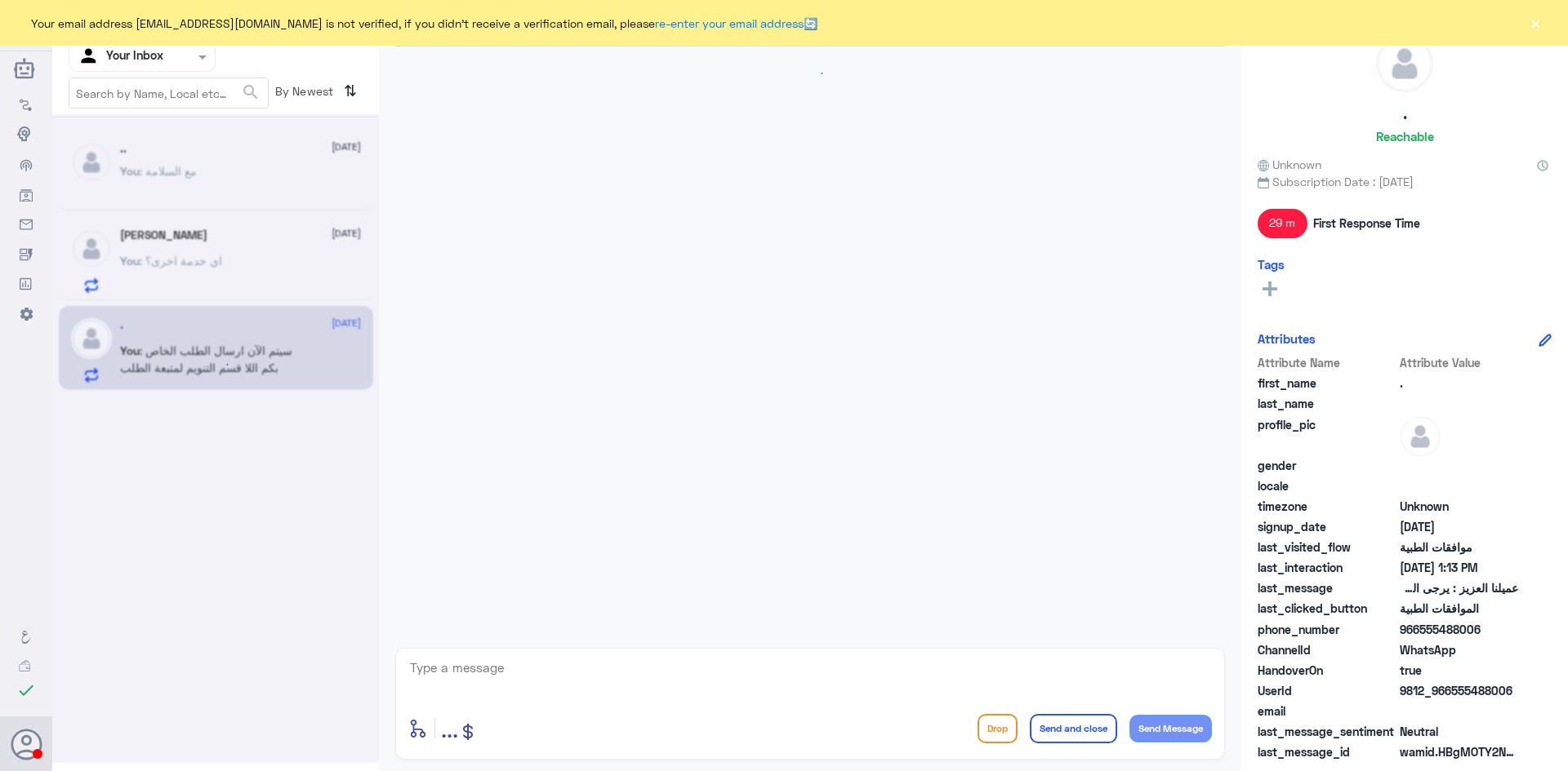
scroll to position [1638, 0]
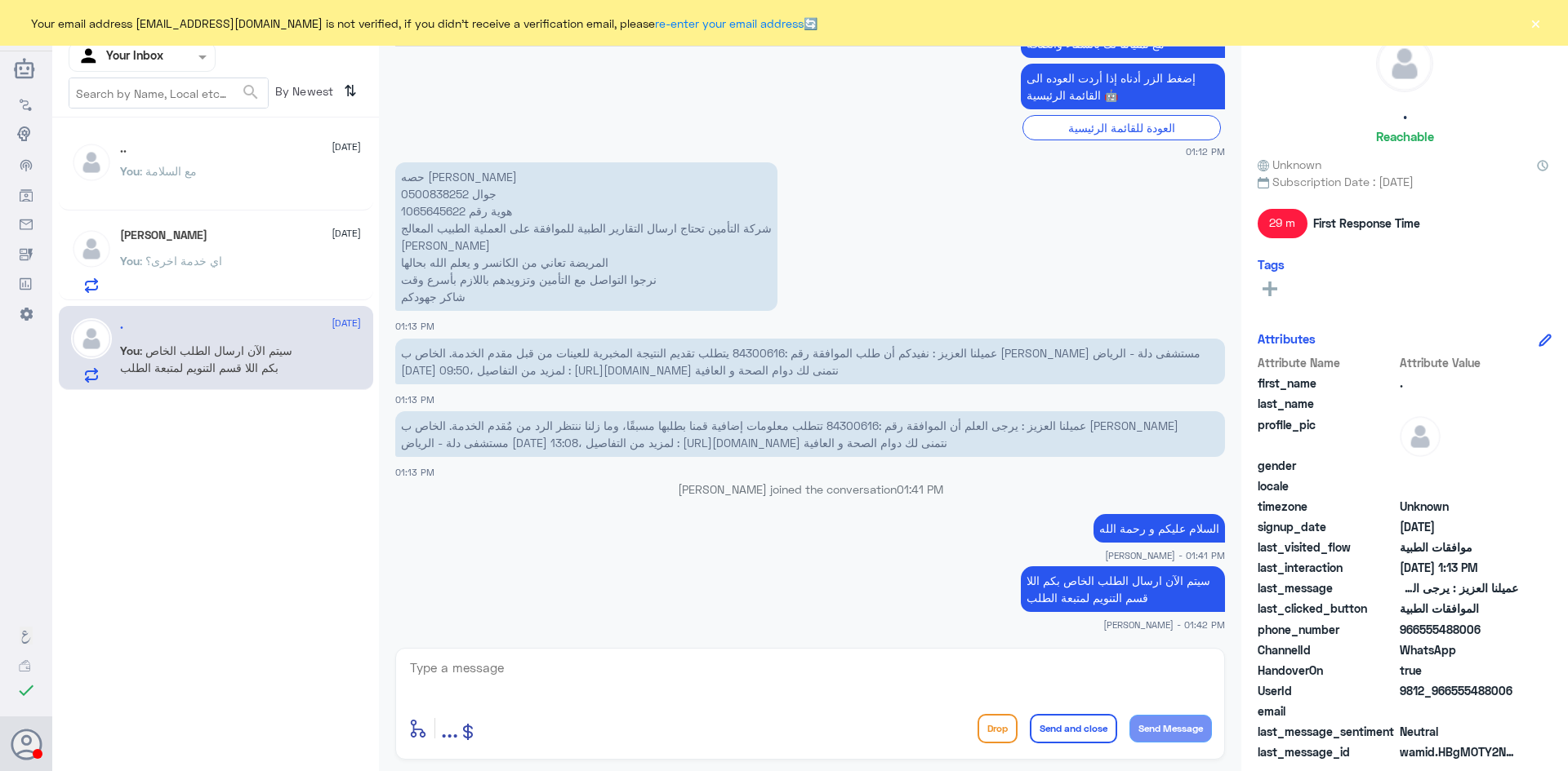
click at [438, 214] on p "حصه عبدالرحمن بن جامع جوال 0500838252 هوية رقم 1065645622 شركة التأمين تحتاج ار…" at bounding box center [586, 236] width 382 height 148
copy p "1065645622"
click at [596, 668] on textarea at bounding box center [809, 677] width 803 height 40
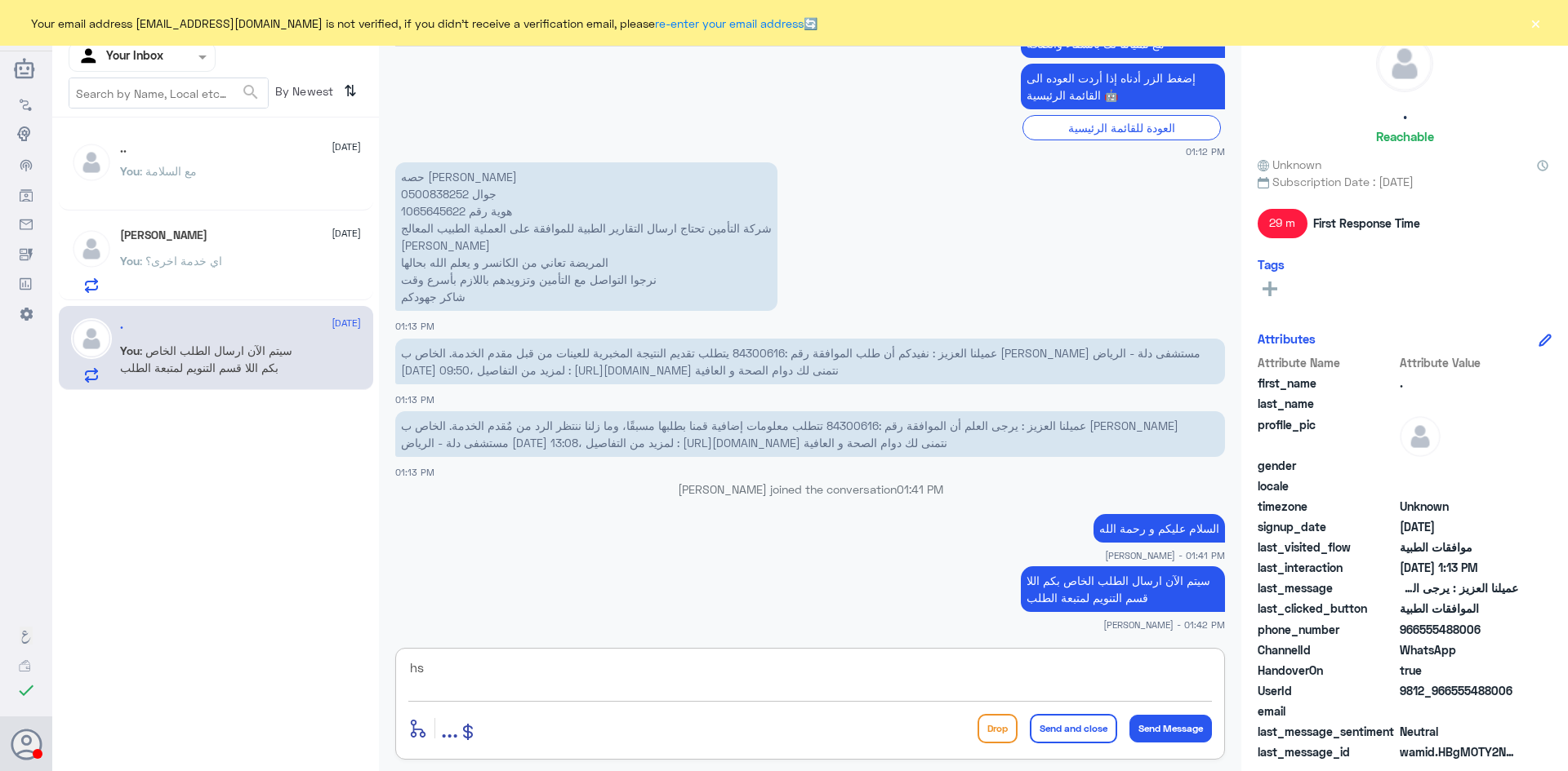
type textarea "h"
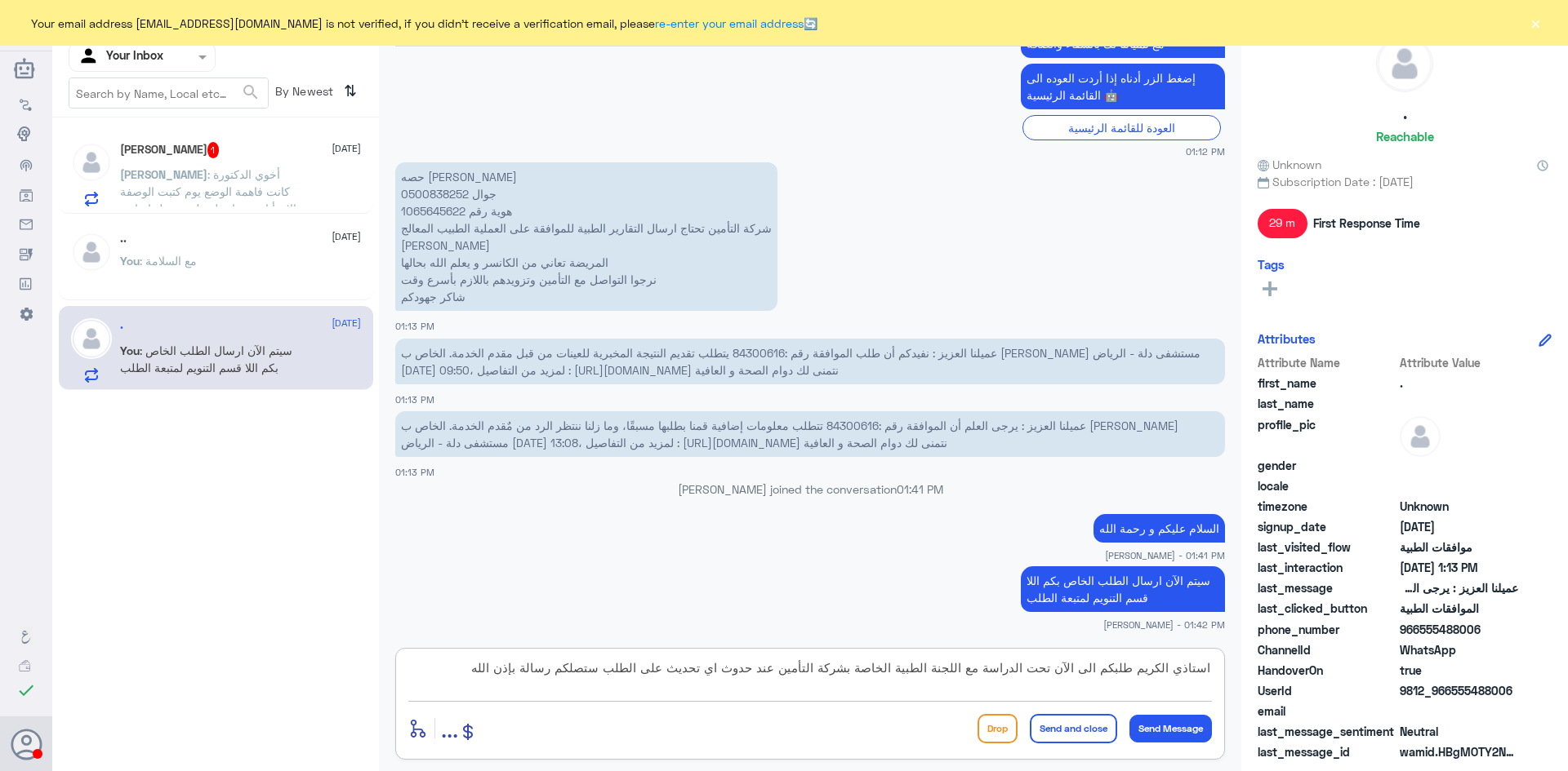
type textarea "استاذي الكريم طلبكم الى الآن تحت الدراسة مع اللجنة الطبية الخاصة بشركة التأمين …"
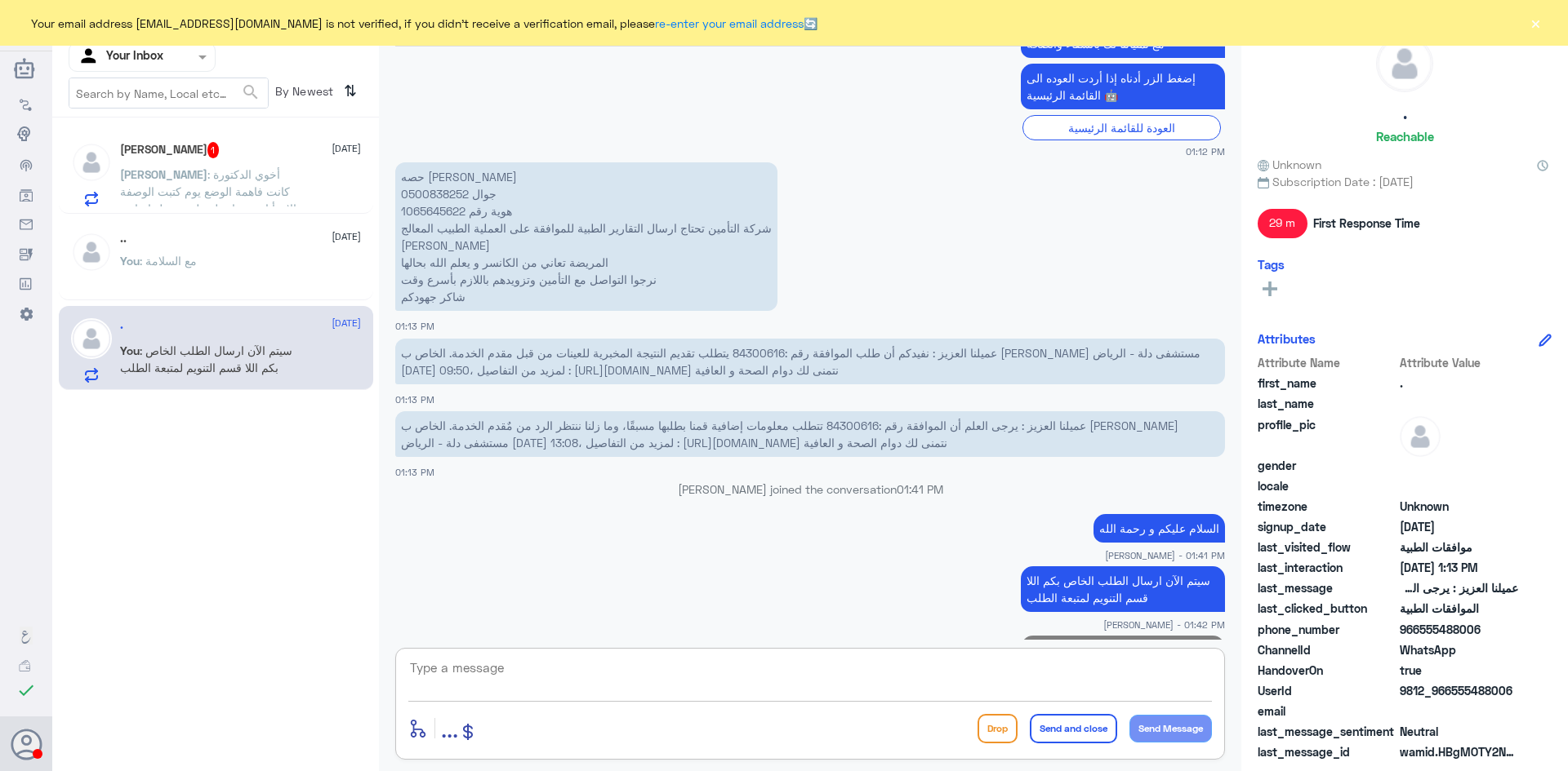
scroll to position [1742, 0]
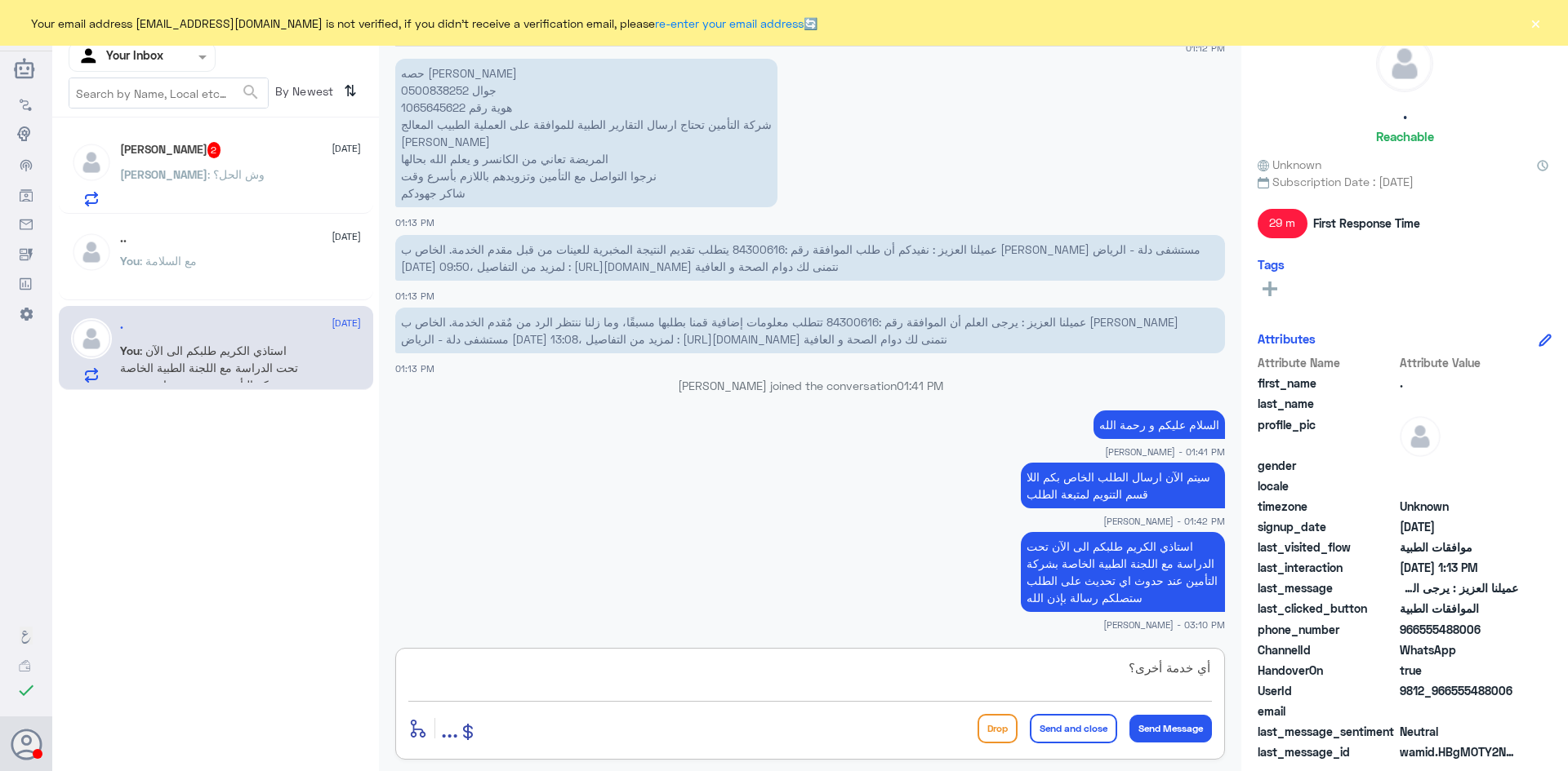
type textarea "أي خدمة أخرى؟"
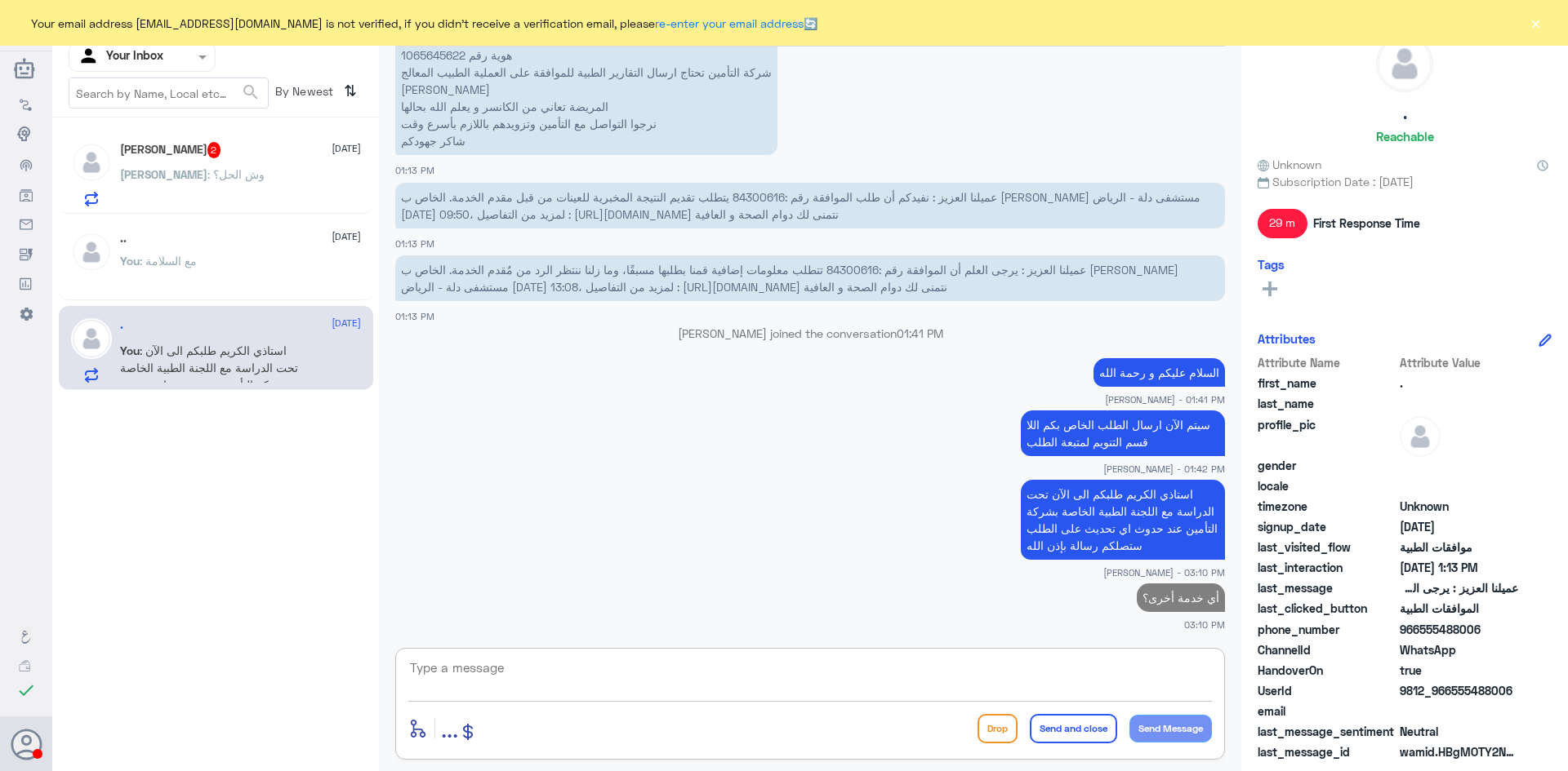
click at [203, 175] on span "[PERSON_NAME]" at bounding box center [163, 174] width 87 height 14
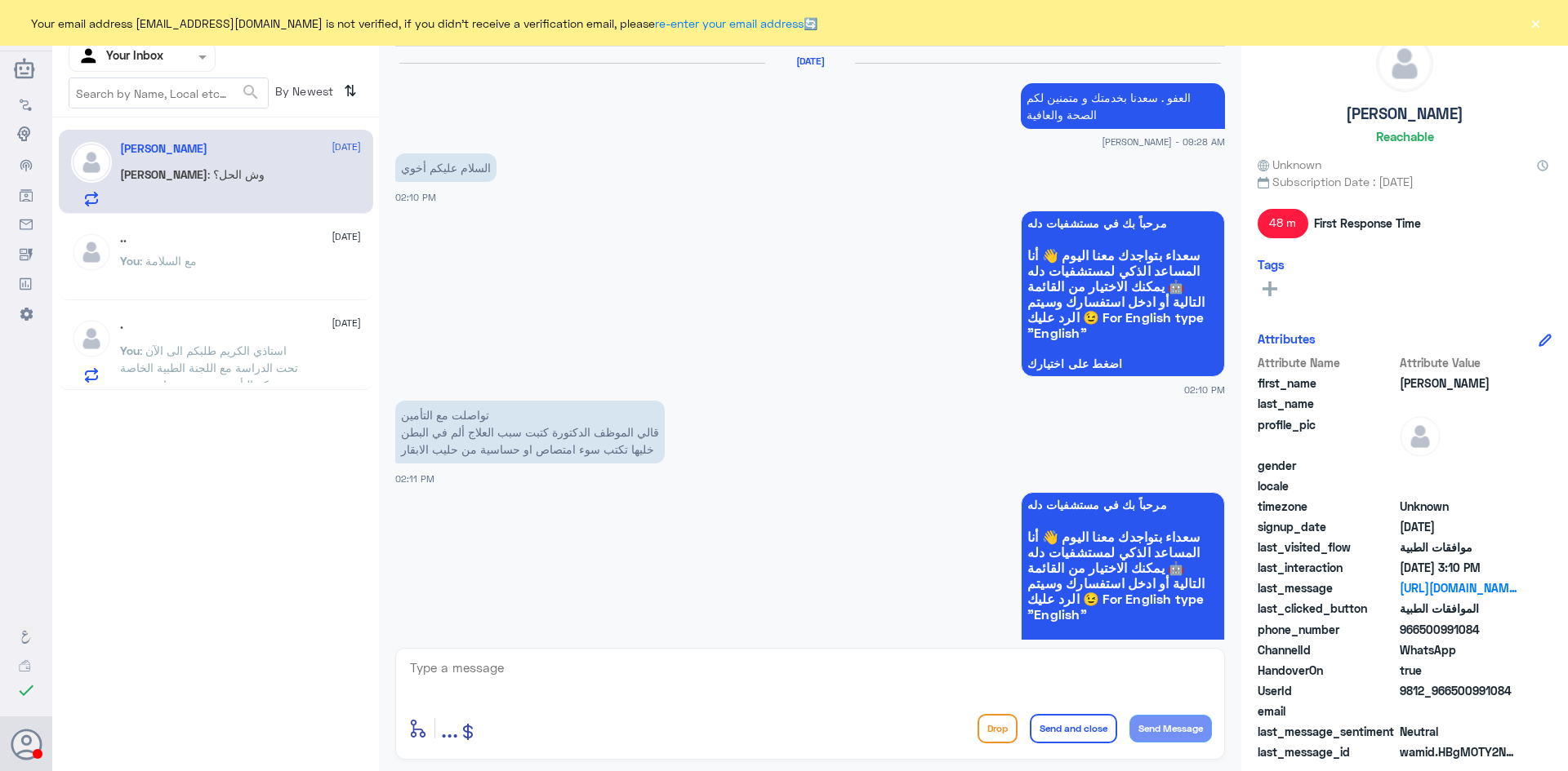
scroll to position [1363, 0]
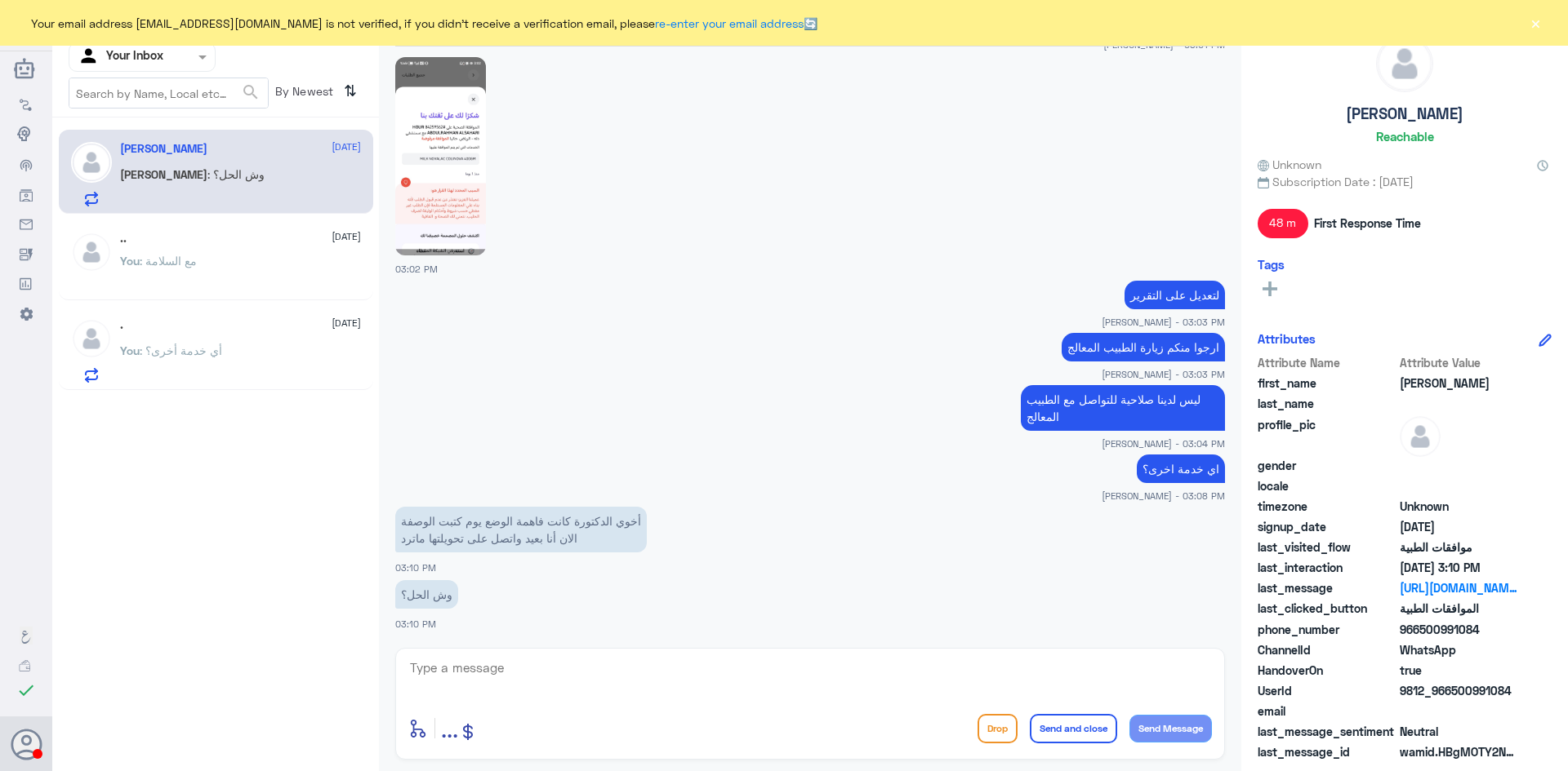
click at [564, 668] on textarea at bounding box center [809, 677] width 803 height 40
click at [469, 129] on img at bounding box center [441, 156] width 90 height 198
click at [692, 661] on textarea "نرجوا التواصل مع الطب" at bounding box center [809, 677] width 803 height 40
click at [1537, 21] on button "×" at bounding box center [1534, 23] width 16 height 16
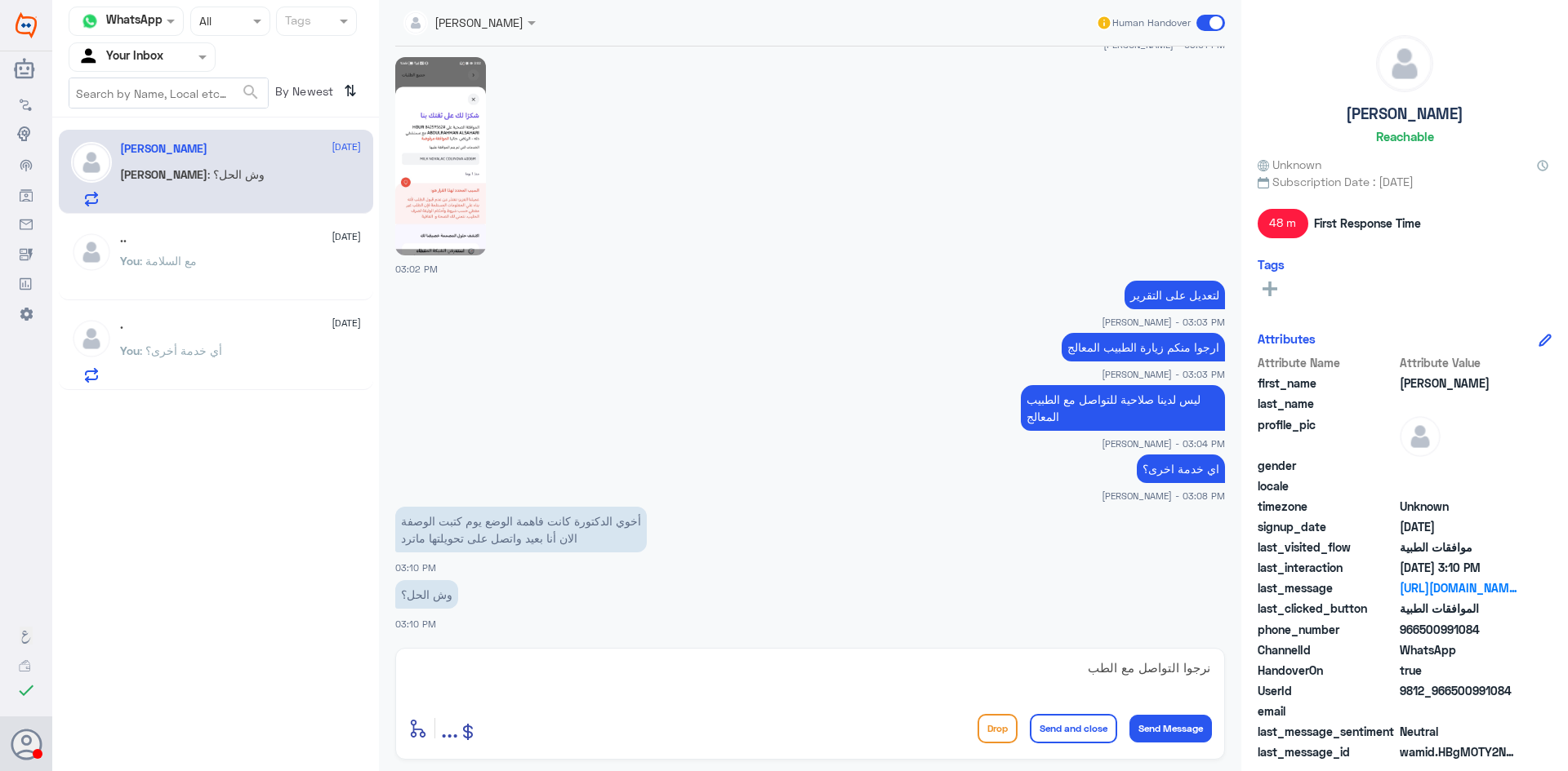
click at [529, 30] on div at bounding box center [469, 22] width 148 height 18
click at [933, 679] on textarea "نرجوا التواصل مع الطب" at bounding box center [809, 677] width 803 height 40
type textarea "نرجوا التواصل مع الطب الإتصالي او قسم التقارير الطبية"
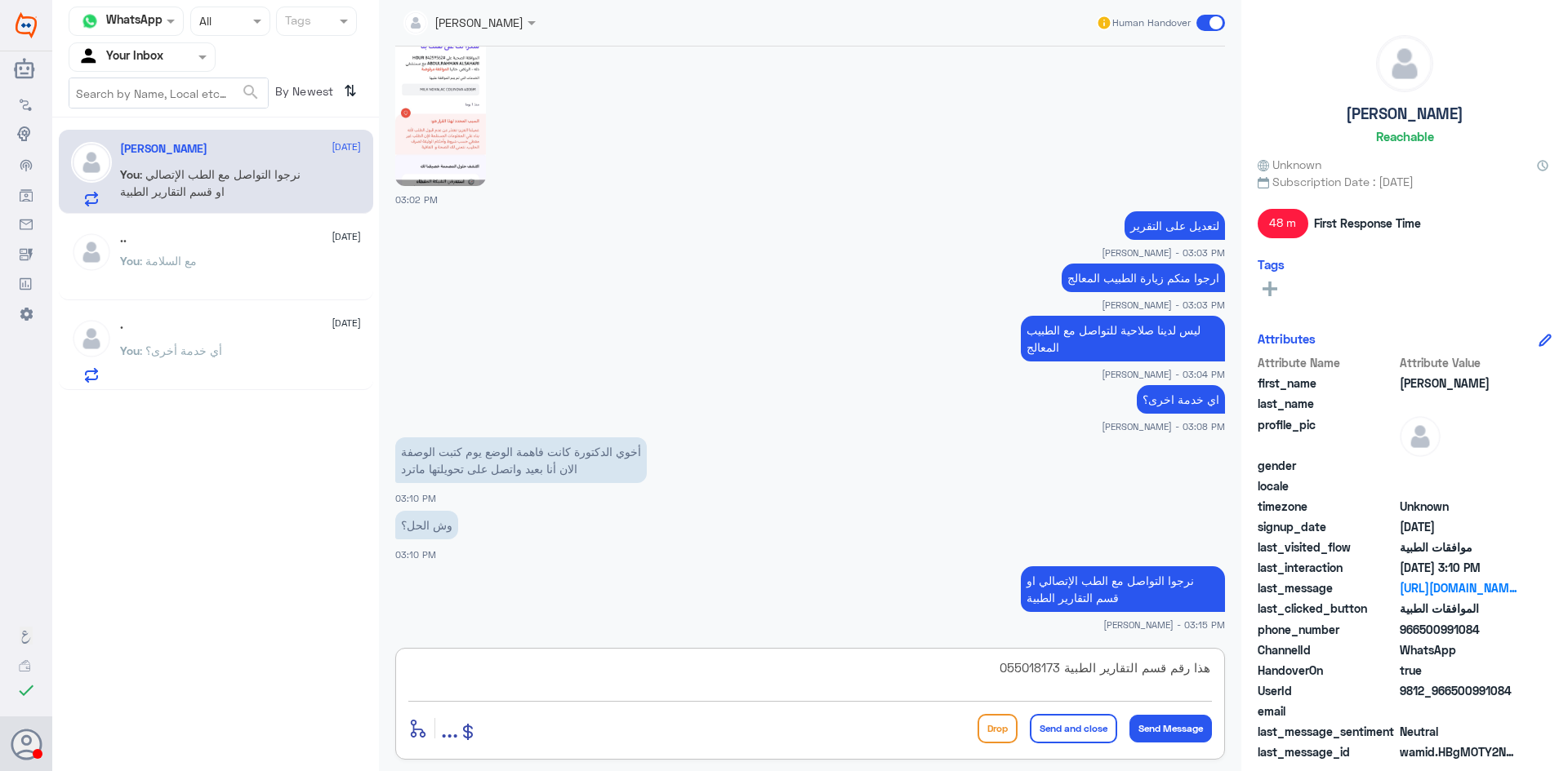
type textarea "هذا رقم قسم التقارير الطبية 0550181732"
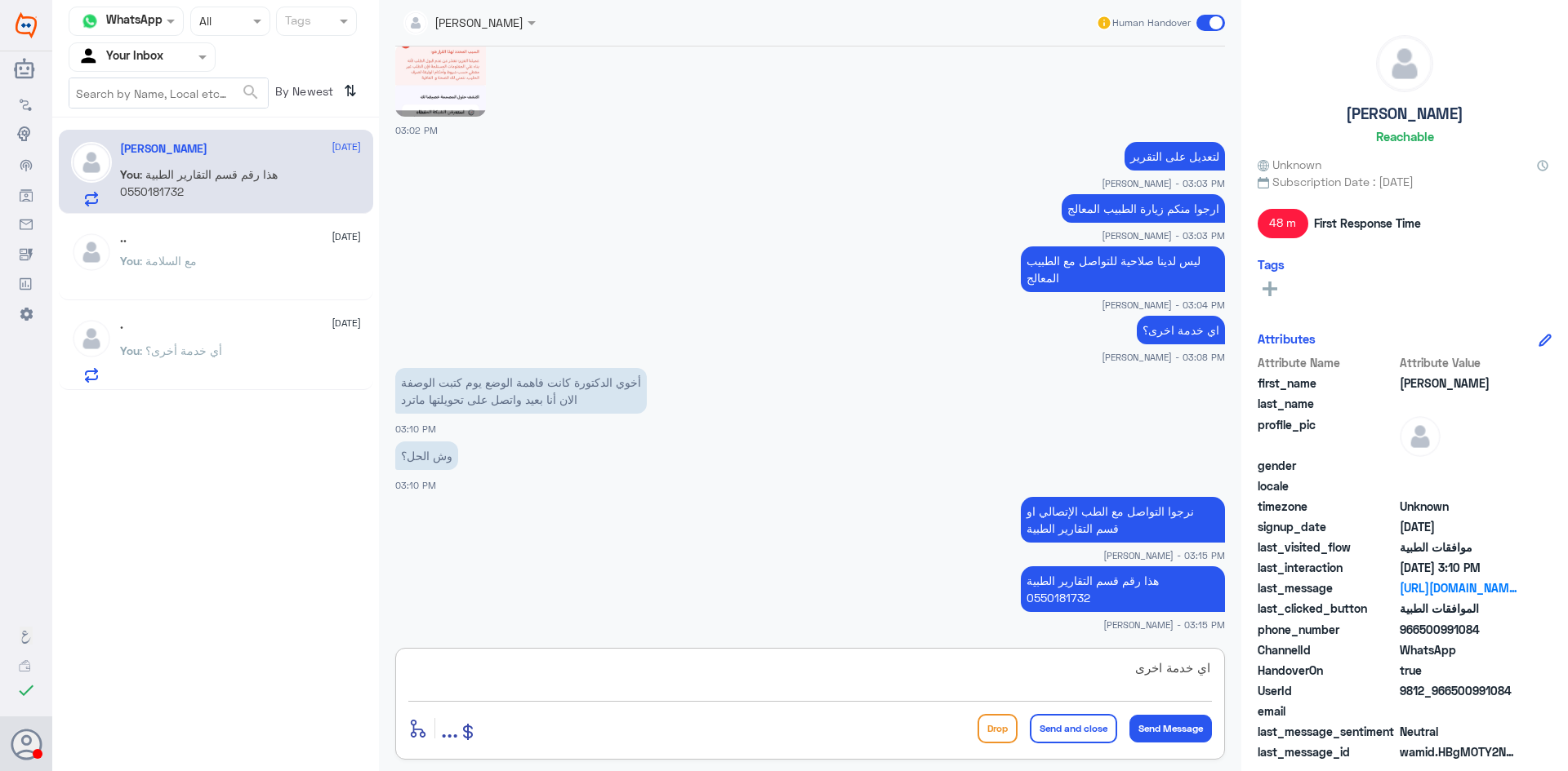
type textarea "اي خدمة اخرى؟"
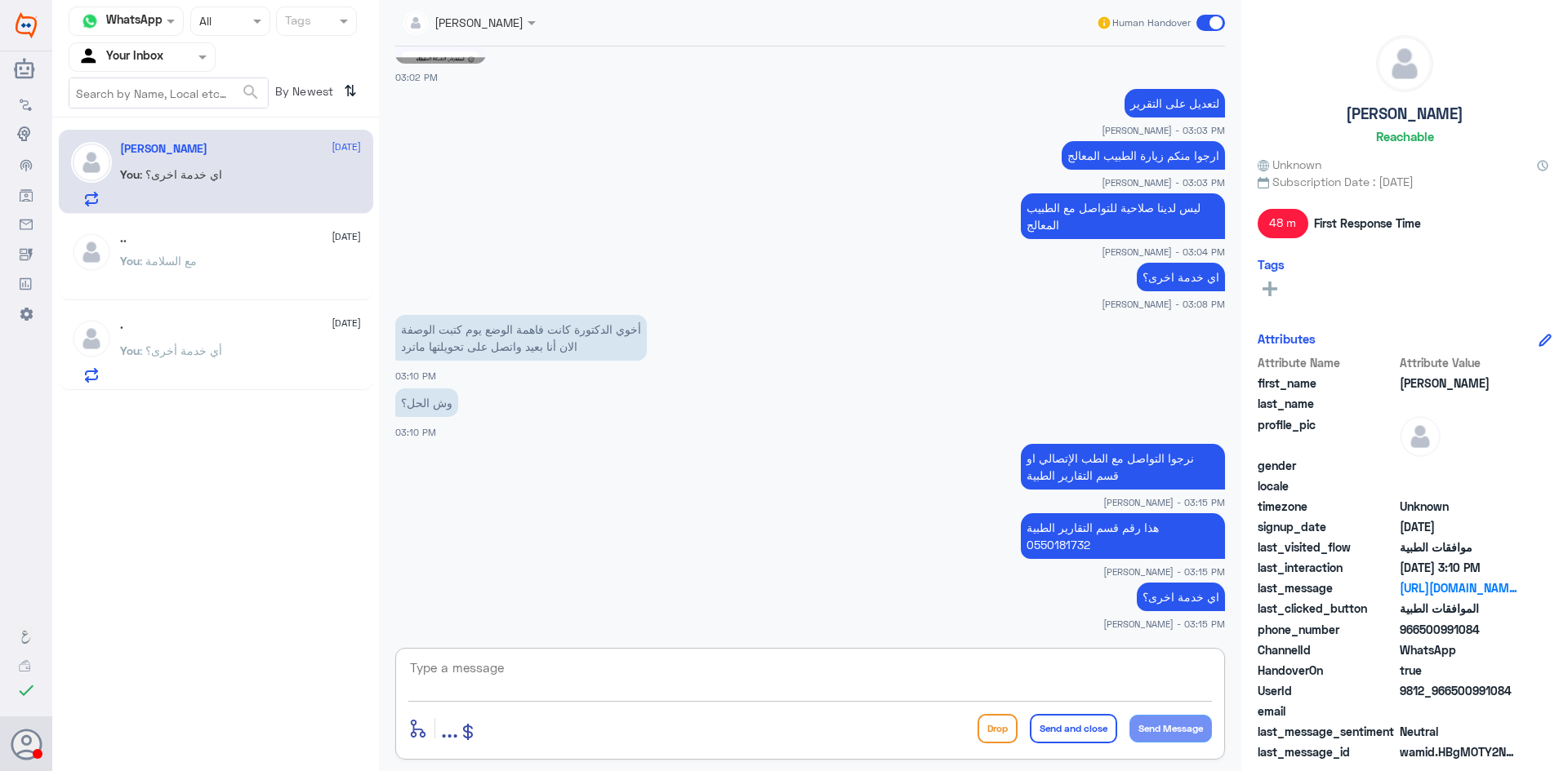
scroll to position [1611, 0]
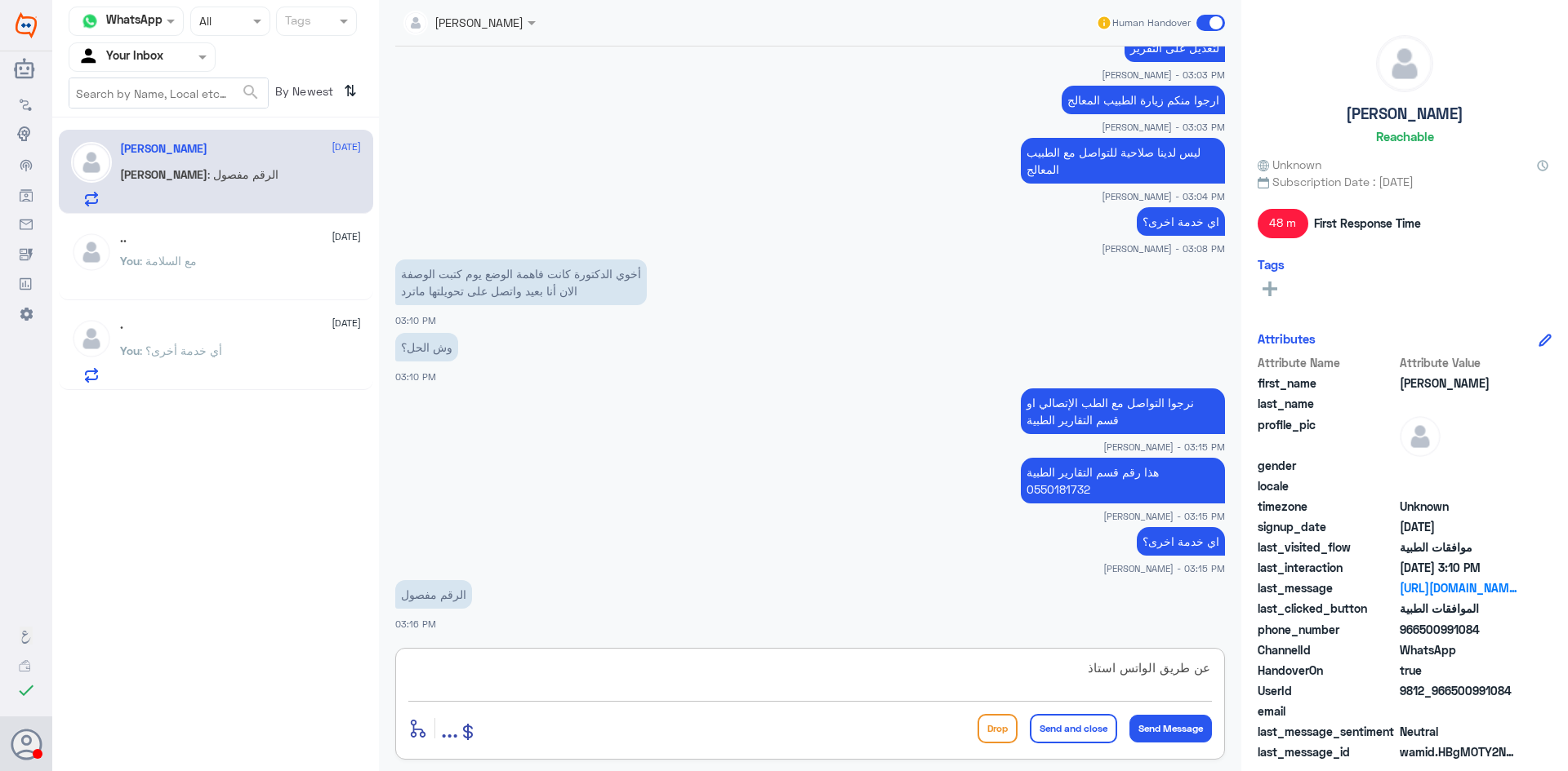
type textarea "عن طريق الواتس استاذي"
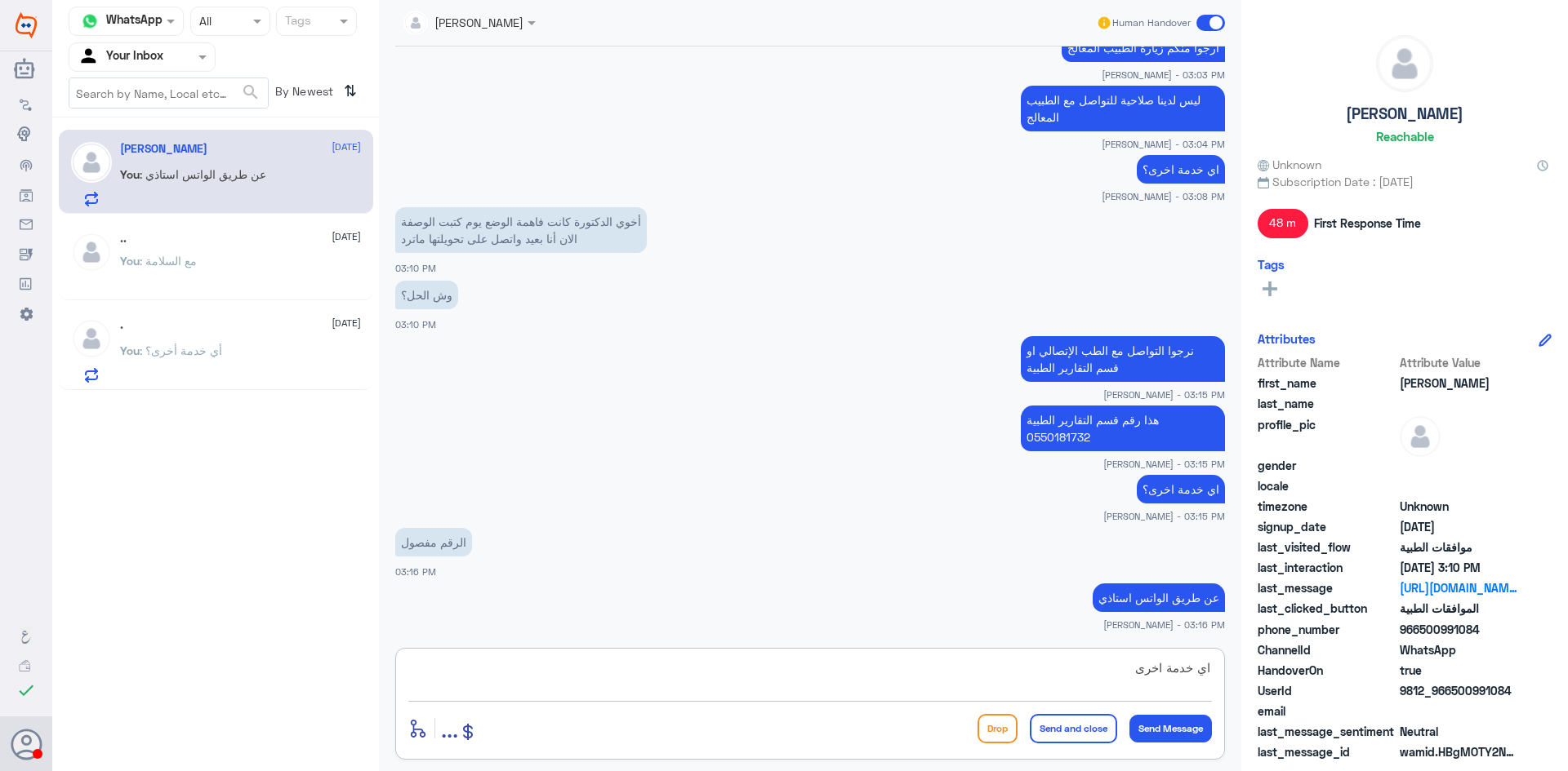
type textarea "اي خدمة اخرى؟"
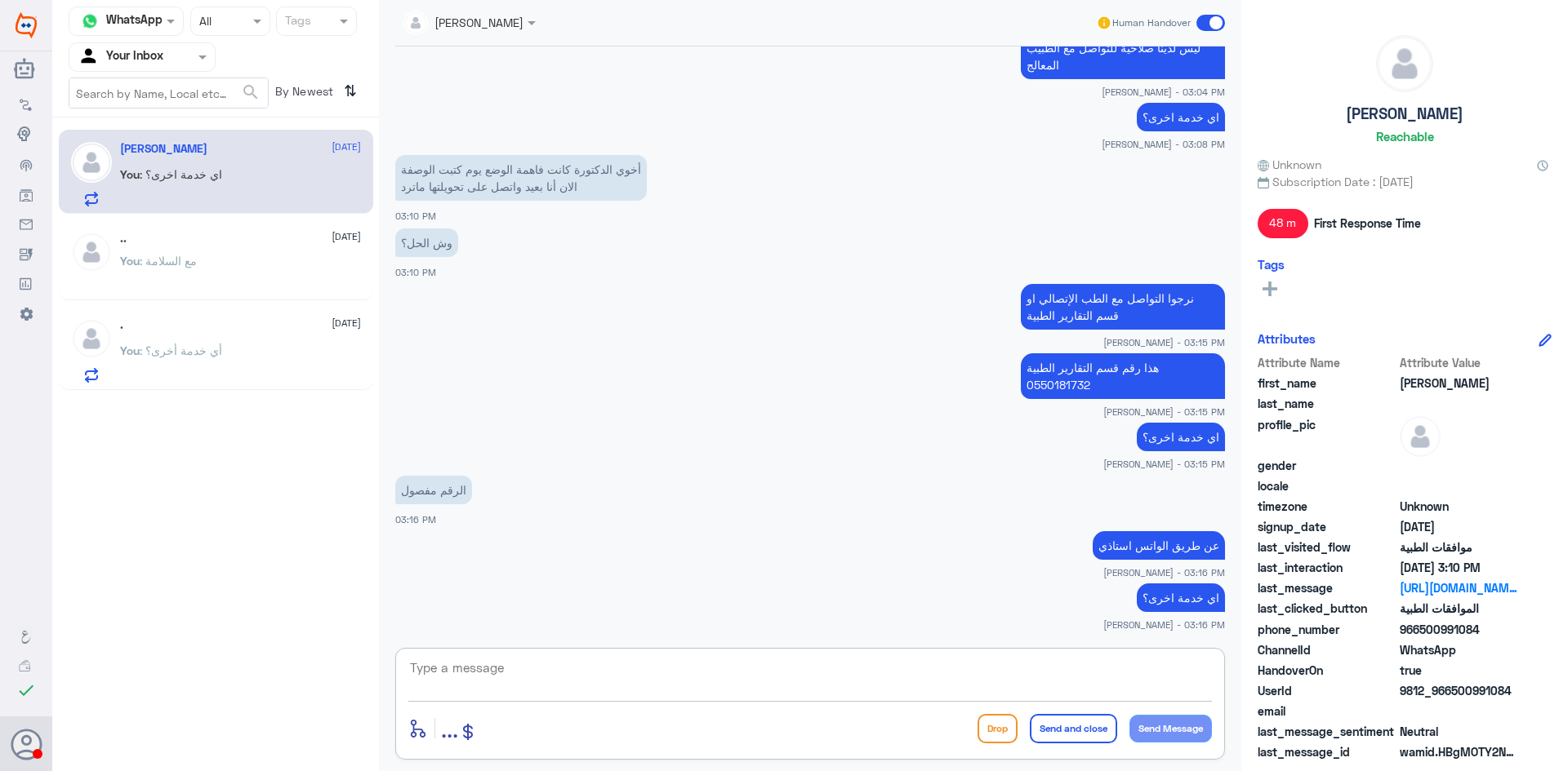
click at [223, 275] on div "You : مع السلامة" at bounding box center [240, 275] width 241 height 37
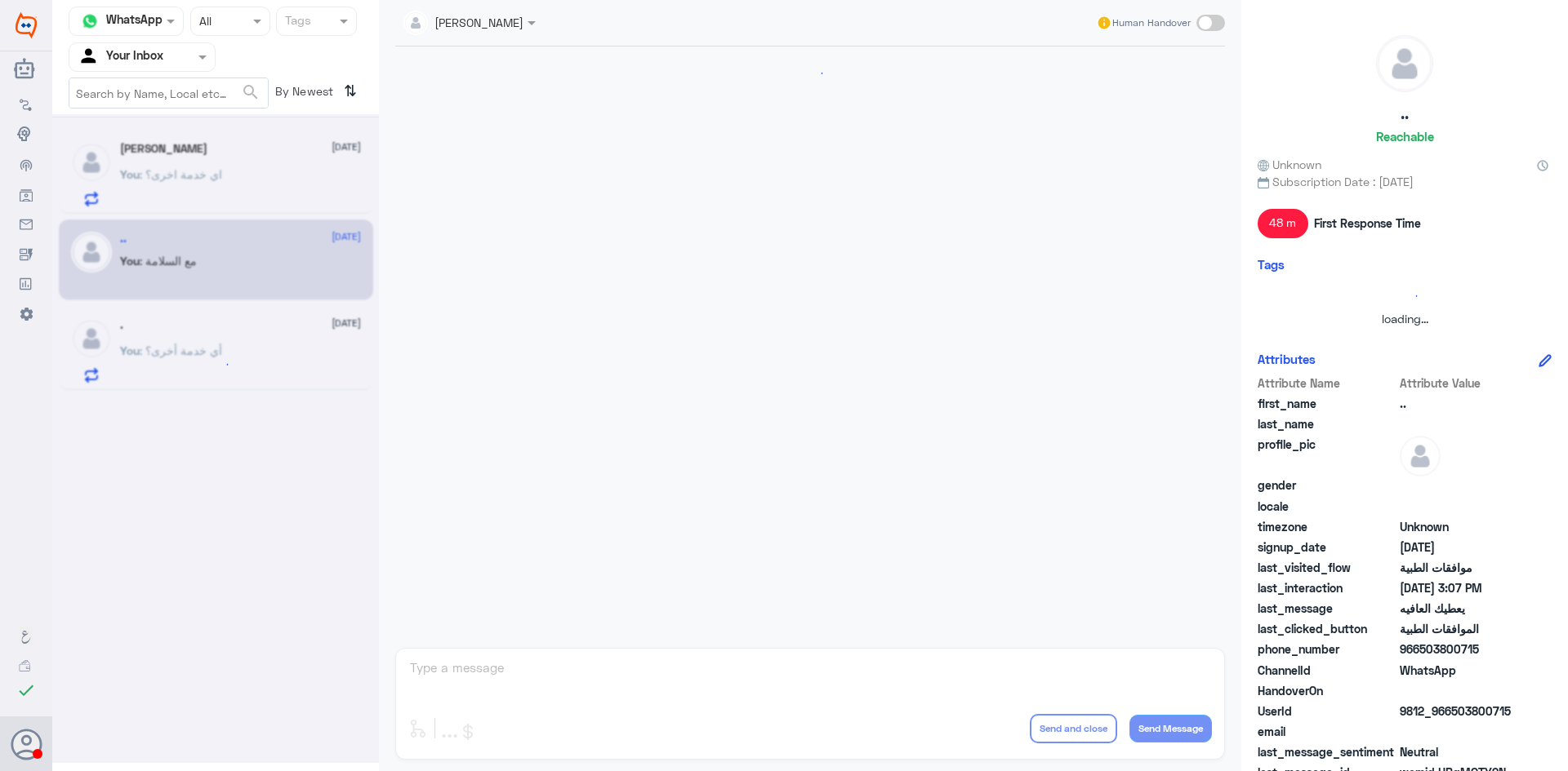
scroll to position [825, 0]
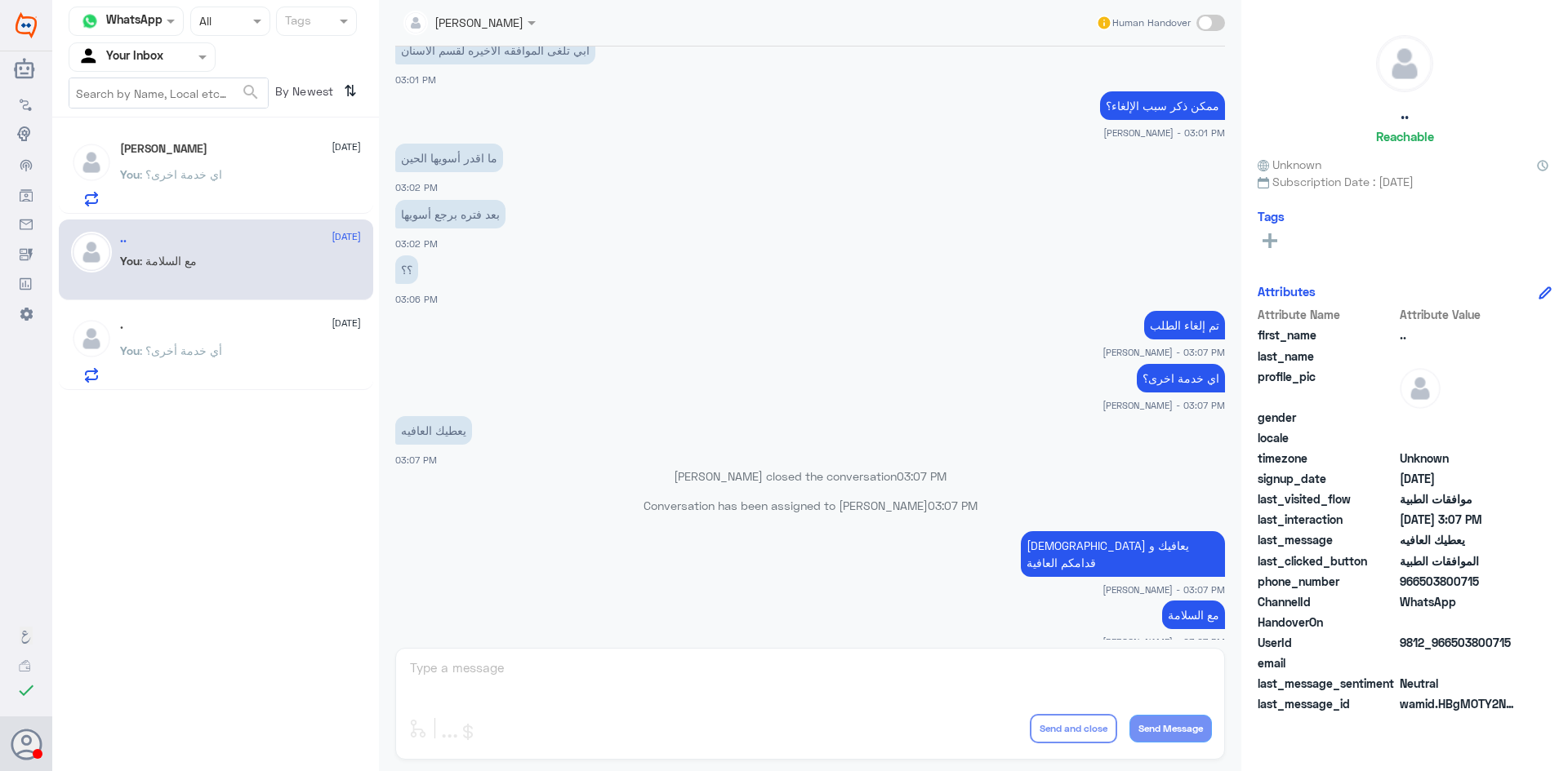
click at [186, 370] on p "You : أي خدمة أخرى؟" at bounding box center [171, 362] width 102 height 41
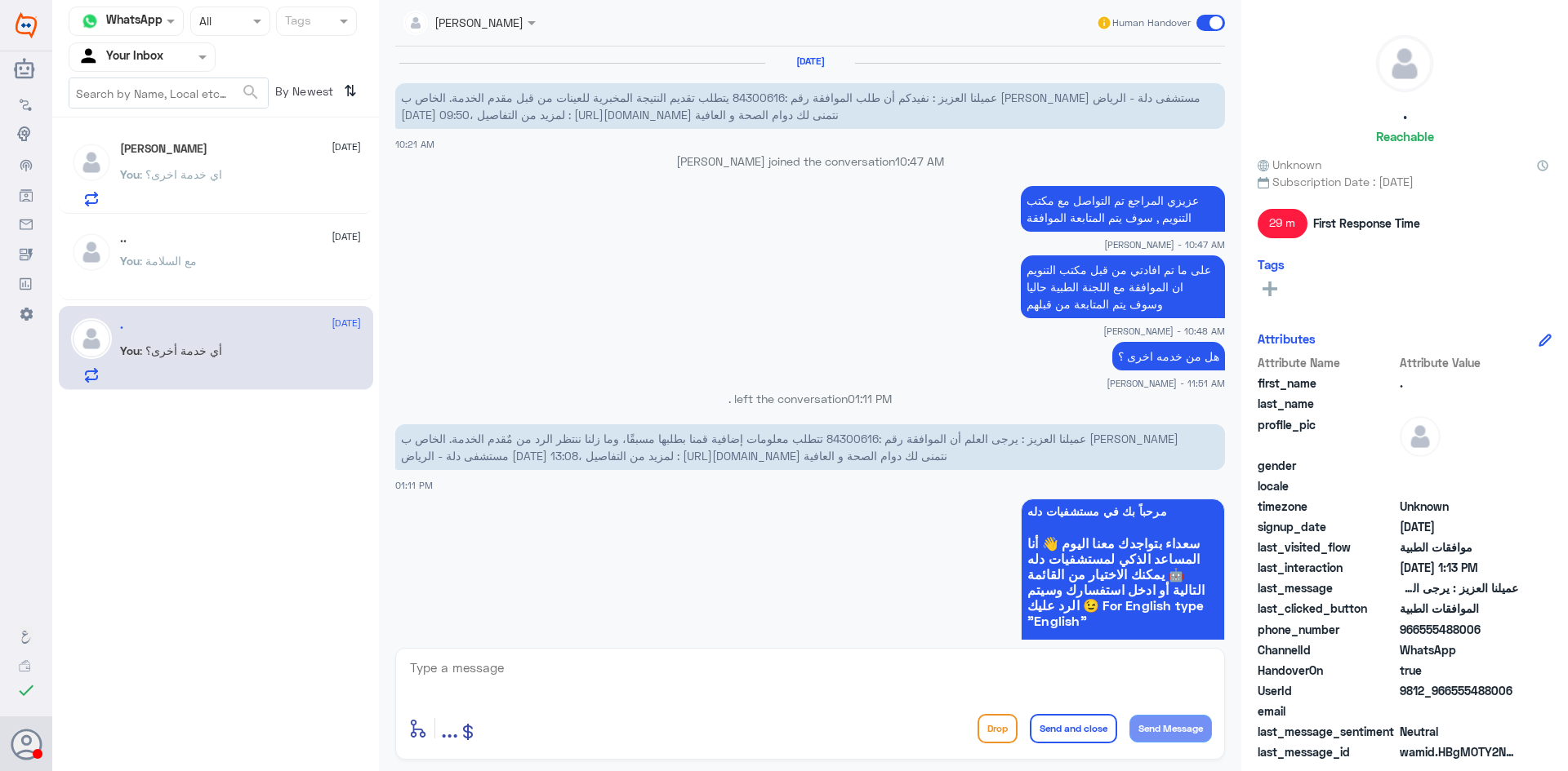
scroll to position [1194, 0]
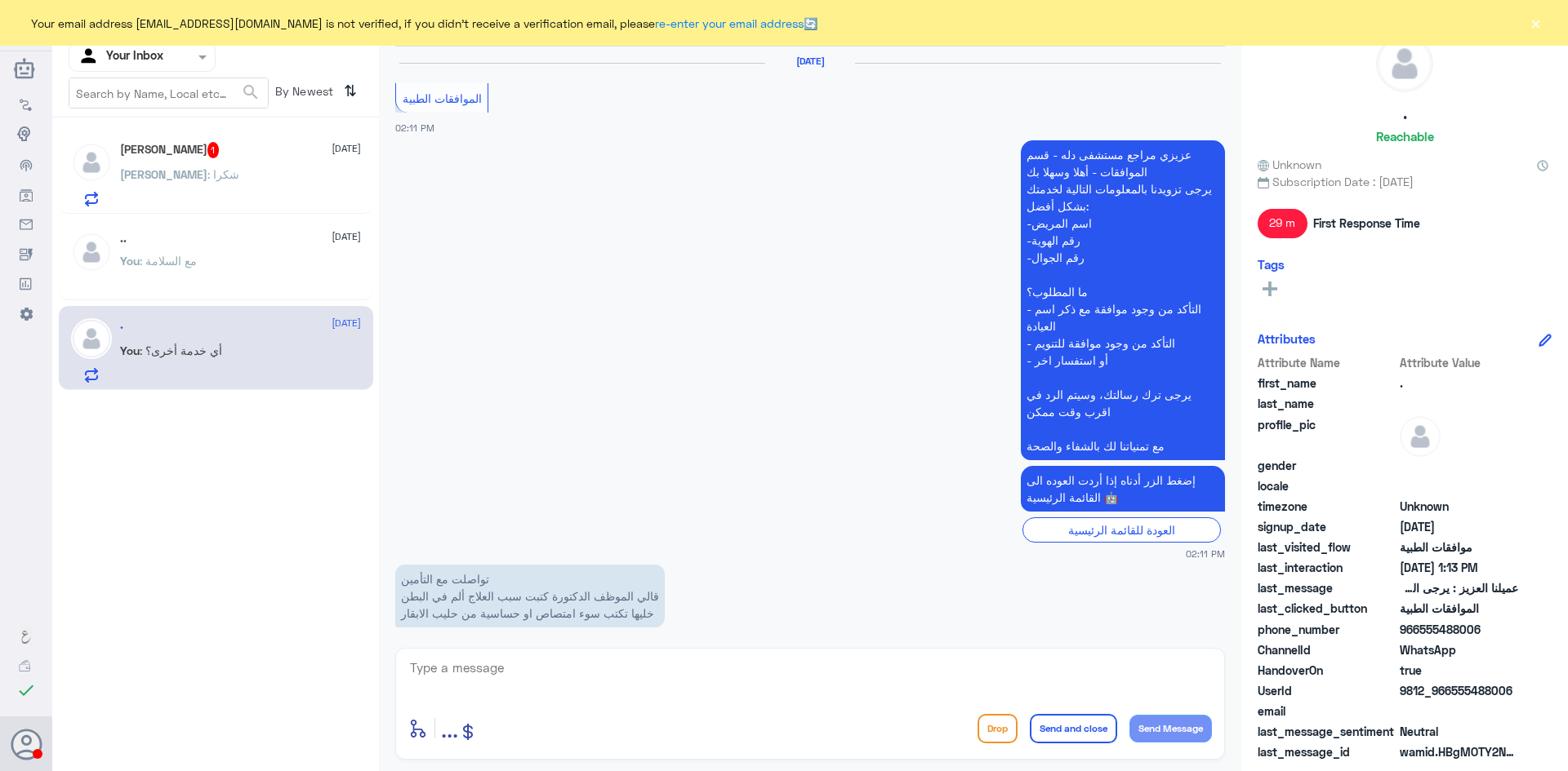
scroll to position [1142, 0]
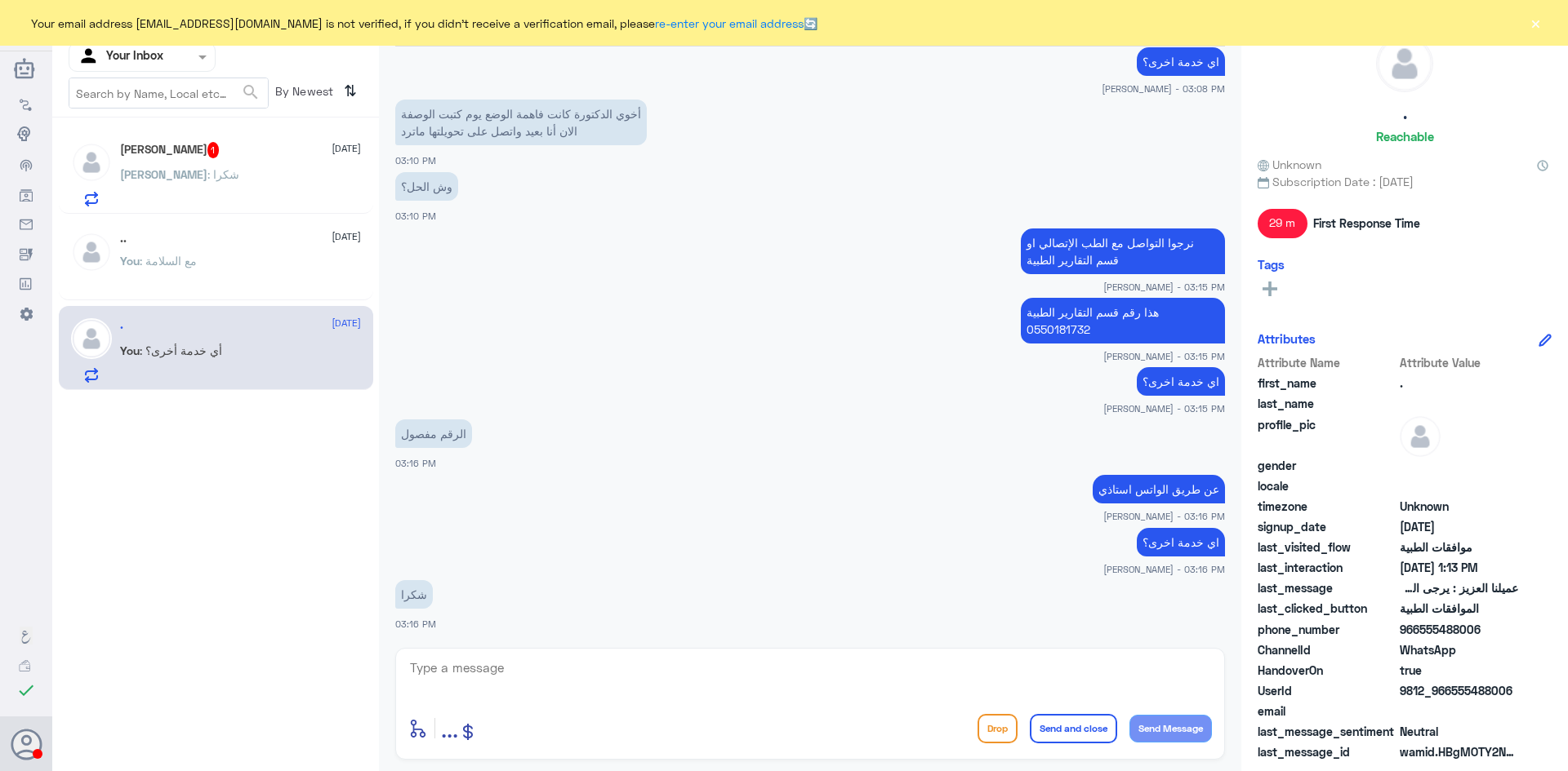
click at [234, 188] on div "[PERSON_NAME] : شكرا" at bounding box center [240, 188] width 241 height 37
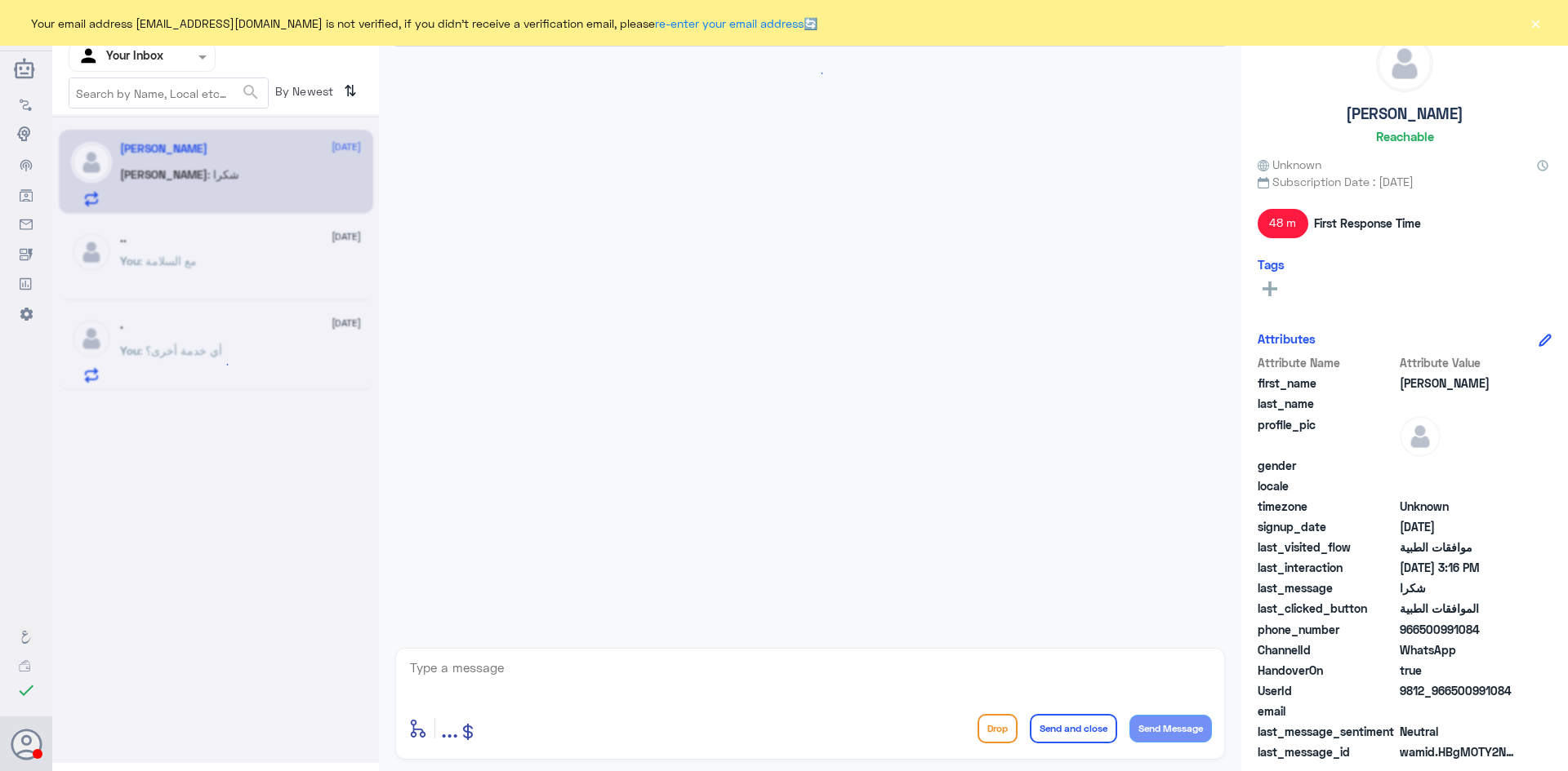
scroll to position [1142, 0]
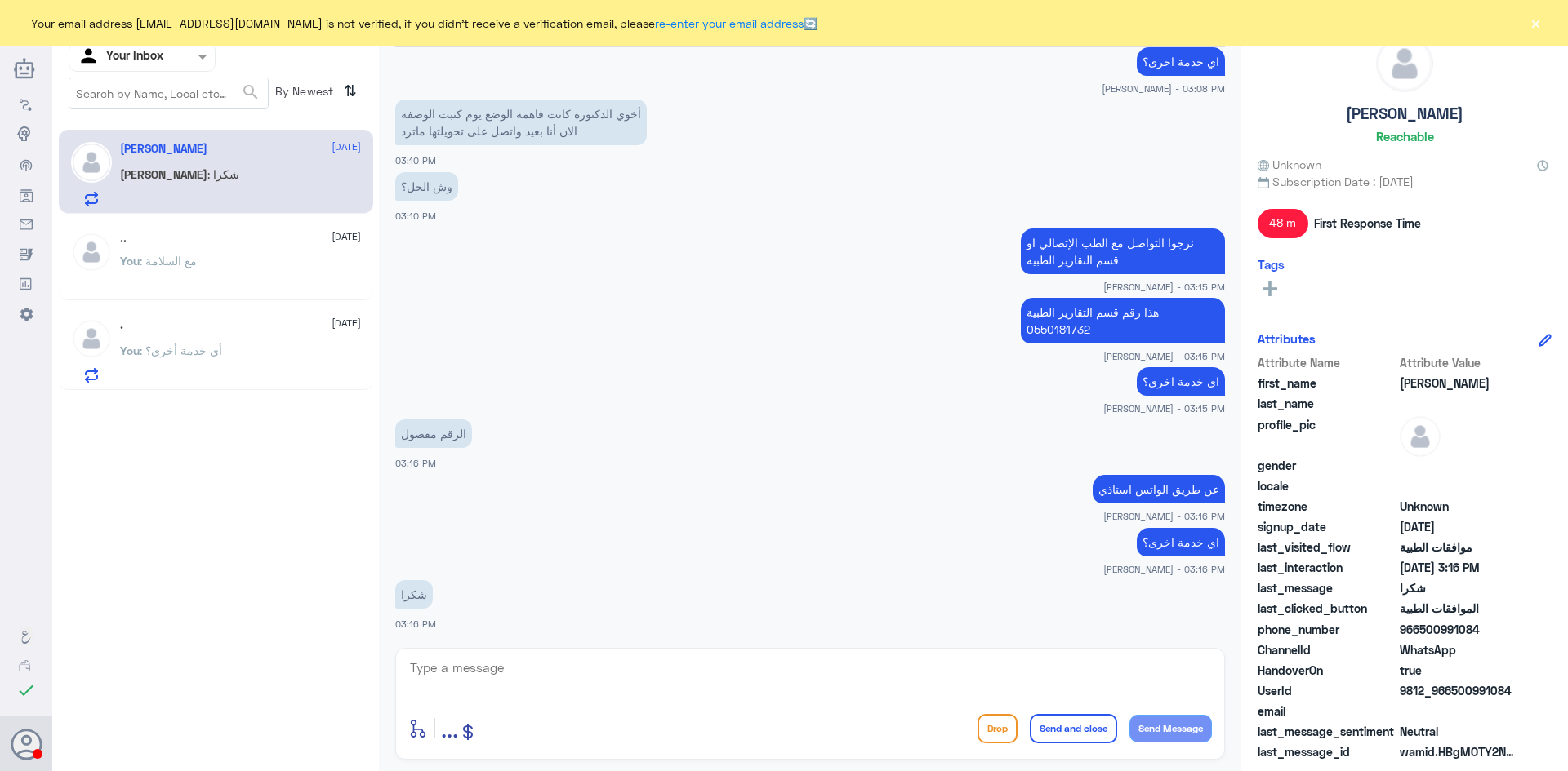
click at [600, 668] on textarea at bounding box center [809, 677] width 803 height 40
type textarea "قدامكم العافية"
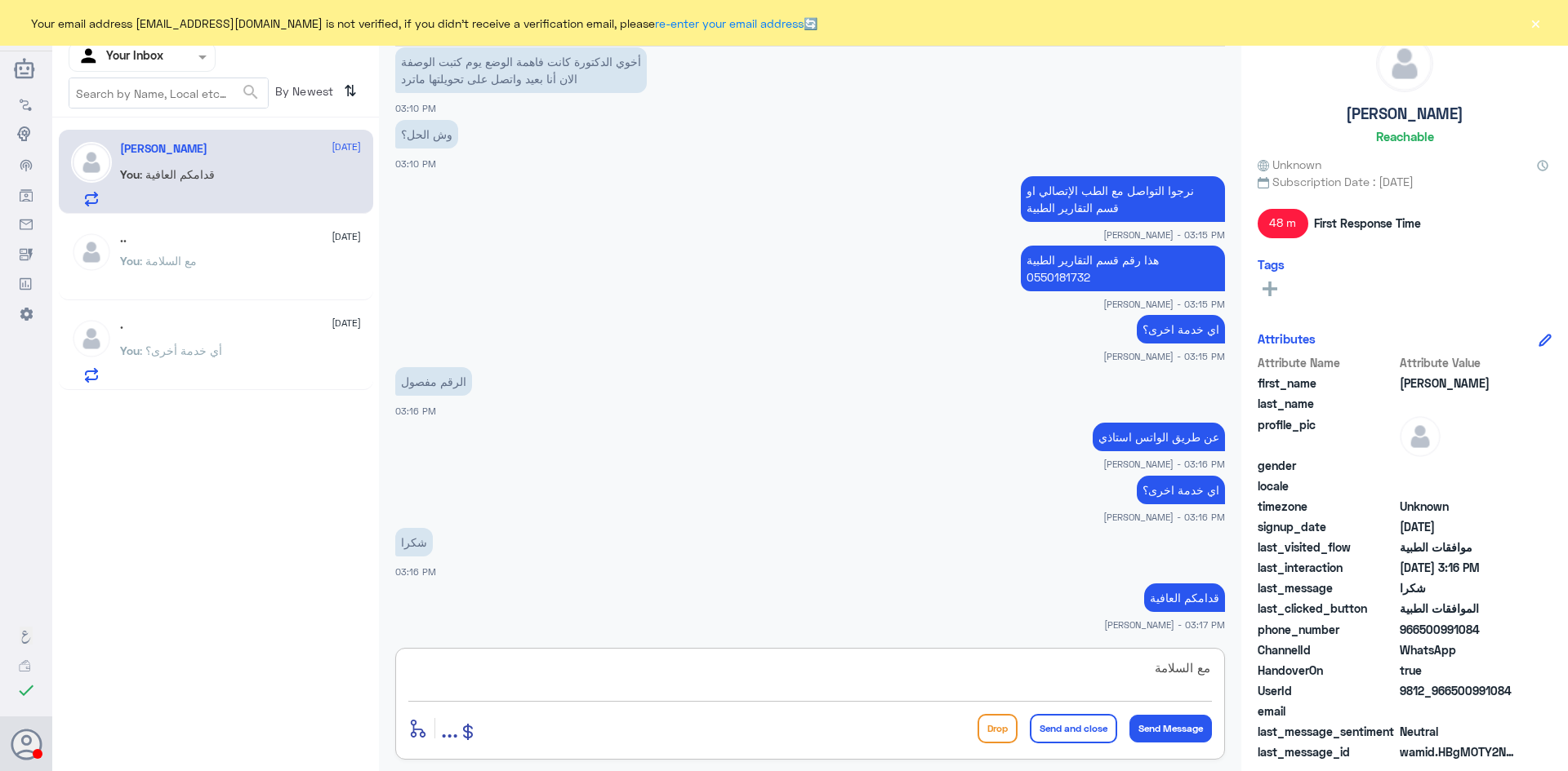
type textarea "مع السلامة"
click at [1070, 732] on button "Send and close" at bounding box center [1073, 728] width 87 height 29
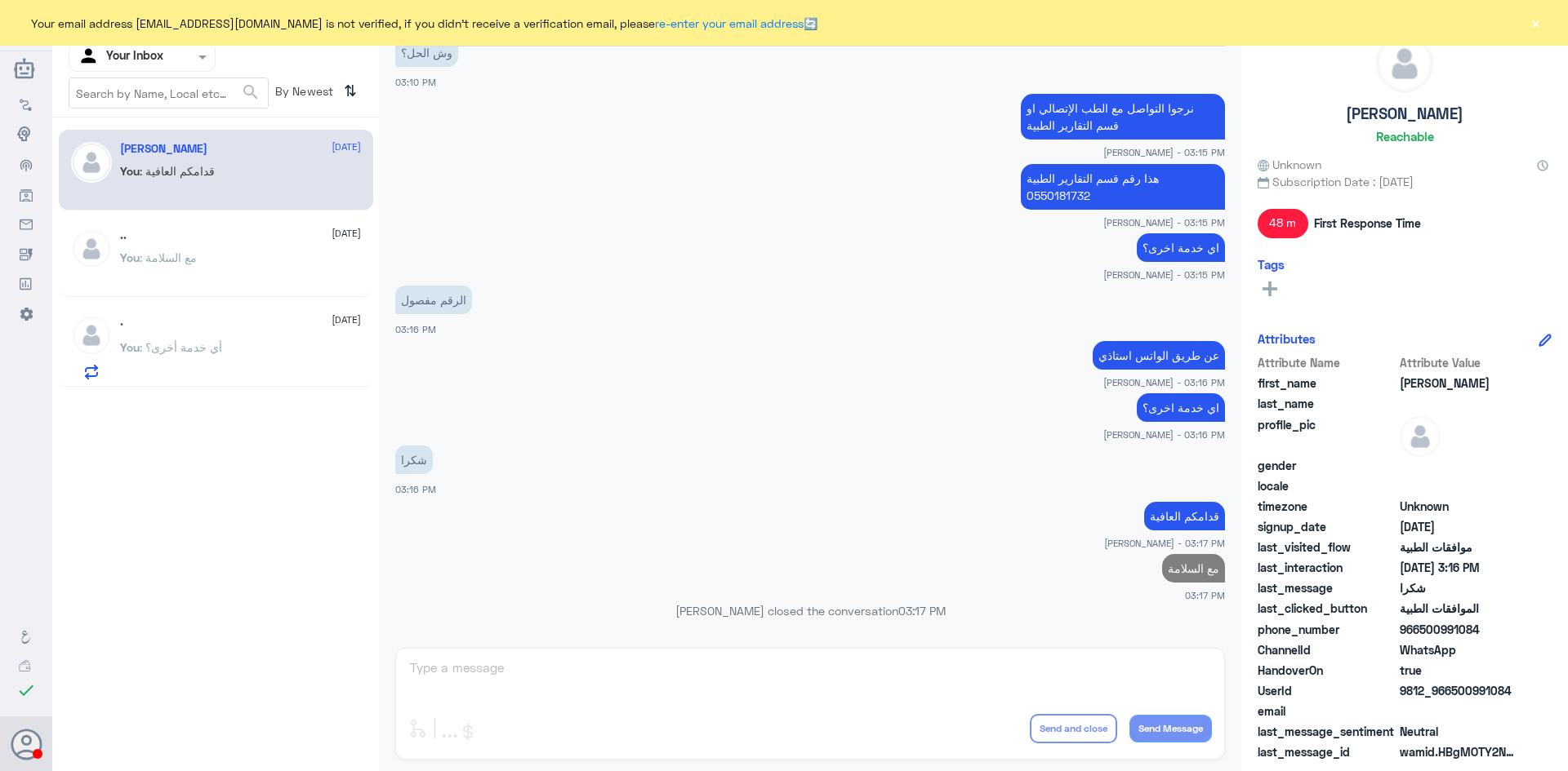
click at [173, 67] on div "Agent Filter Your Inbox" at bounding box center [132, 57] width 125 height 24
click at [160, 198] on Team "Your Team" at bounding box center [133, 202] width 55 height 14
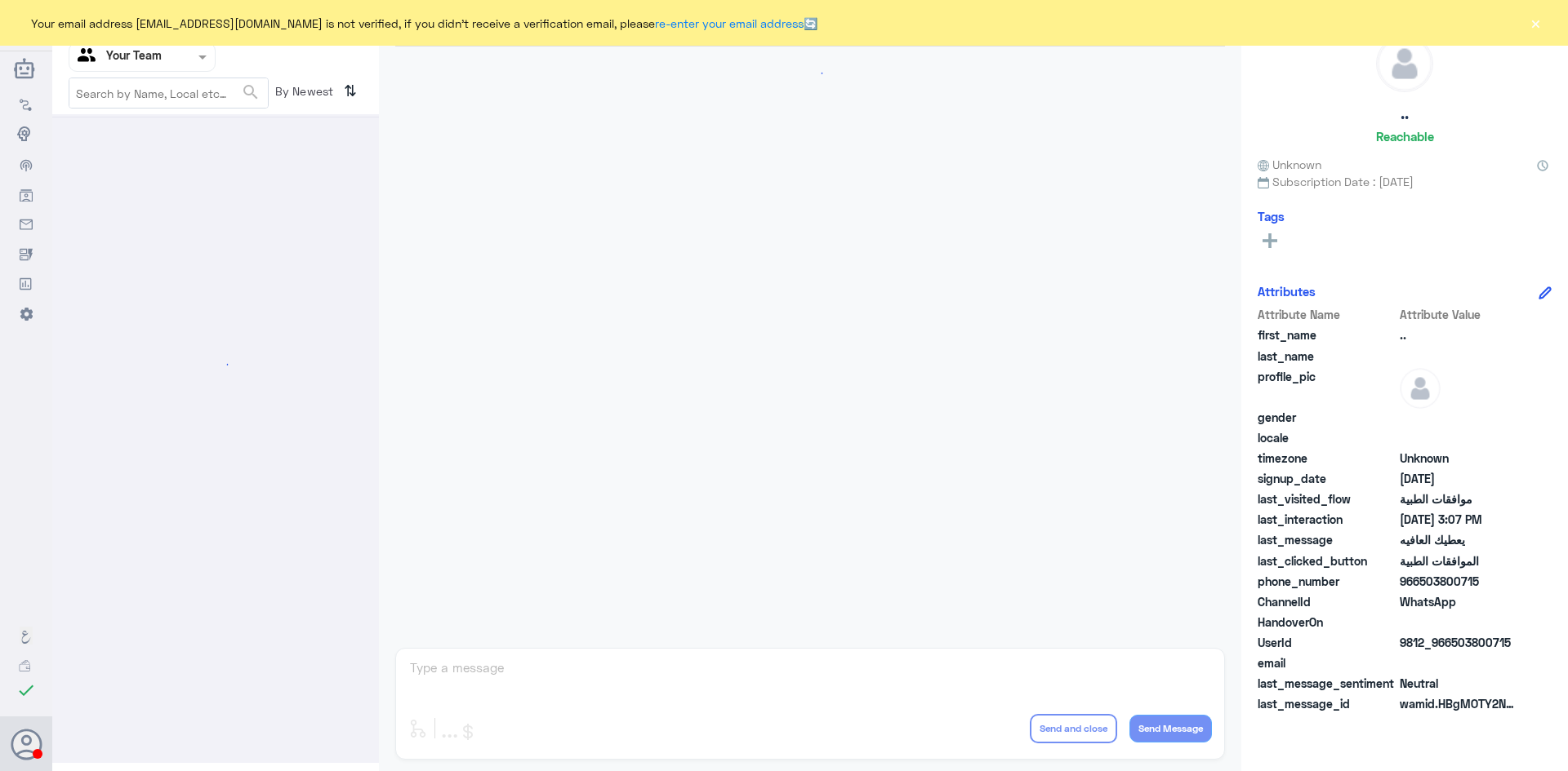
scroll to position [825, 0]
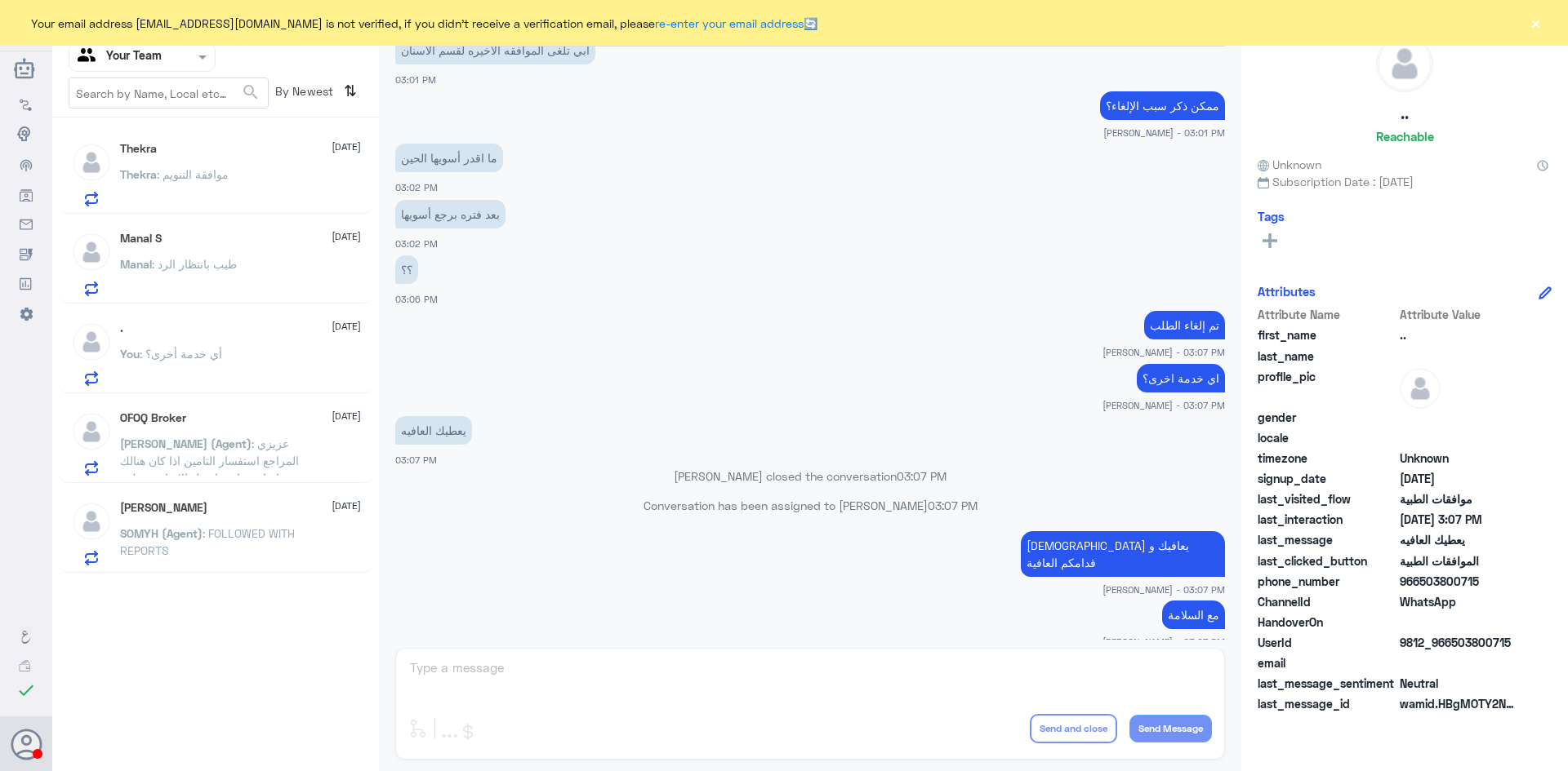
click at [199, 275] on p "Manal : طيب بانتظار الرد" at bounding box center [178, 275] width 116 height 41
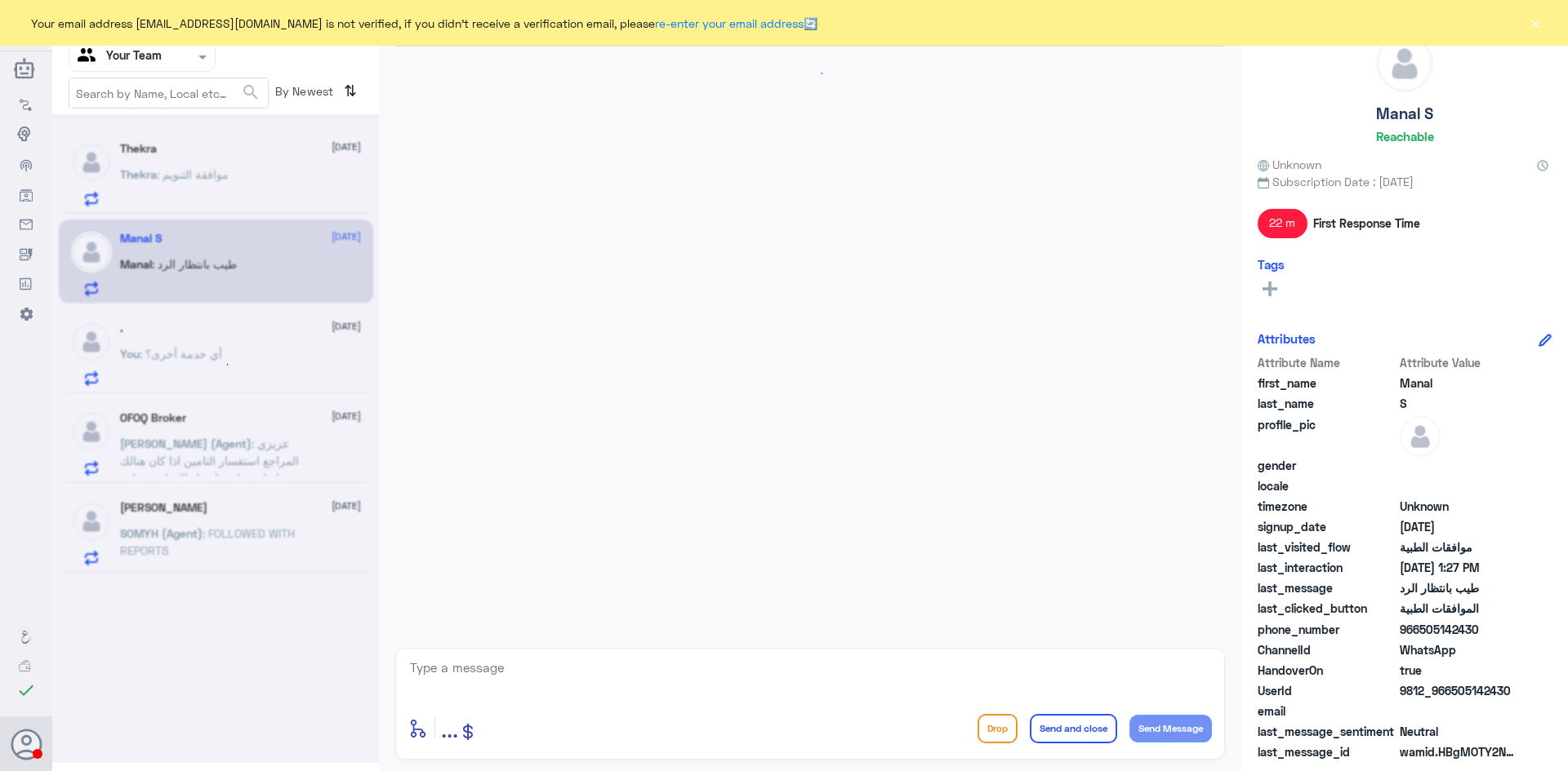
scroll to position [1063, 0]
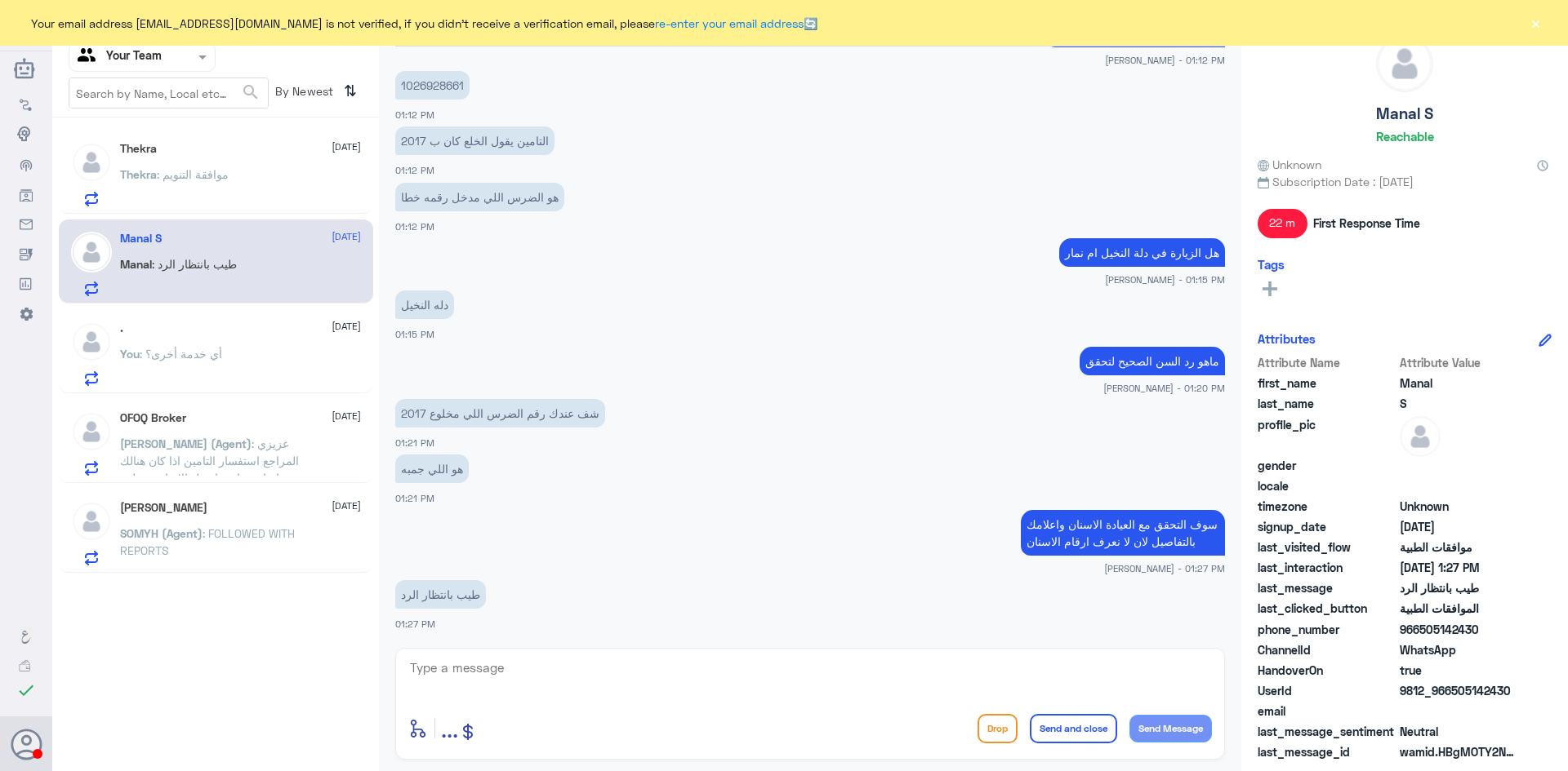
click at [235, 186] on div "Thekra : موافقة التنويم" at bounding box center [240, 188] width 241 height 37
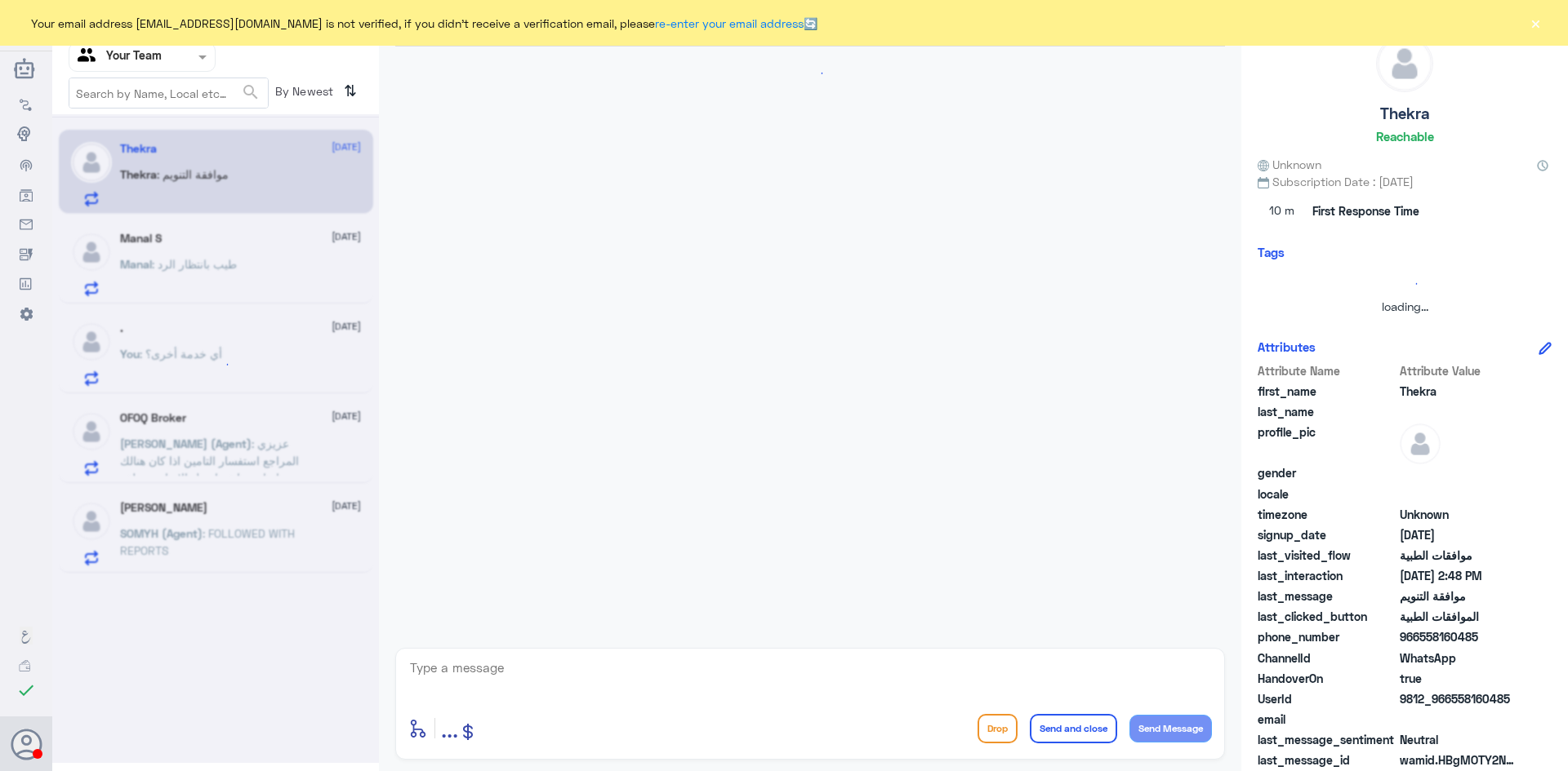
scroll to position [408, 0]
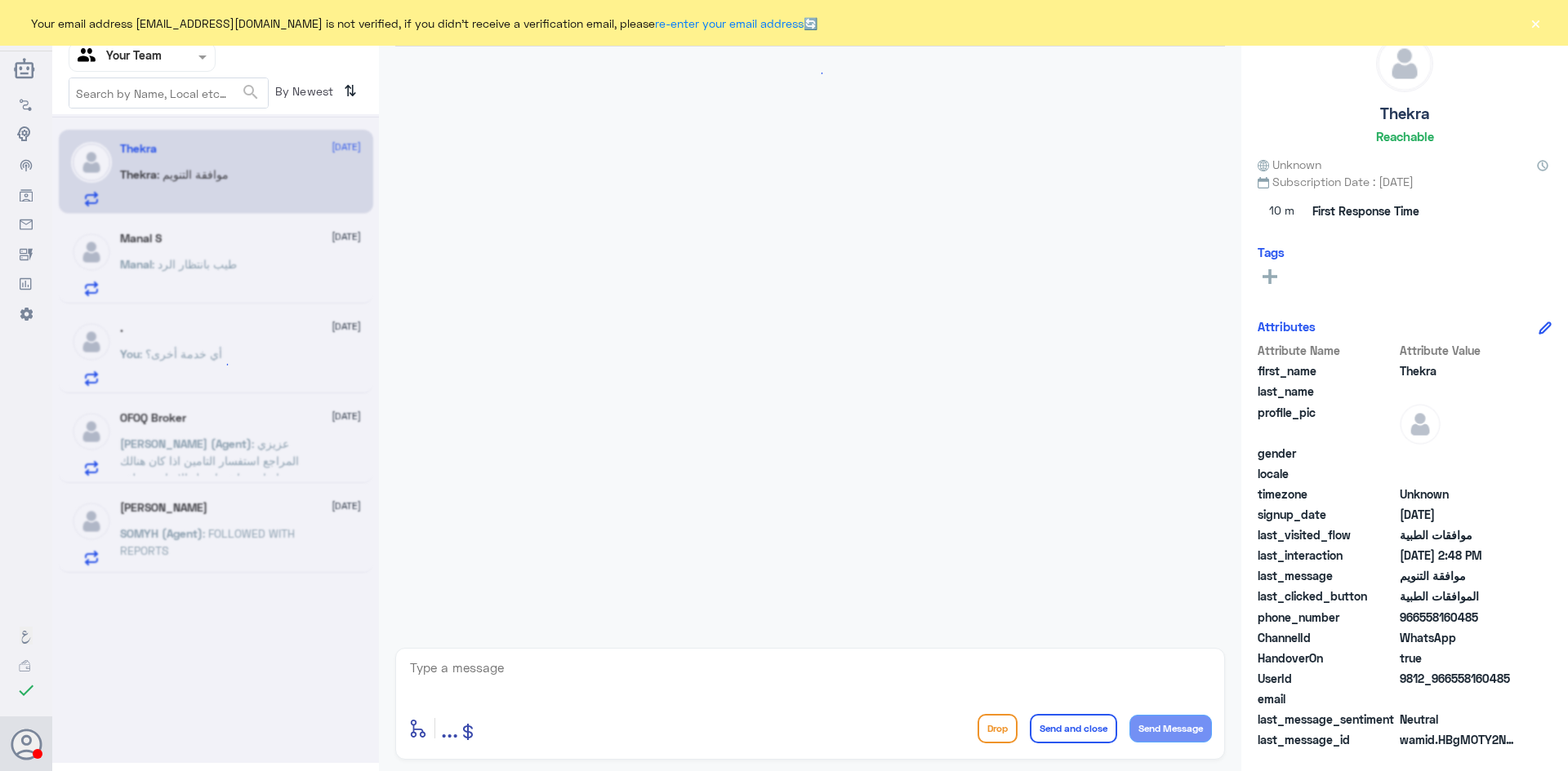
scroll to position [408, 0]
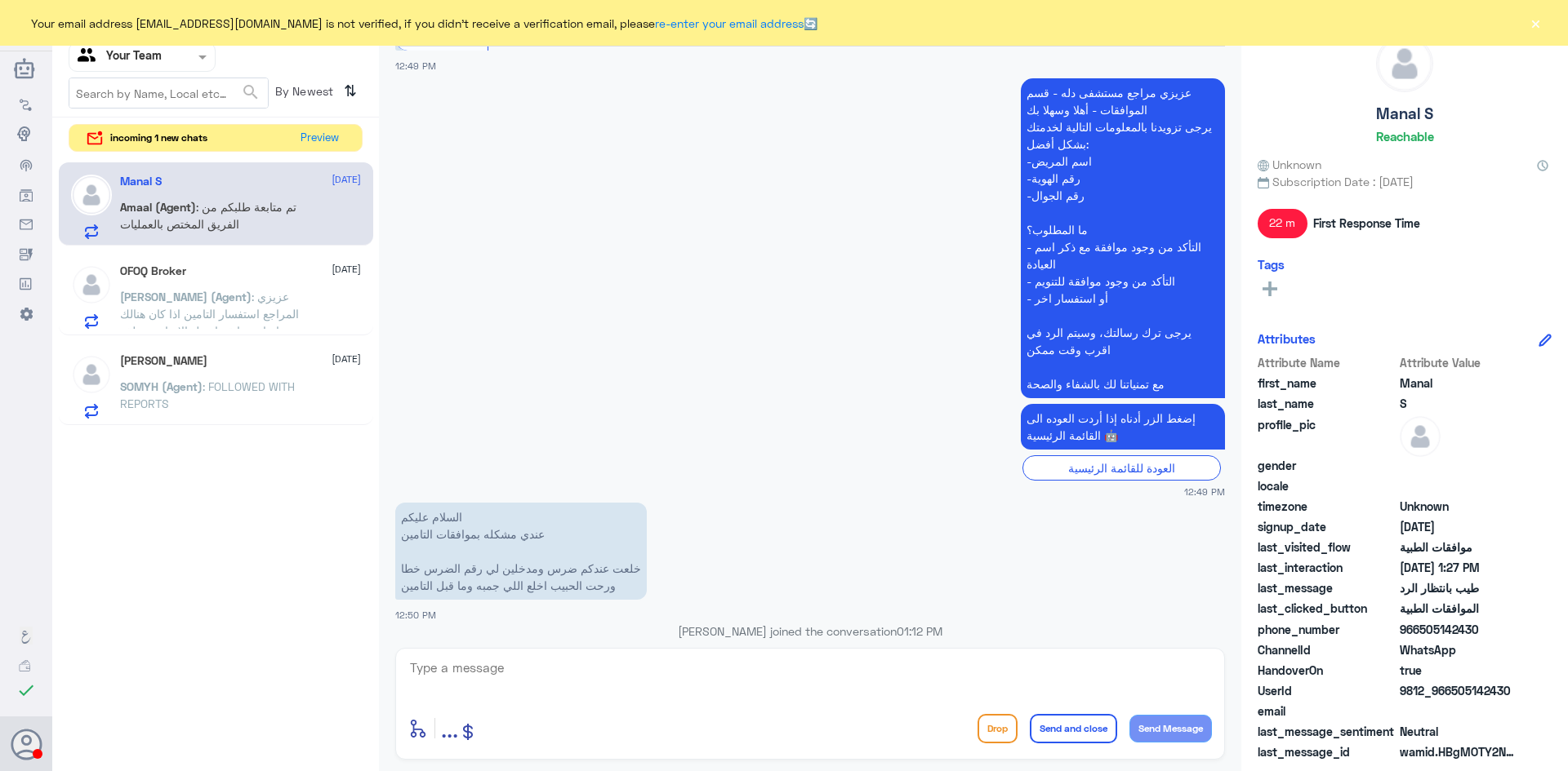
scroll to position [1063, 0]
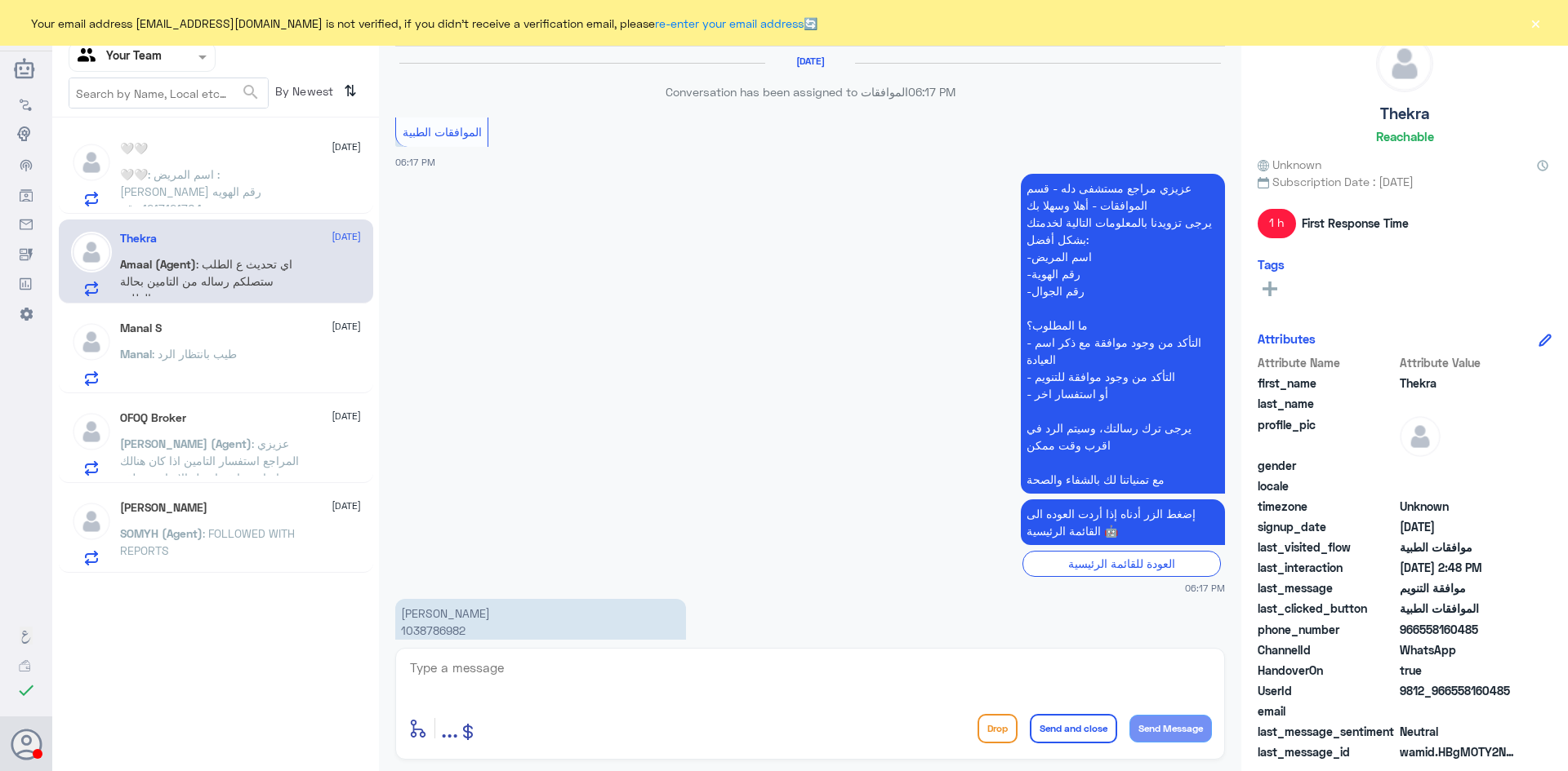
scroll to position [1770, 0]
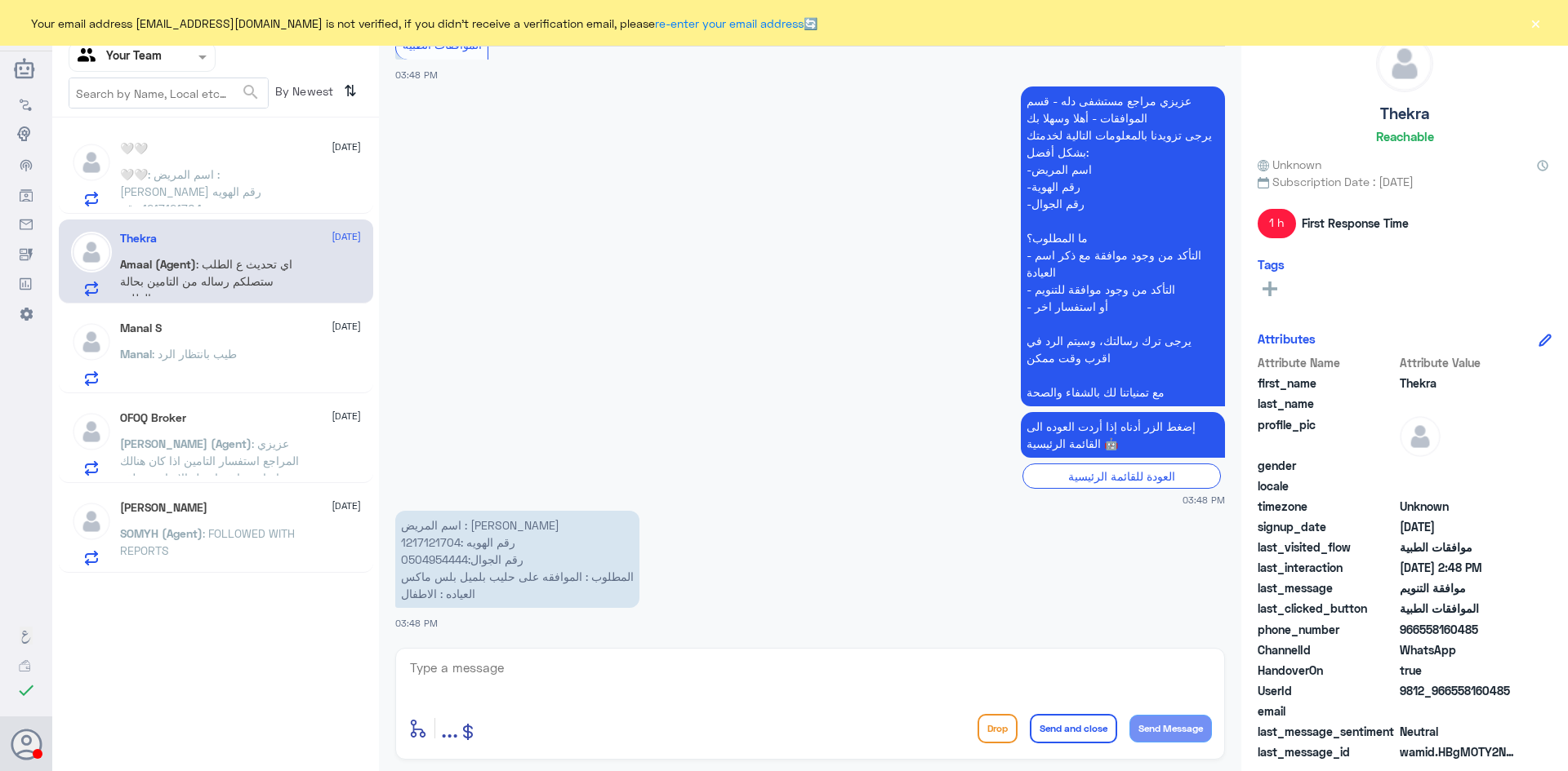
click at [237, 171] on span ": اسم المريض : [PERSON_NAME] رقم الهويه :1217121704 رقم الجوال:0504954444 المطل…" at bounding box center [210, 217] width 181 height 100
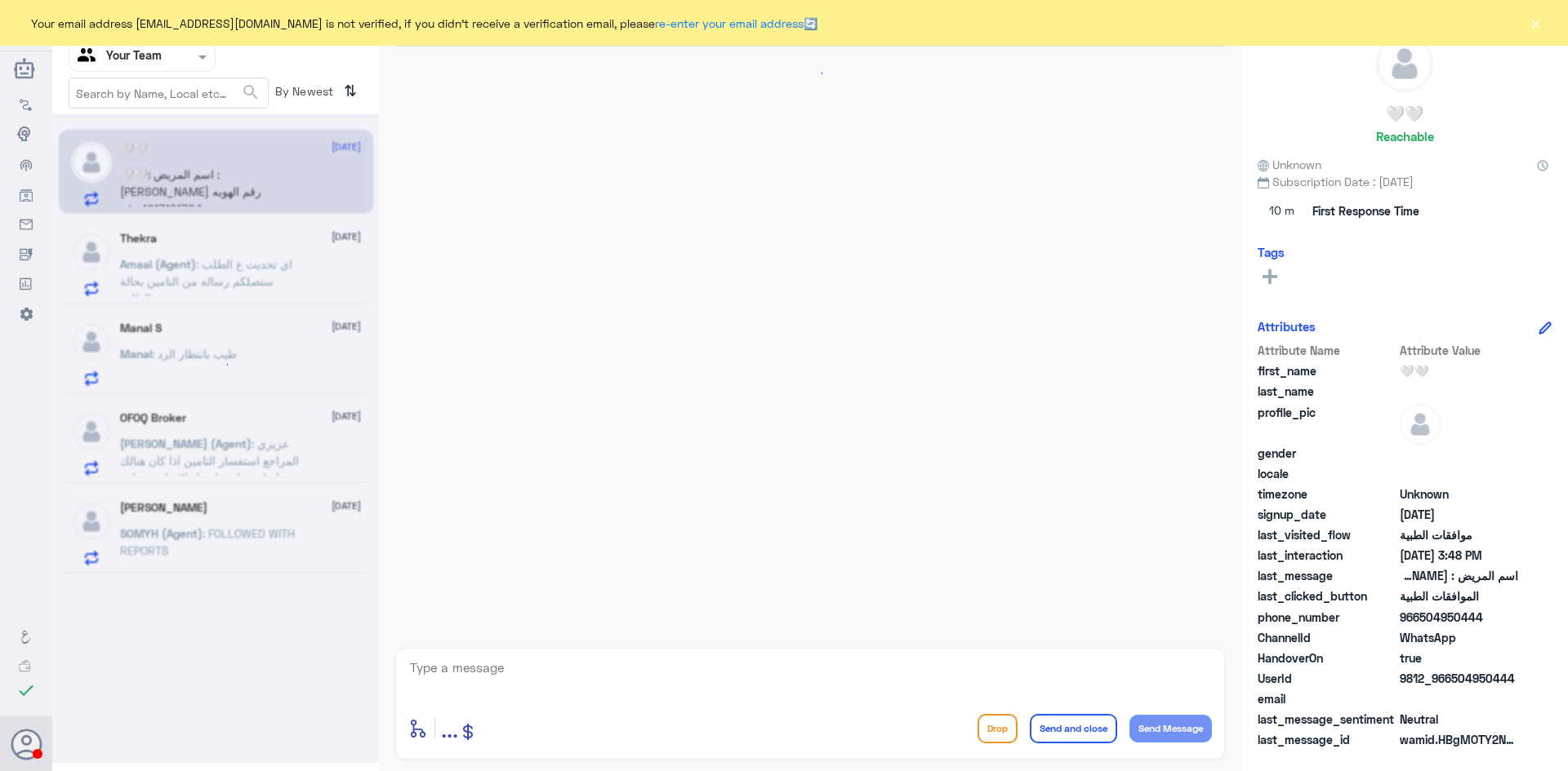
scroll to position [1770, 0]
